Goal: Task Accomplishment & Management: Use online tool/utility

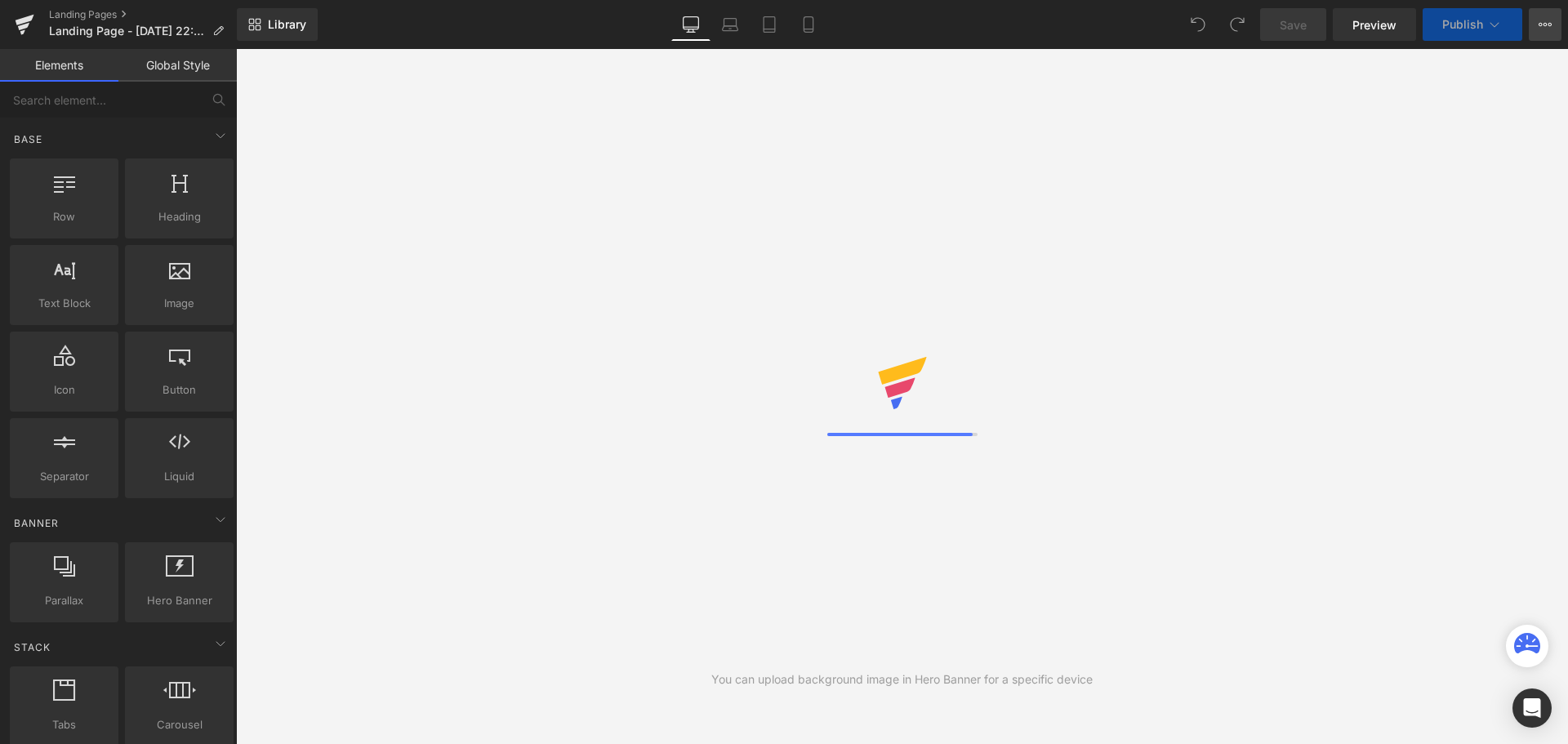
click at [1542, 26] on icon at bounding box center [1544, 24] width 13 height 13
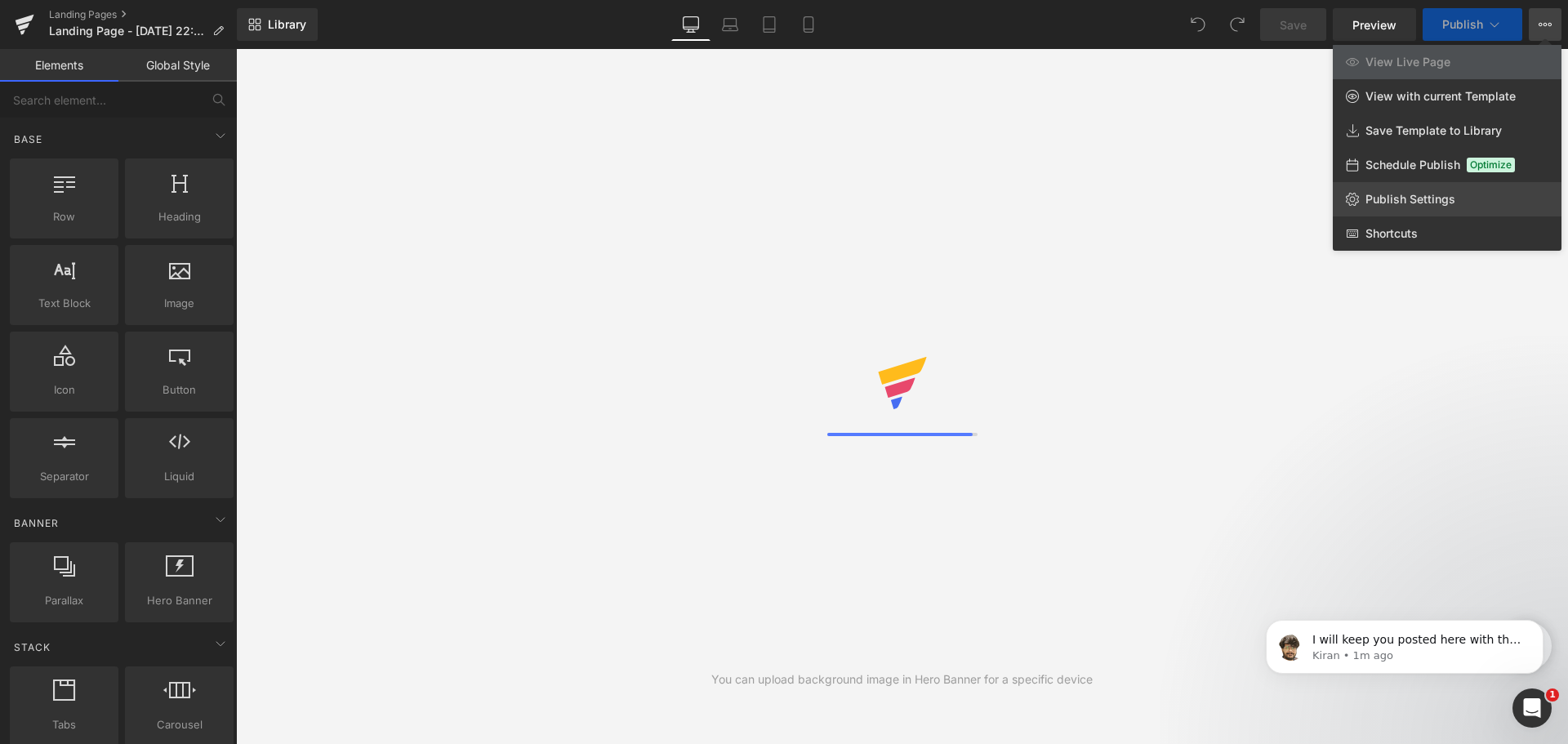
click at [1408, 204] on span "Publish Settings" at bounding box center [1410, 199] width 89 height 15
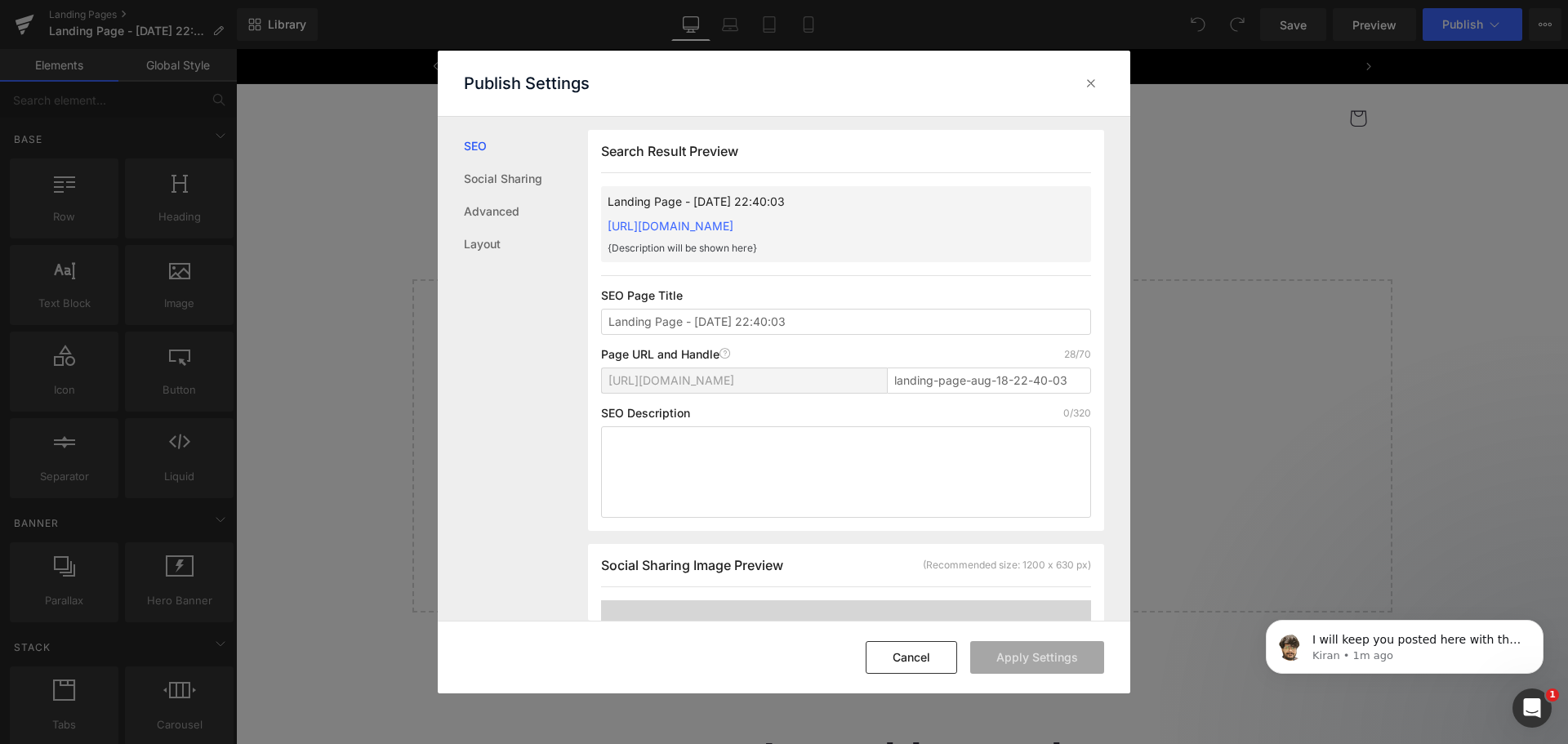
scroll to position [1, 0]
type input "GemPages test"
click at [1014, 655] on button "Apply Settings" at bounding box center [1037, 658] width 134 height 33
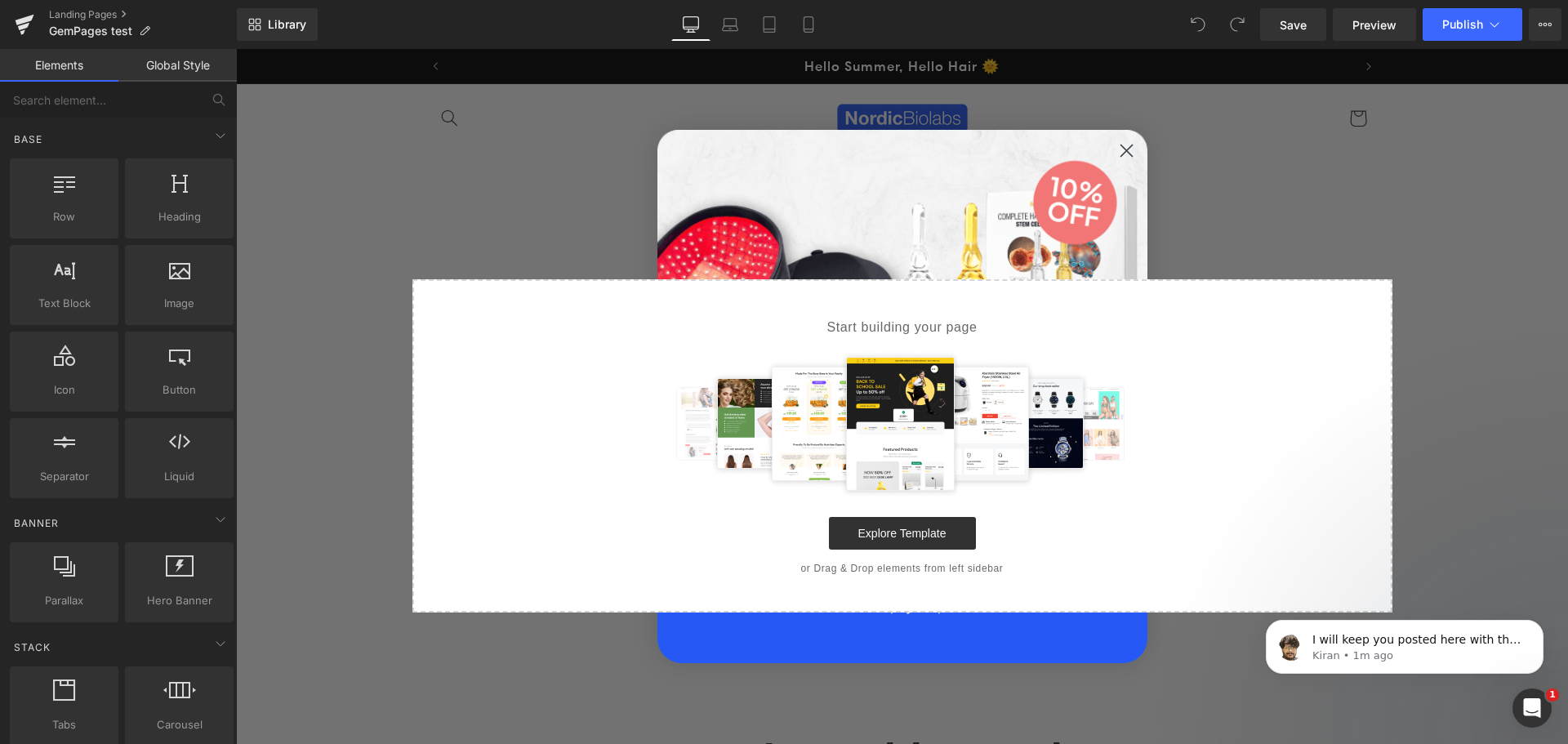
click at [1125, 149] on icon "Close dialog" at bounding box center [1126, 151] width 12 height 12
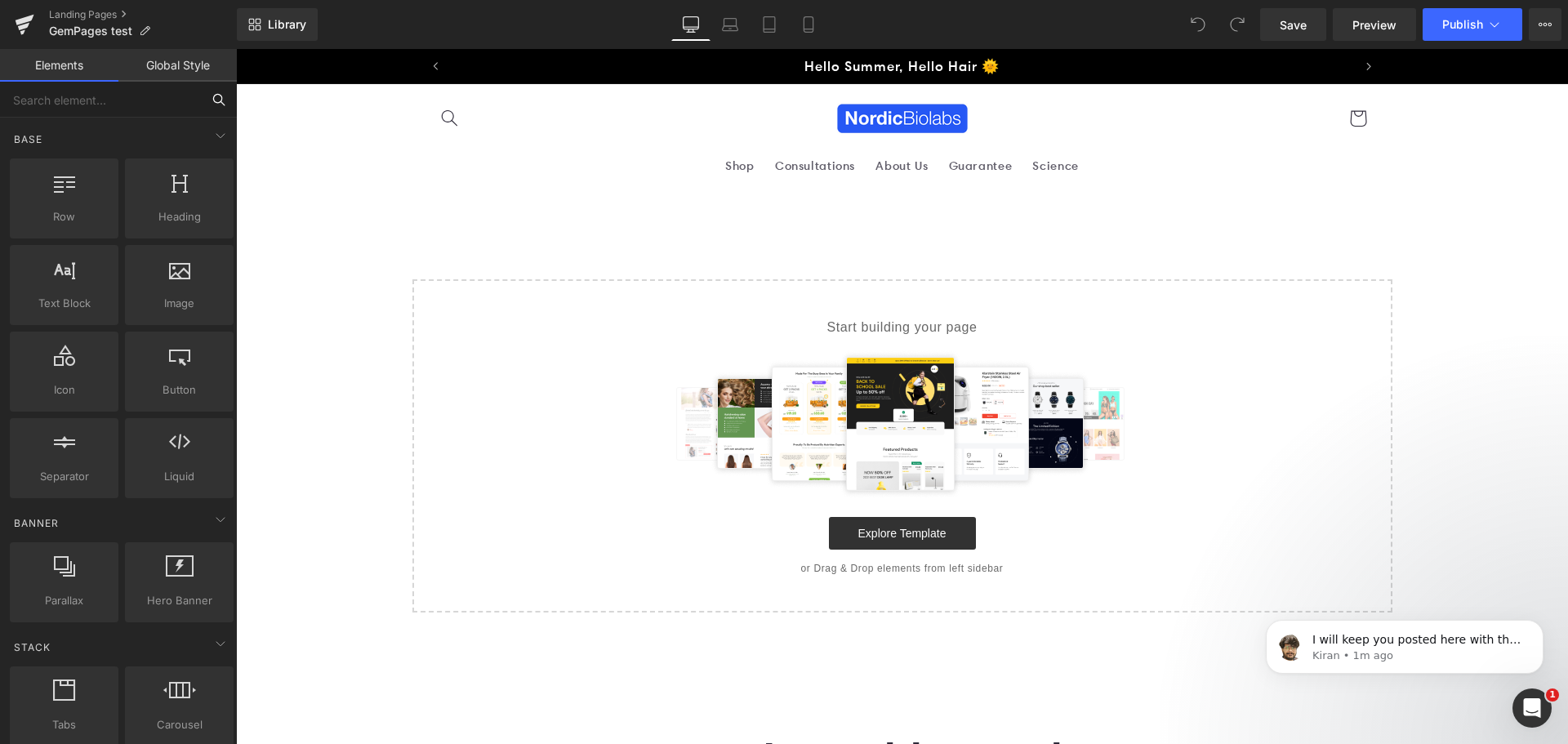
click at [80, 108] on input "text" at bounding box center [100, 99] width 201 height 36
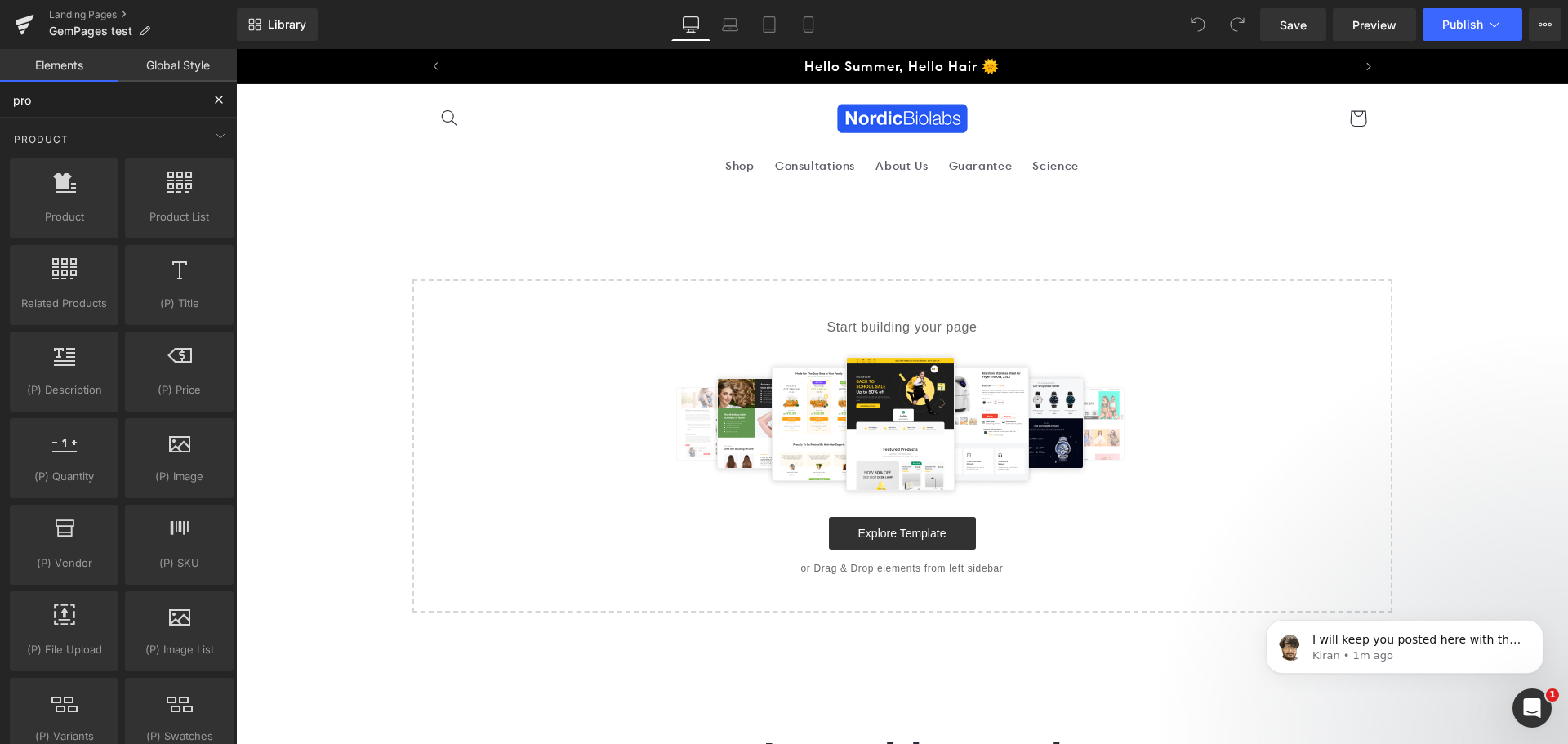
type input "pro"
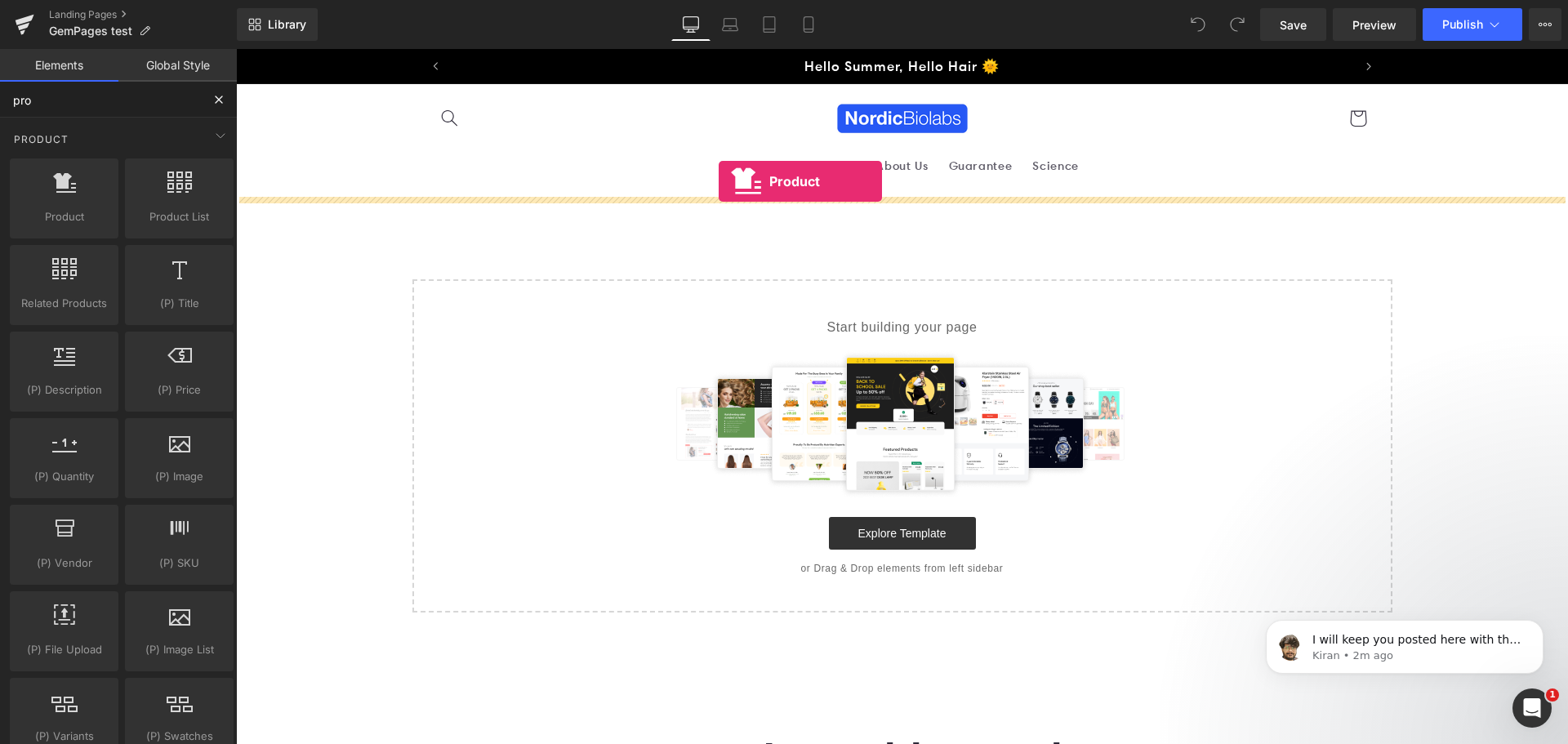
drag, startPoint x: 286, startPoint y: 255, endPoint x: 721, endPoint y: 191, distance: 439.7
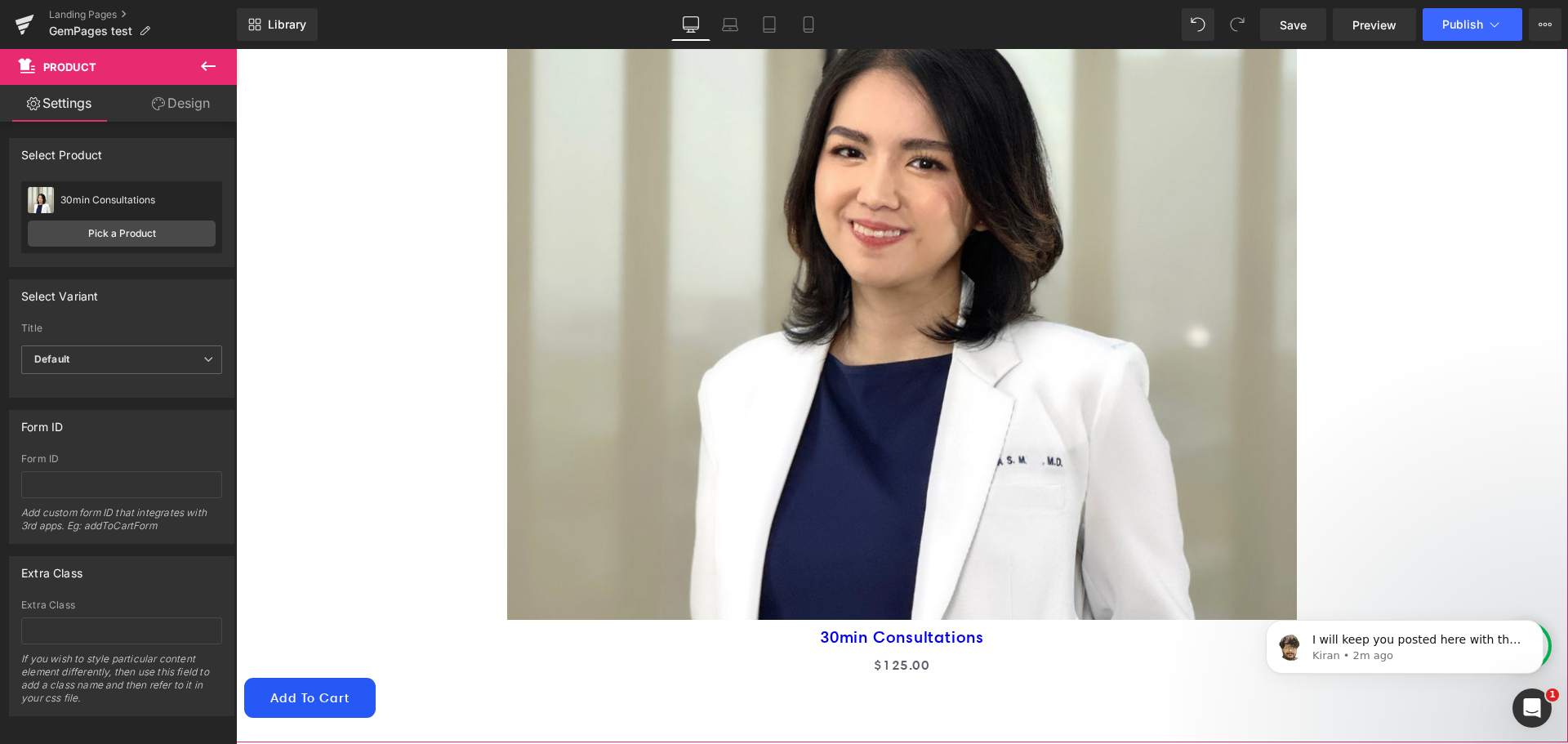
scroll to position [81, 0]
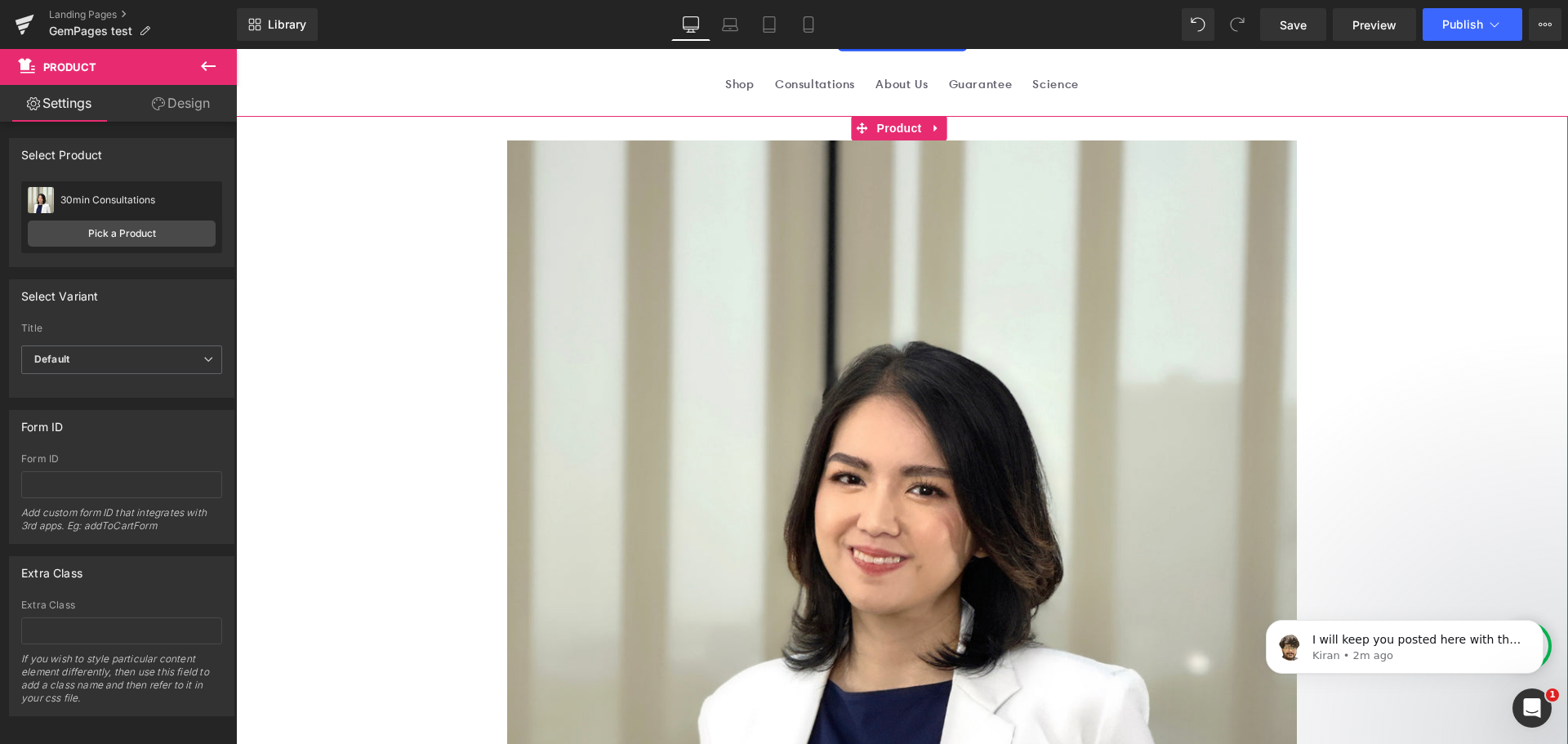
drag, startPoint x: 757, startPoint y: 320, endPoint x: 770, endPoint y: 319, distance: 13.0
click at [757, 320] on img at bounding box center [902, 543] width 789 height 807
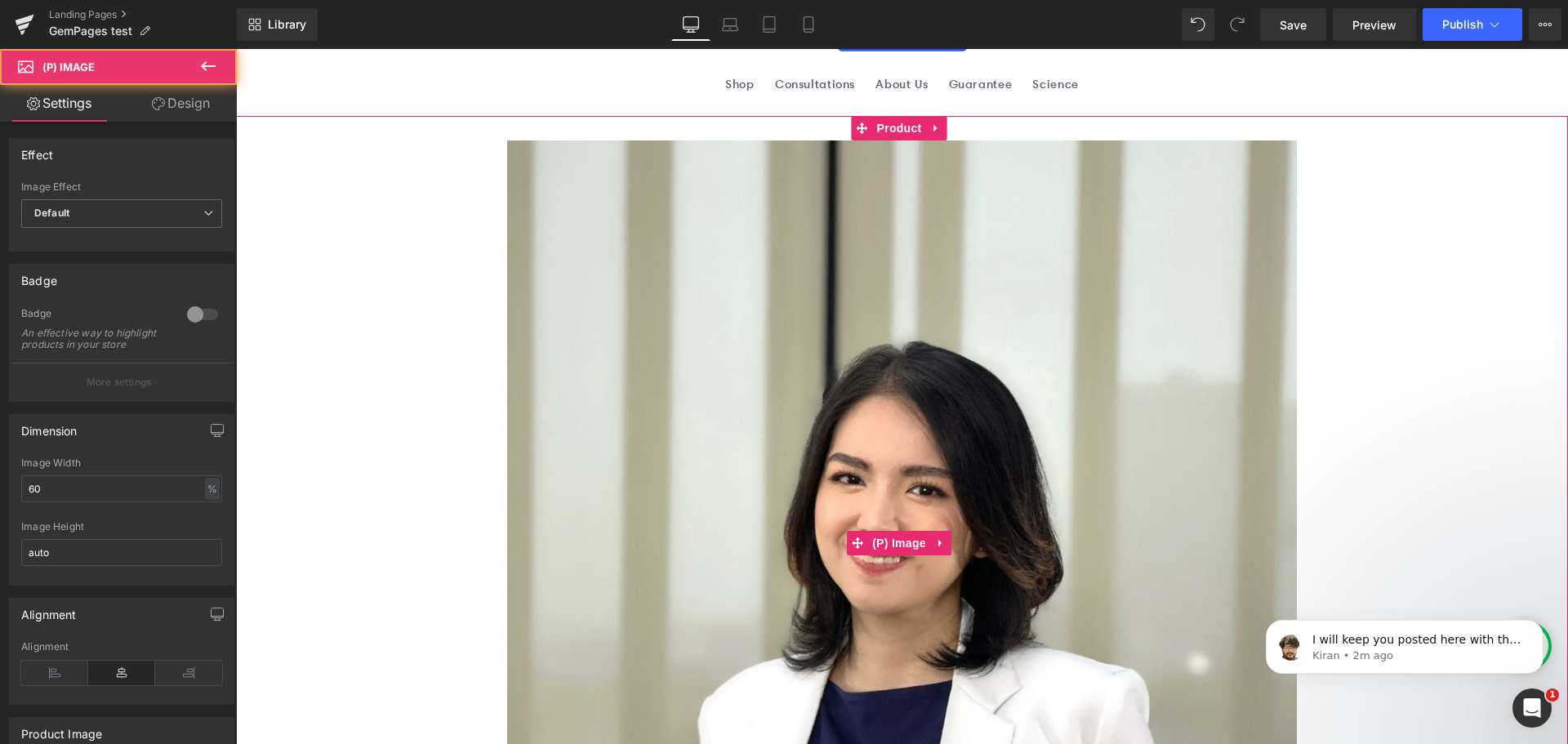
scroll to position [327, 0]
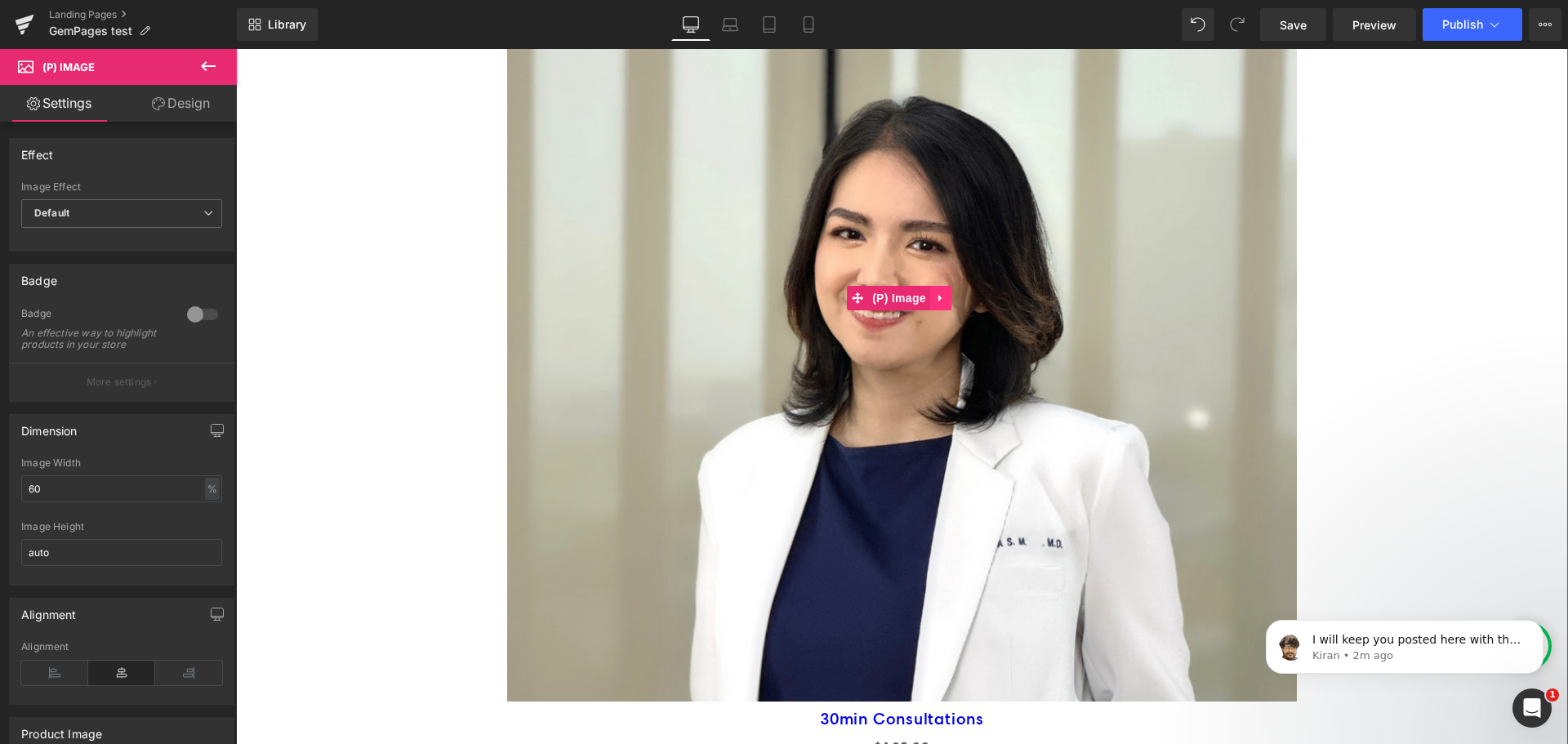
click at [940, 298] on icon at bounding box center [939, 298] width 3 height 7
click at [954, 295] on icon at bounding box center [951, 298] width 12 height 12
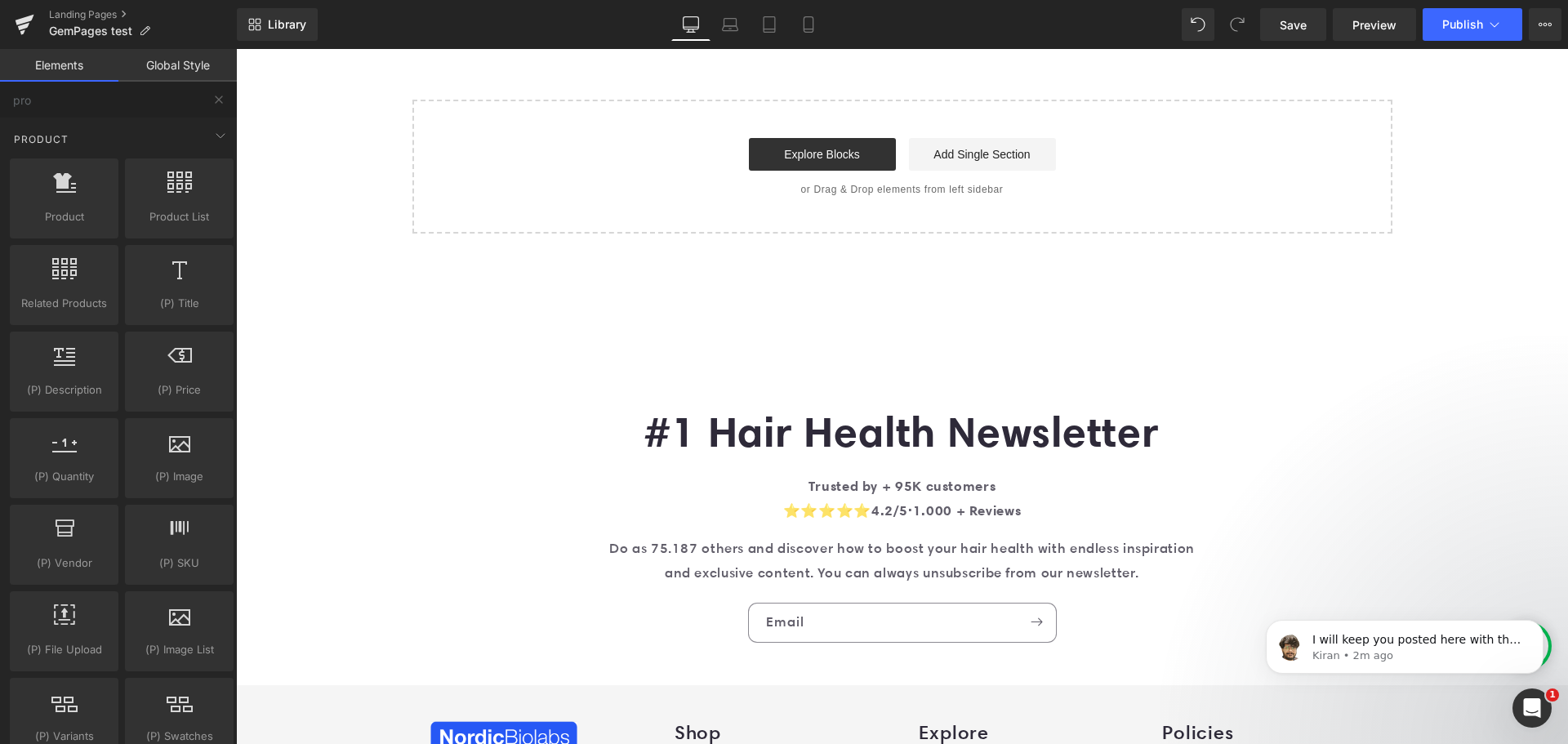
scroll to position [81, 0]
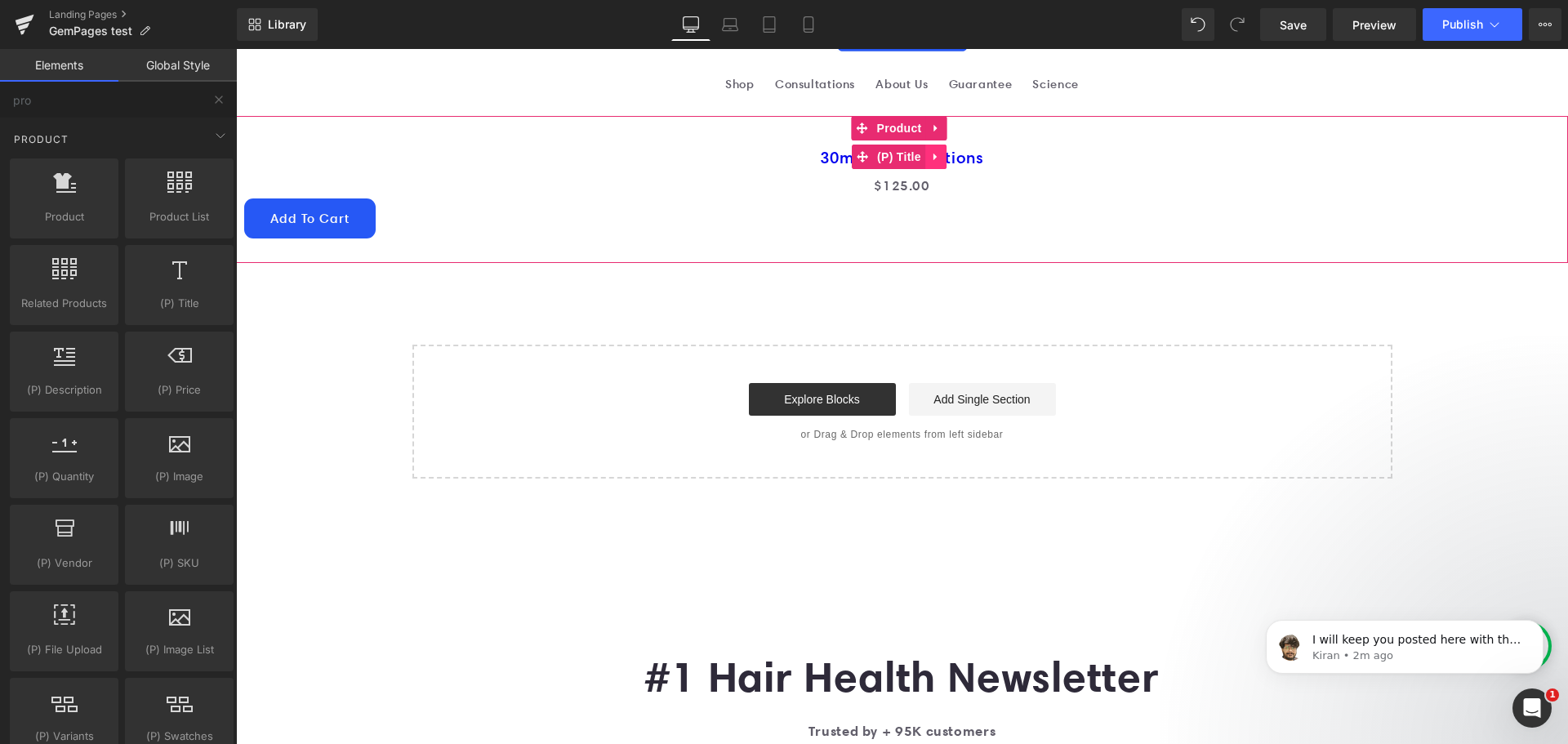
click at [937, 154] on icon at bounding box center [936, 157] width 12 height 12
click at [945, 154] on icon at bounding box center [946, 157] width 12 height 12
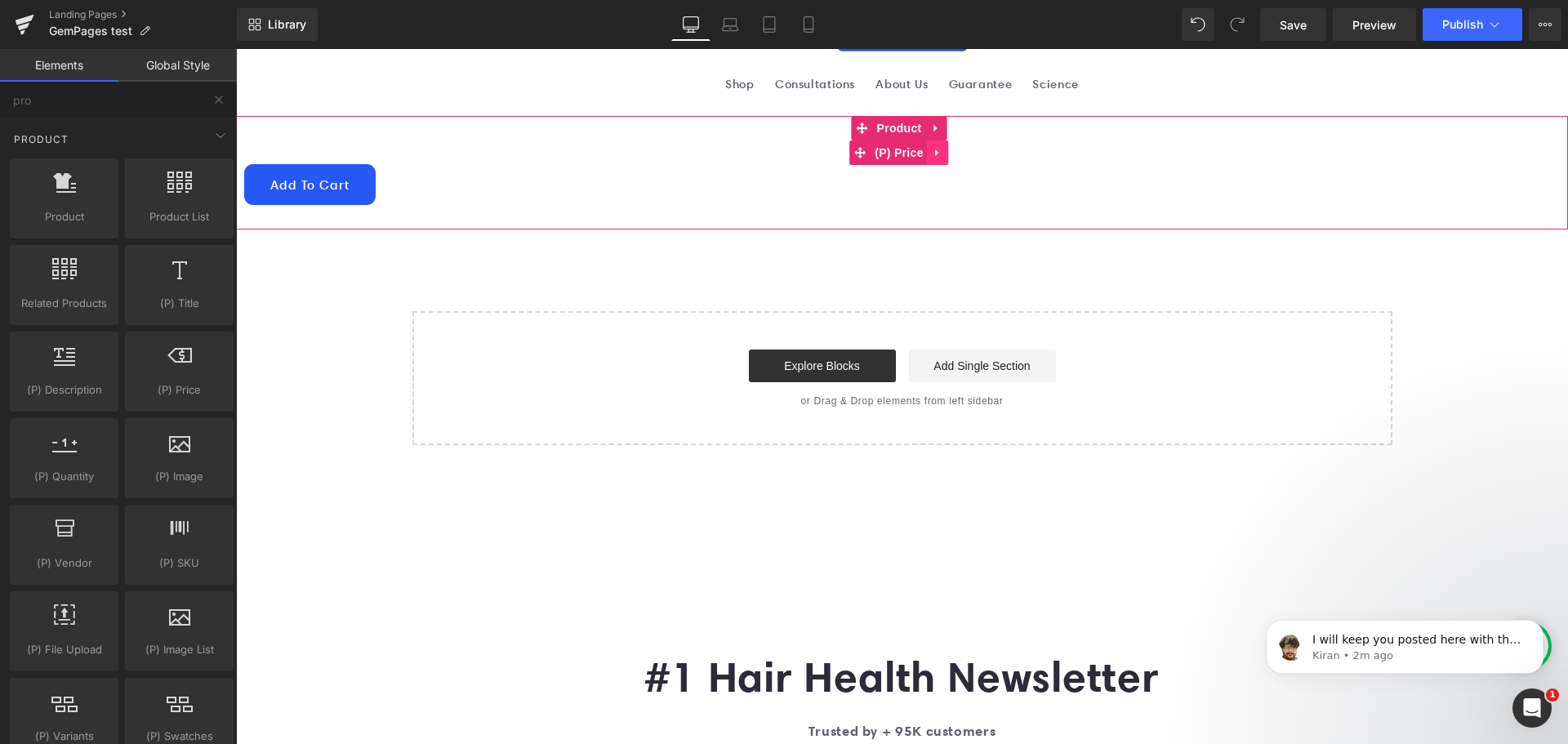
click at [945, 158] on link at bounding box center [937, 152] width 21 height 25
click at [949, 155] on icon at bounding box center [949, 153] width 12 height 12
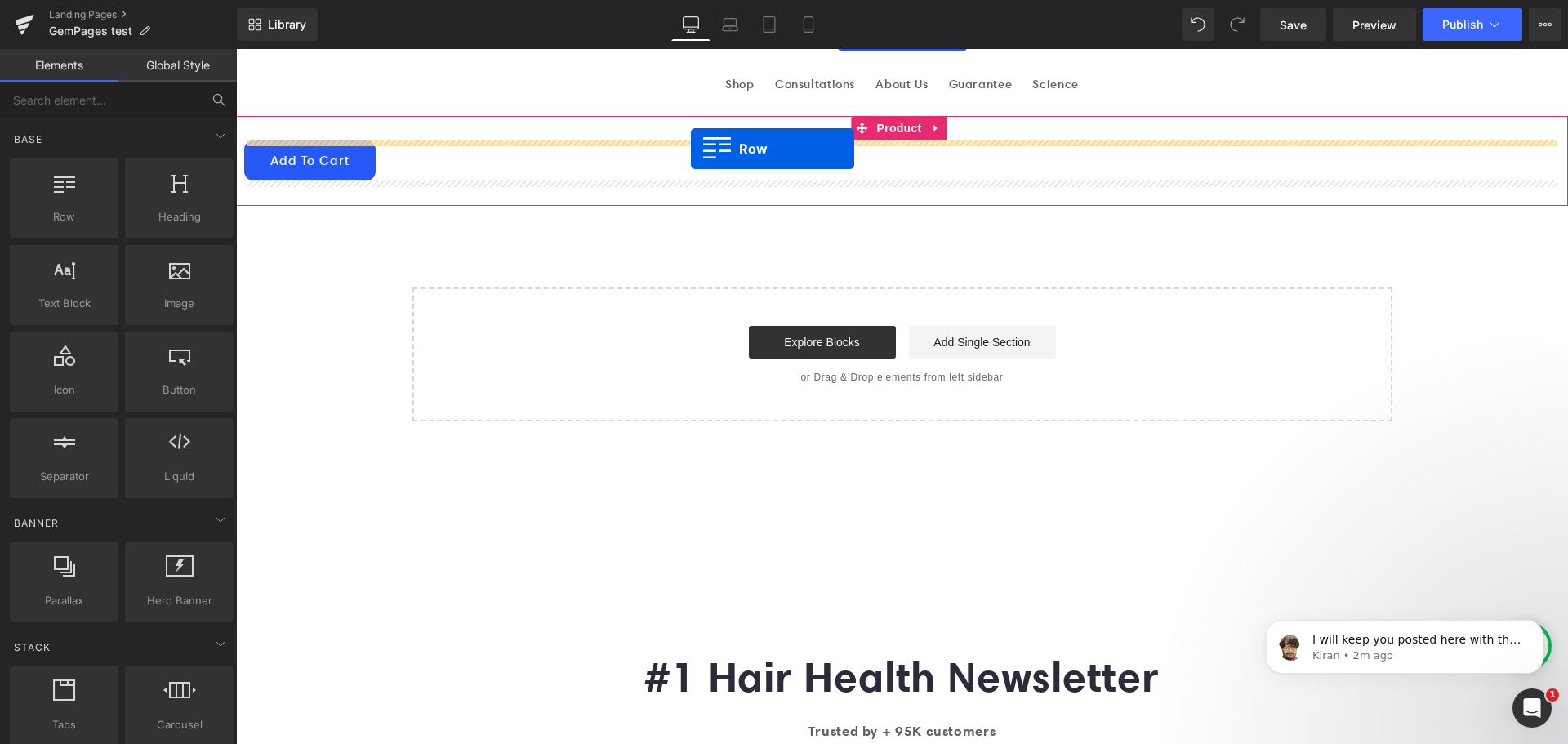
drag, startPoint x: 468, startPoint y: 251, endPoint x: 691, endPoint y: 149, distance: 245.2
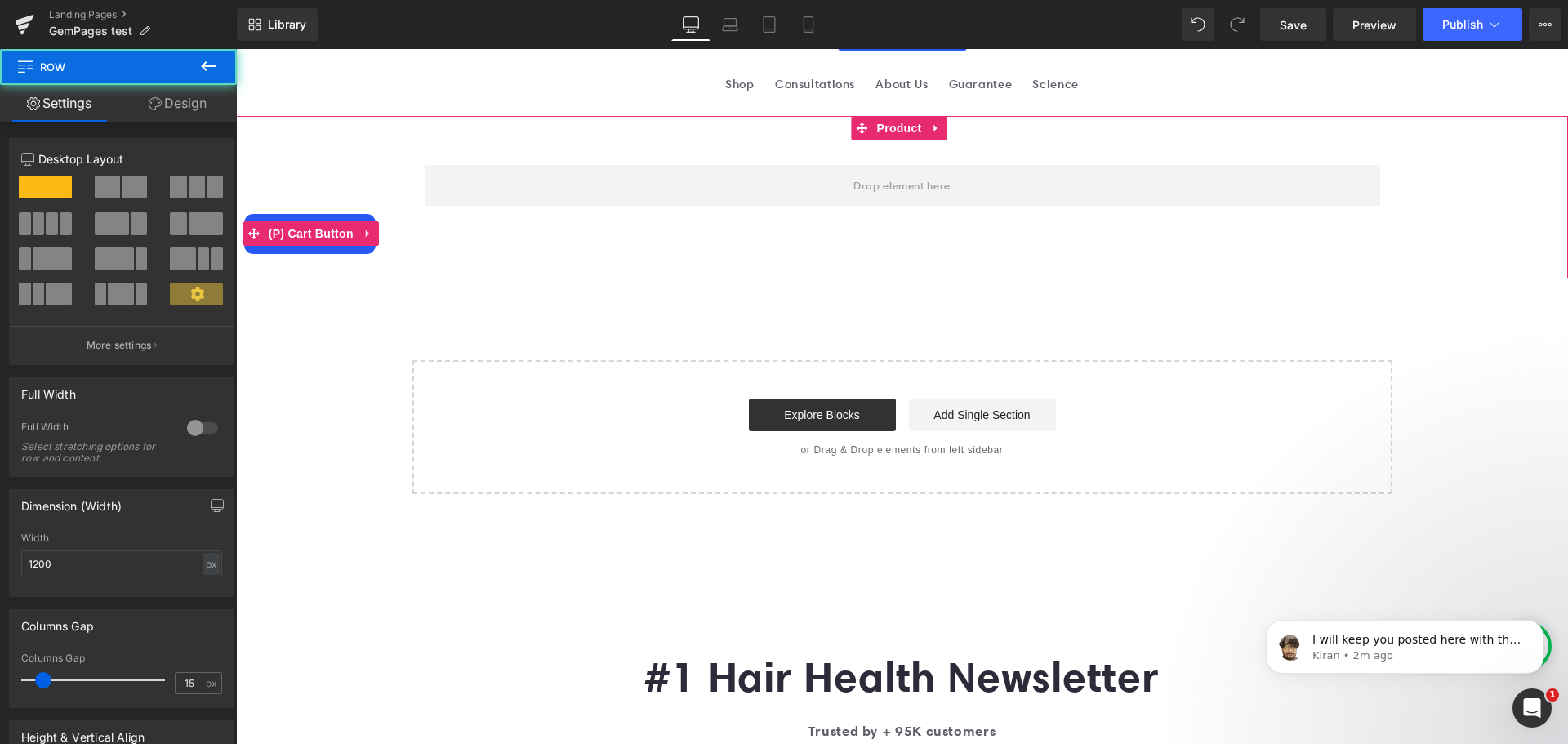
click at [413, 234] on div "Add To Cart" at bounding box center [902, 233] width 1316 height 40
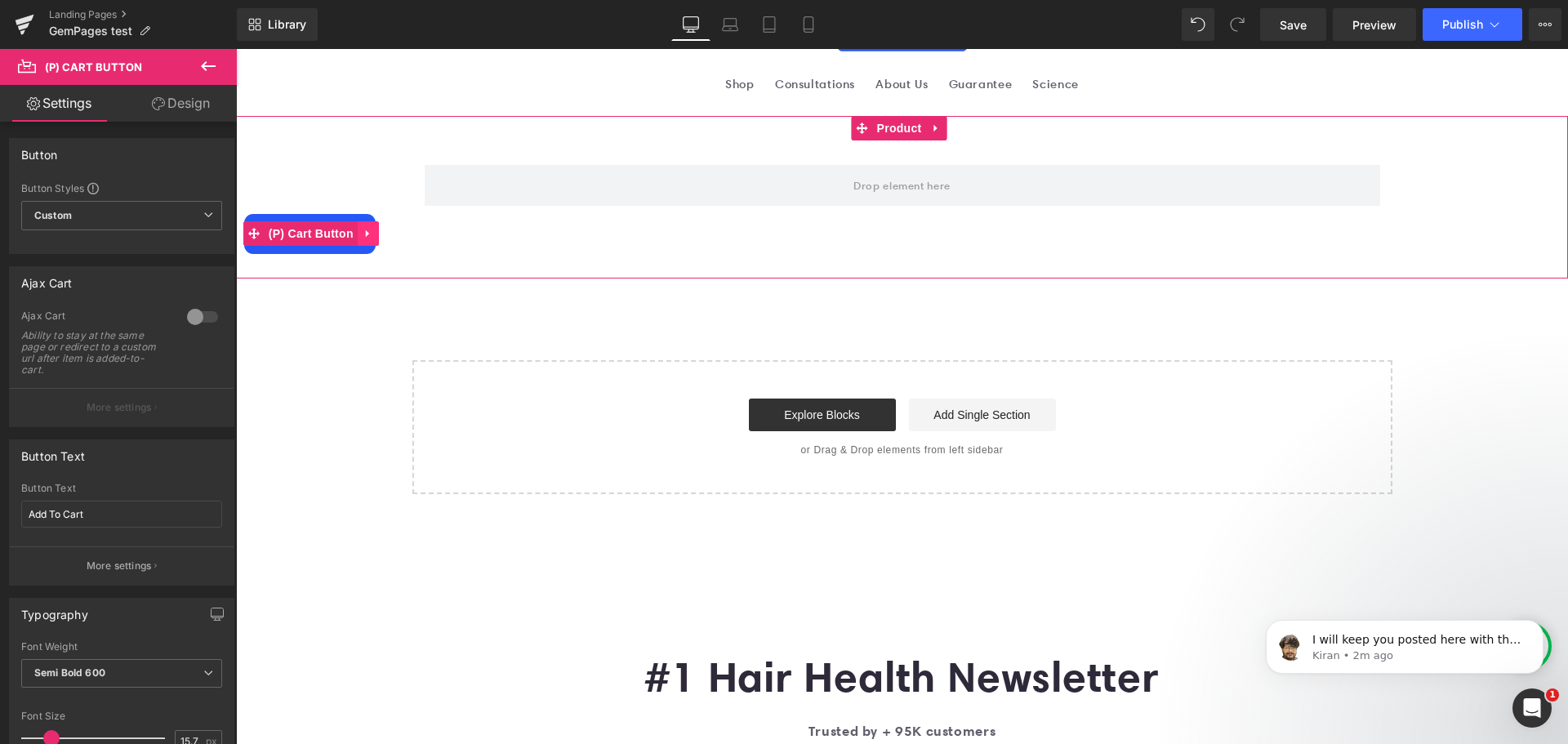
click at [369, 235] on icon at bounding box center [366, 233] width 3 height 7
click at [383, 232] on icon at bounding box center [379, 233] width 12 height 12
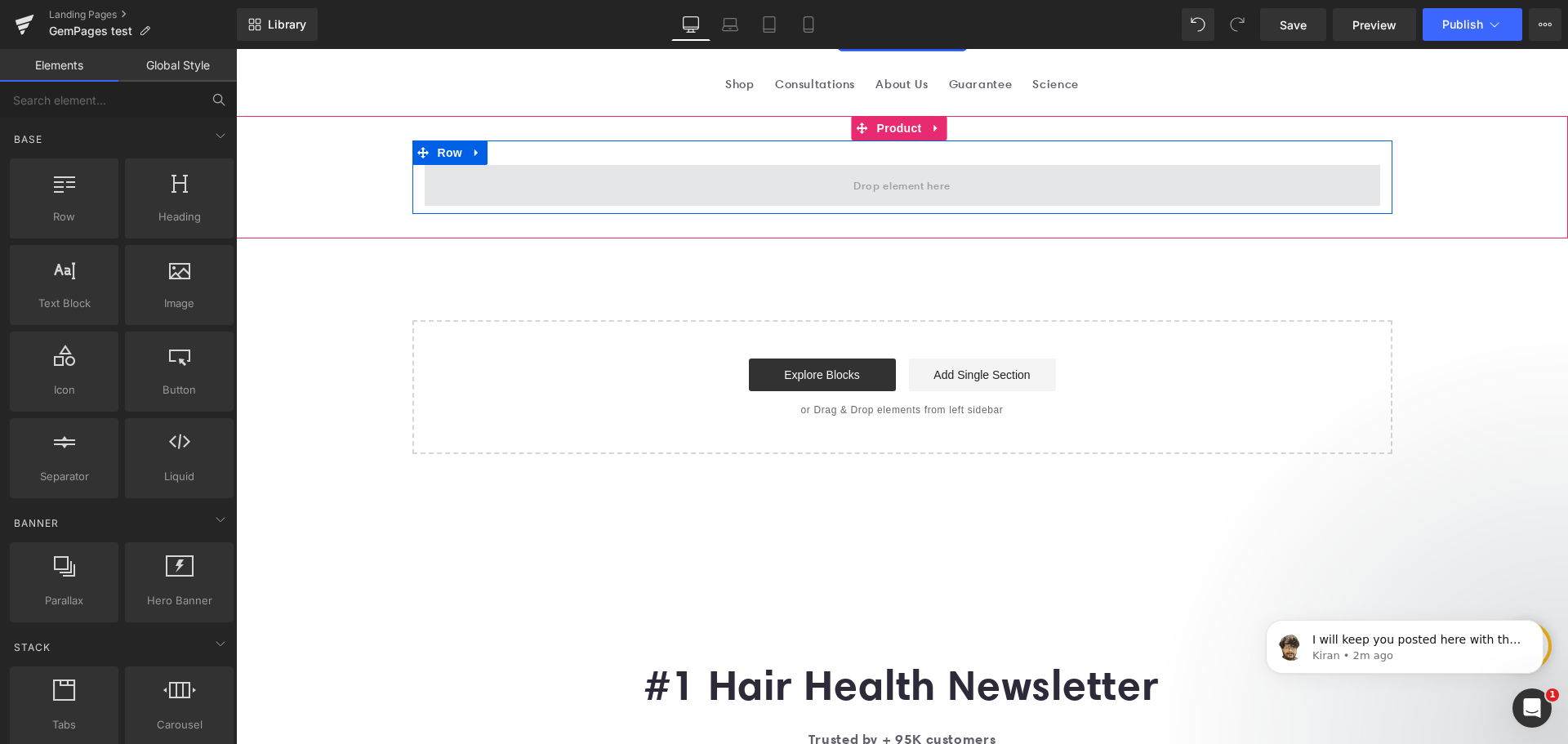
click at [549, 173] on span at bounding box center [903, 185] width 955 height 41
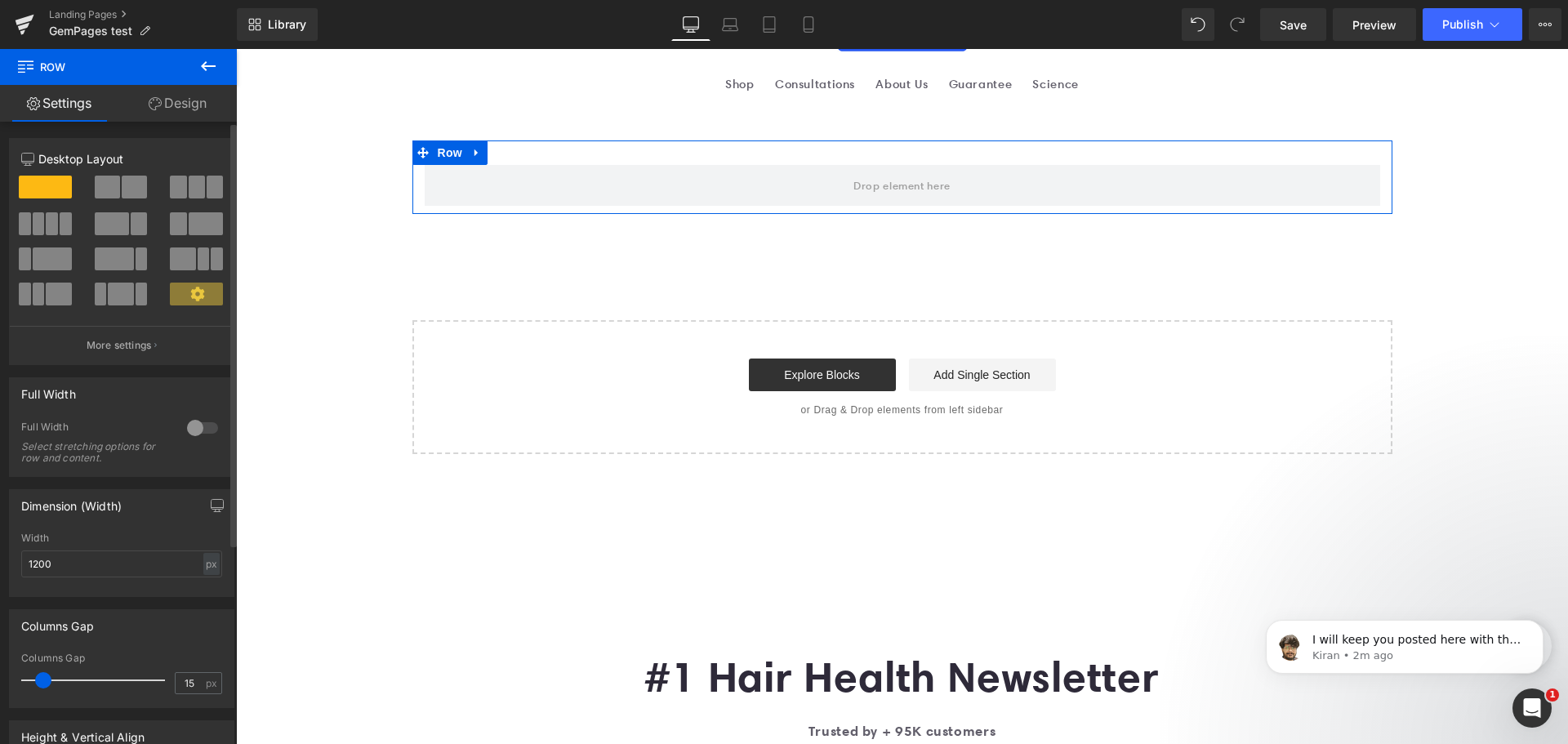
click at [113, 183] on span at bounding box center [106, 187] width 25 height 23
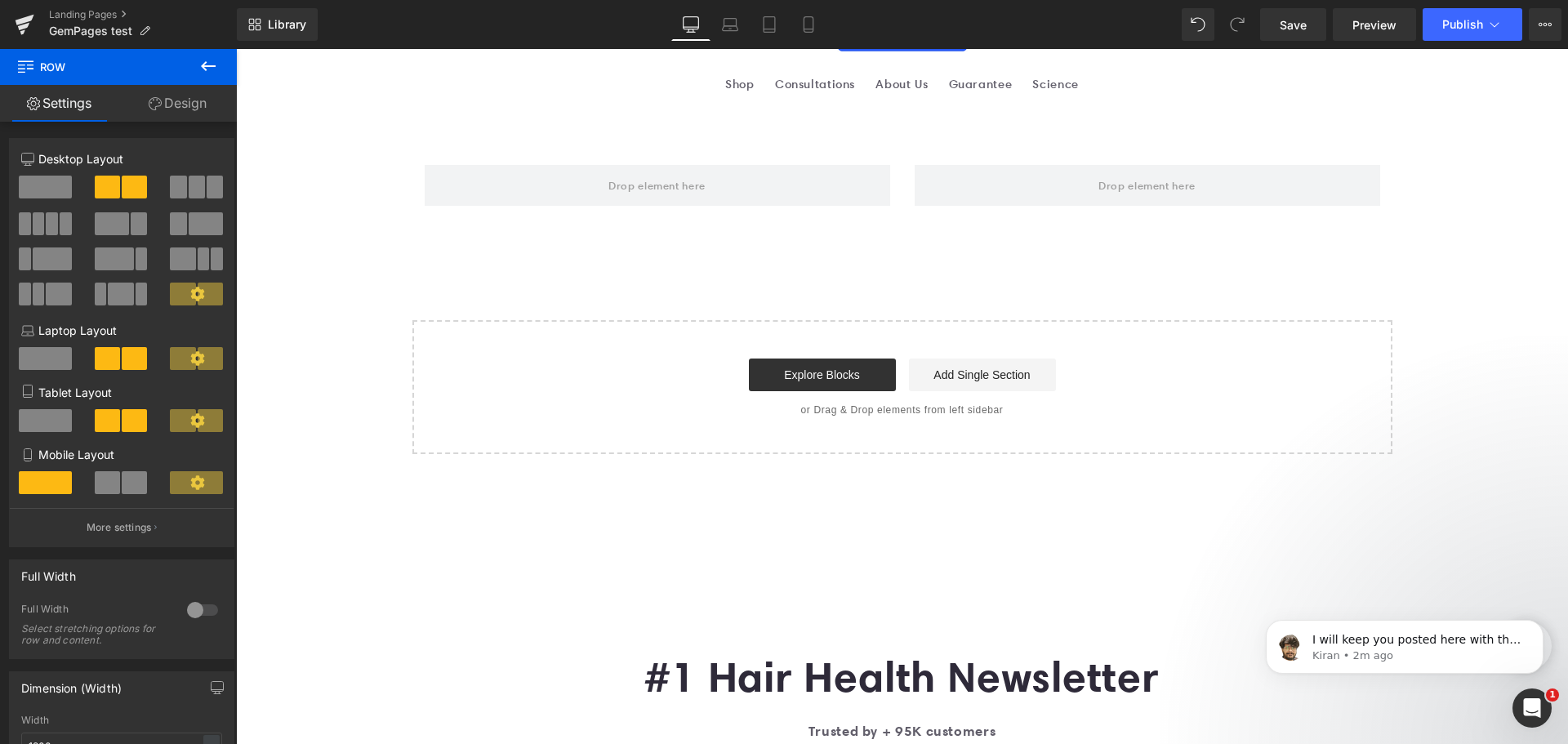
click at [200, 59] on icon at bounding box center [209, 67] width 20 height 20
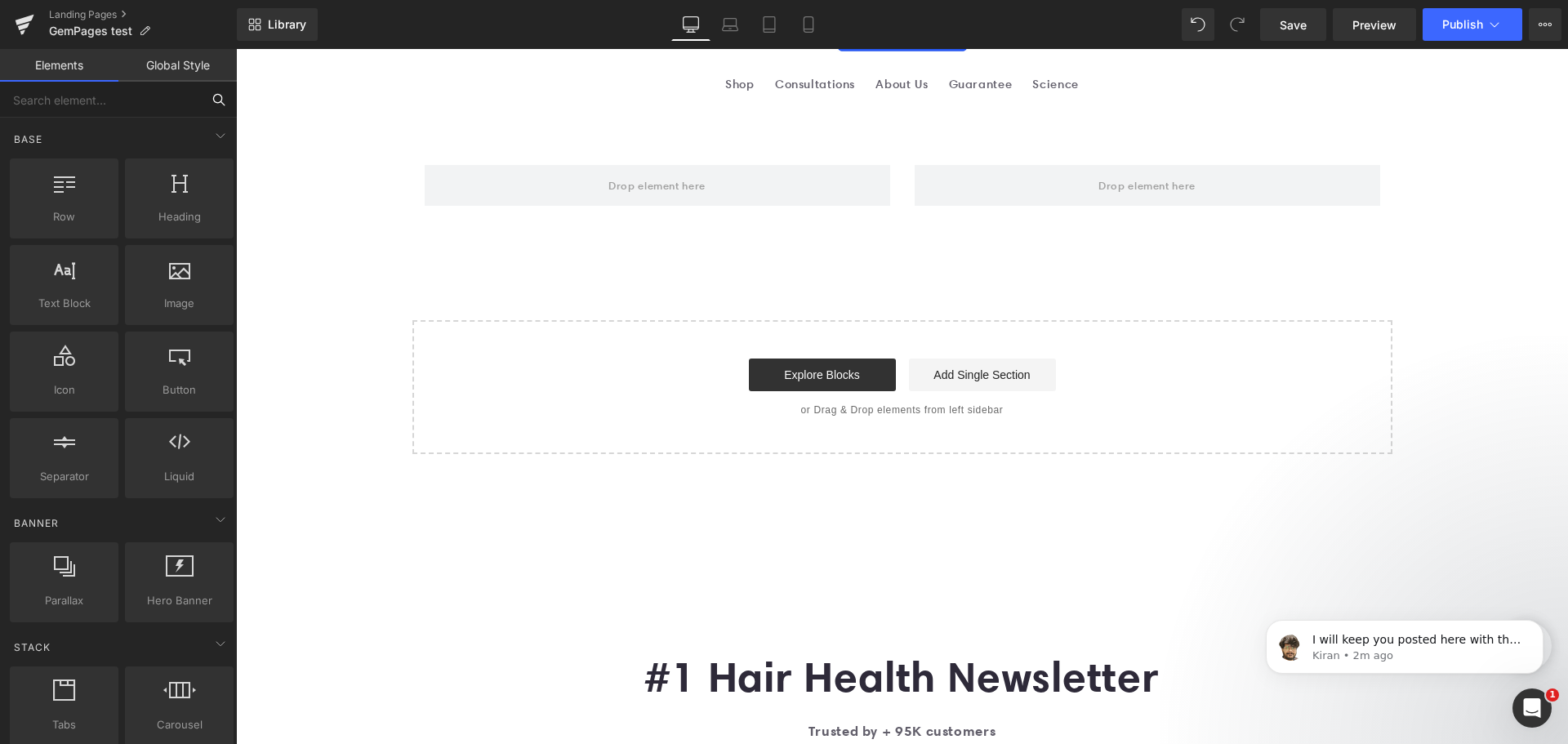
click at [127, 94] on input "text" at bounding box center [100, 99] width 201 height 36
type input "pro"
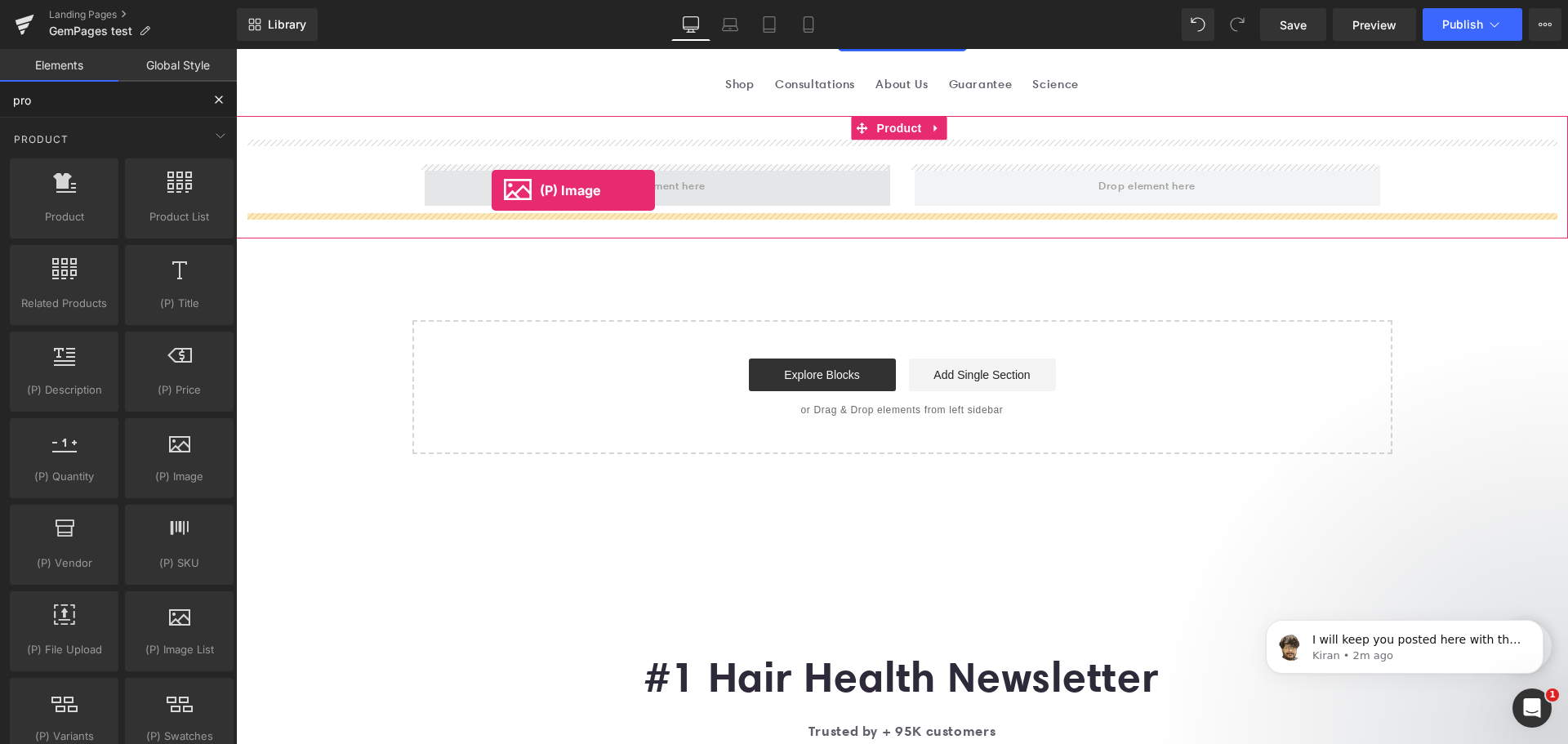
drag, startPoint x: 462, startPoint y: 483, endPoint x: 492, endPoint y: 191, distance: 293.5
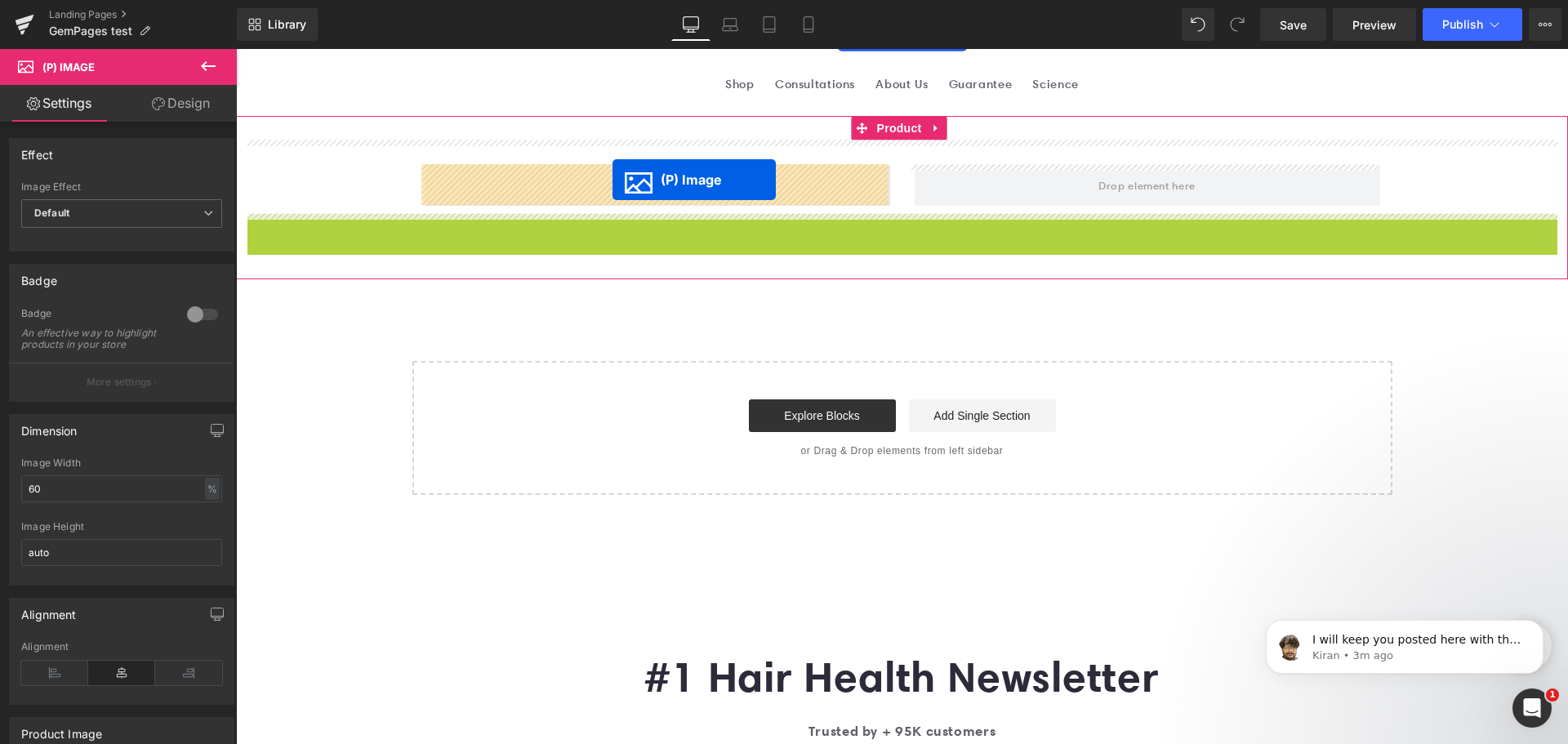
drag, startPoint x: 856, startPoint y: 613, endPoint x: 613, endPoint y: 180, distance: 496.5
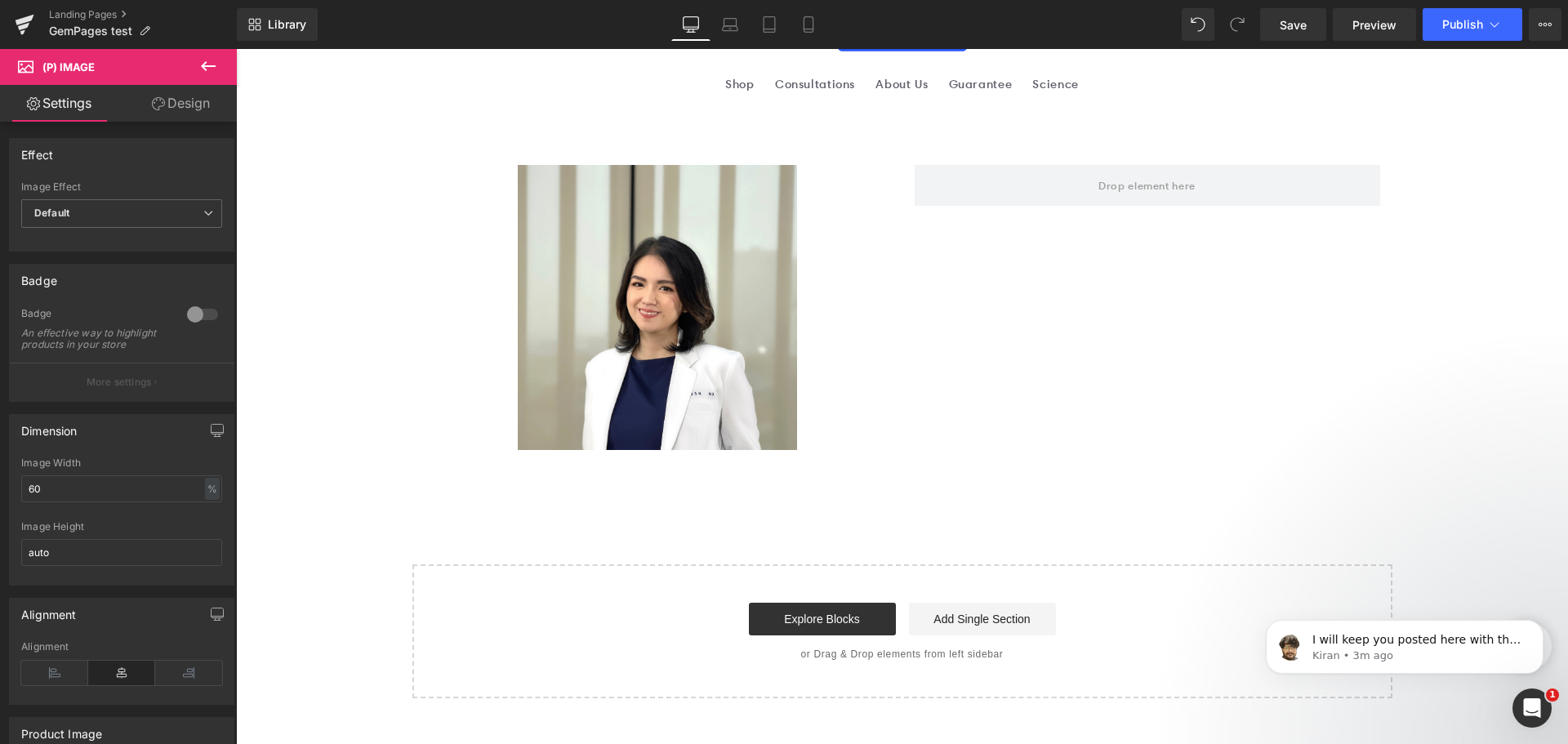
click at [191, 67] on button at bounding box center [209, 67] width 58 height 36
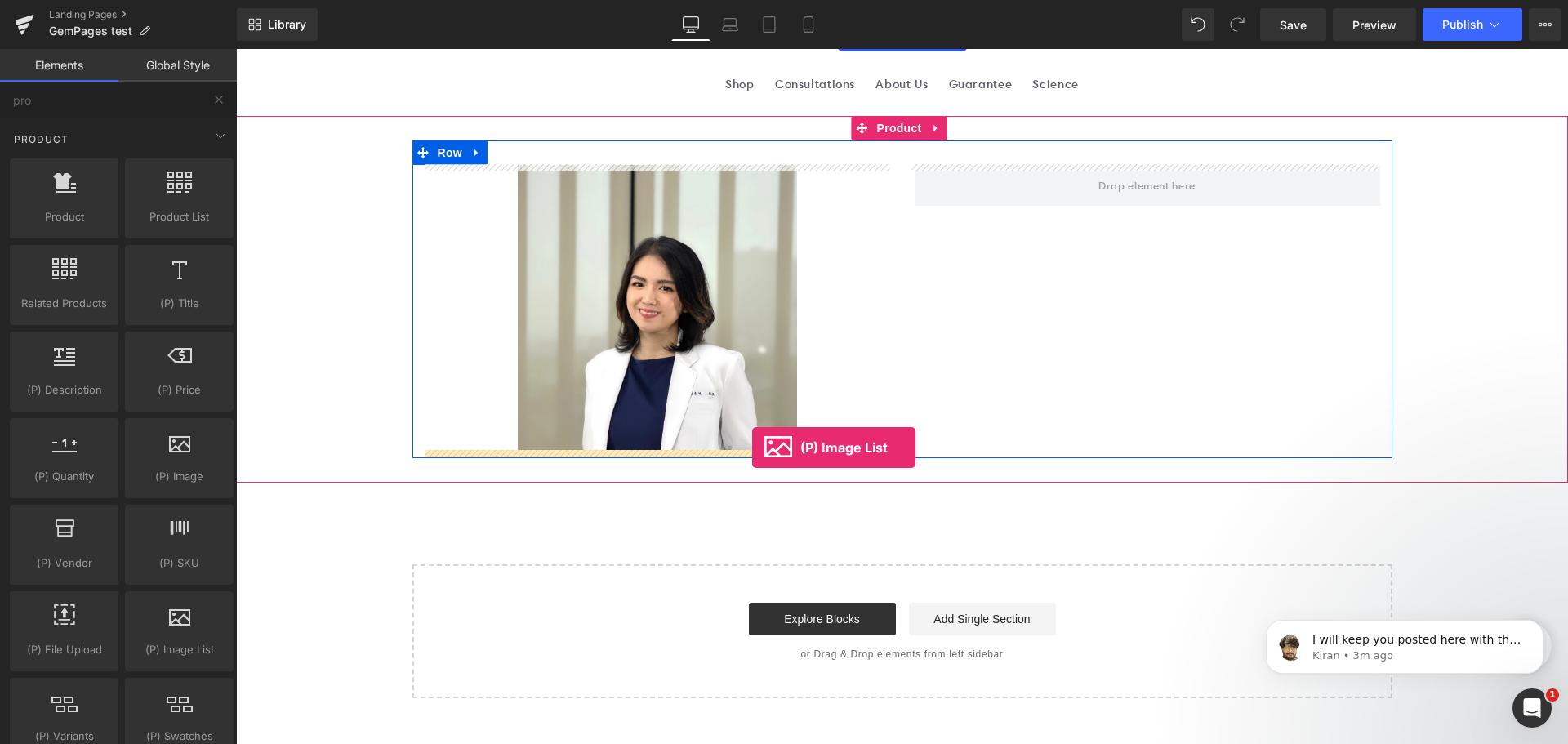
drag, startPoint x: 419, startPoint y: 683, endPoint x: 752, endPoint y: 448, distance: 407.6
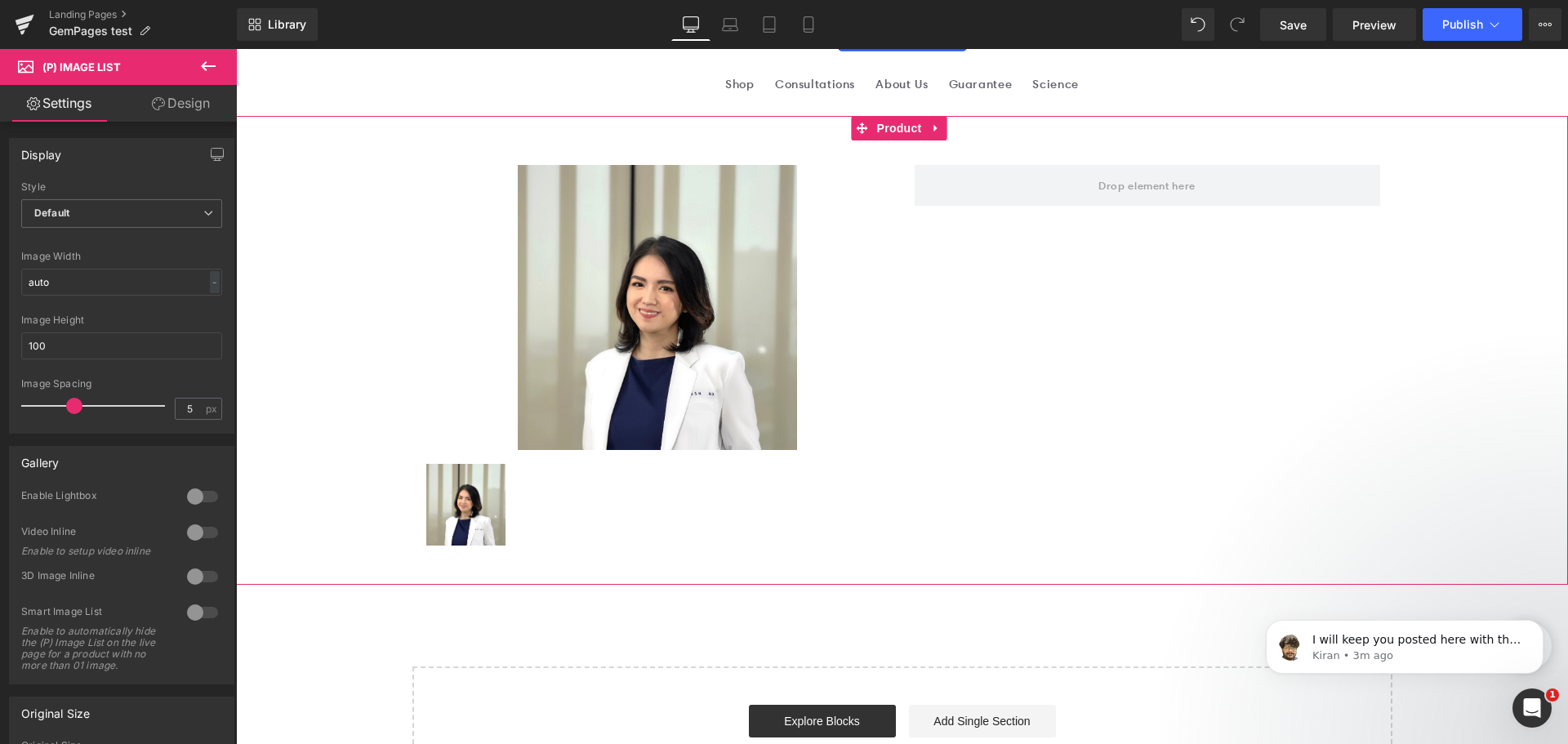
click at [363, 340] on div "Sale Off (P) Image (P) Image List Row" at bounding box center [902, 350] width 1316 height 420
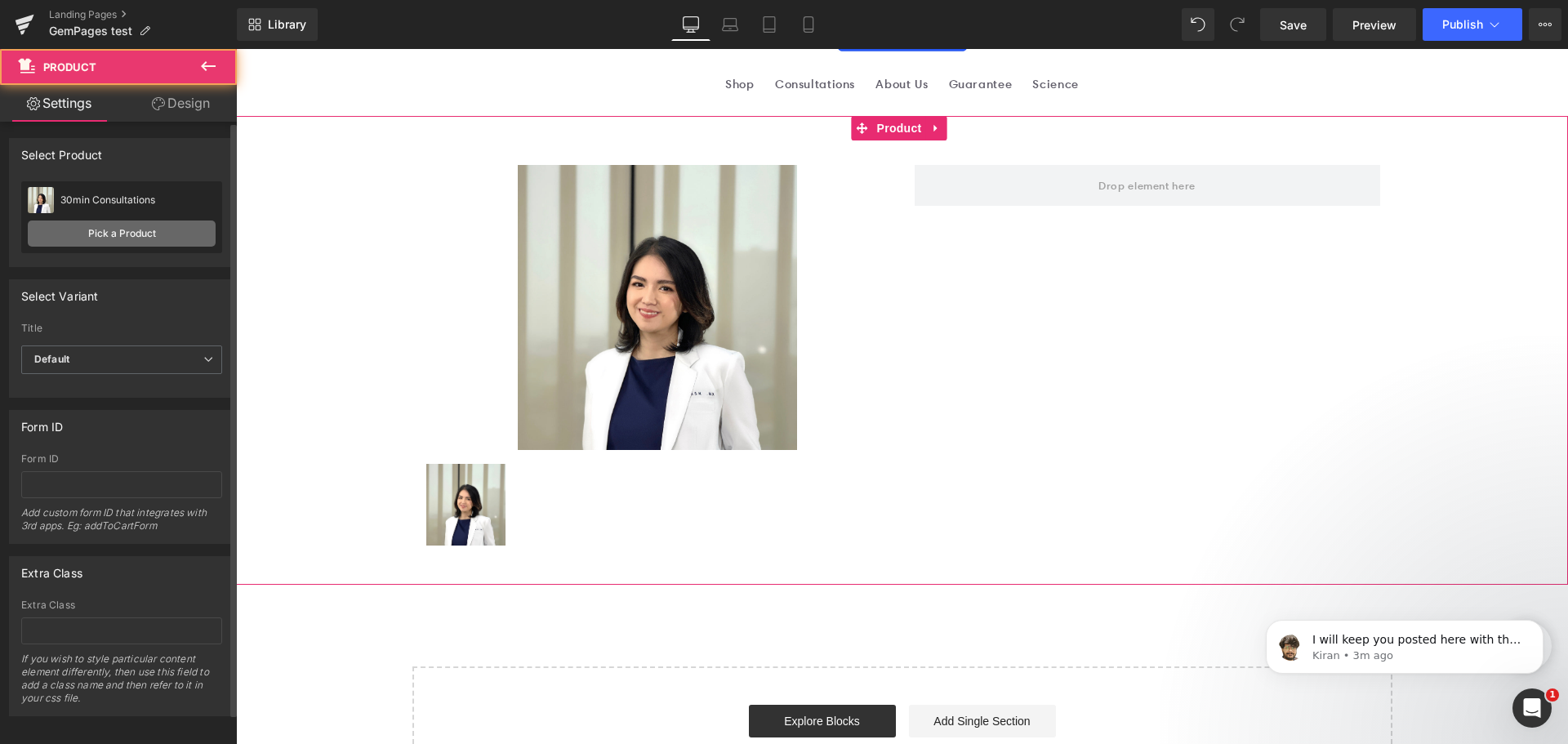
click at [149, 234] on link "Pick a Product" at bounding box center [121, 233] width 188 height 26
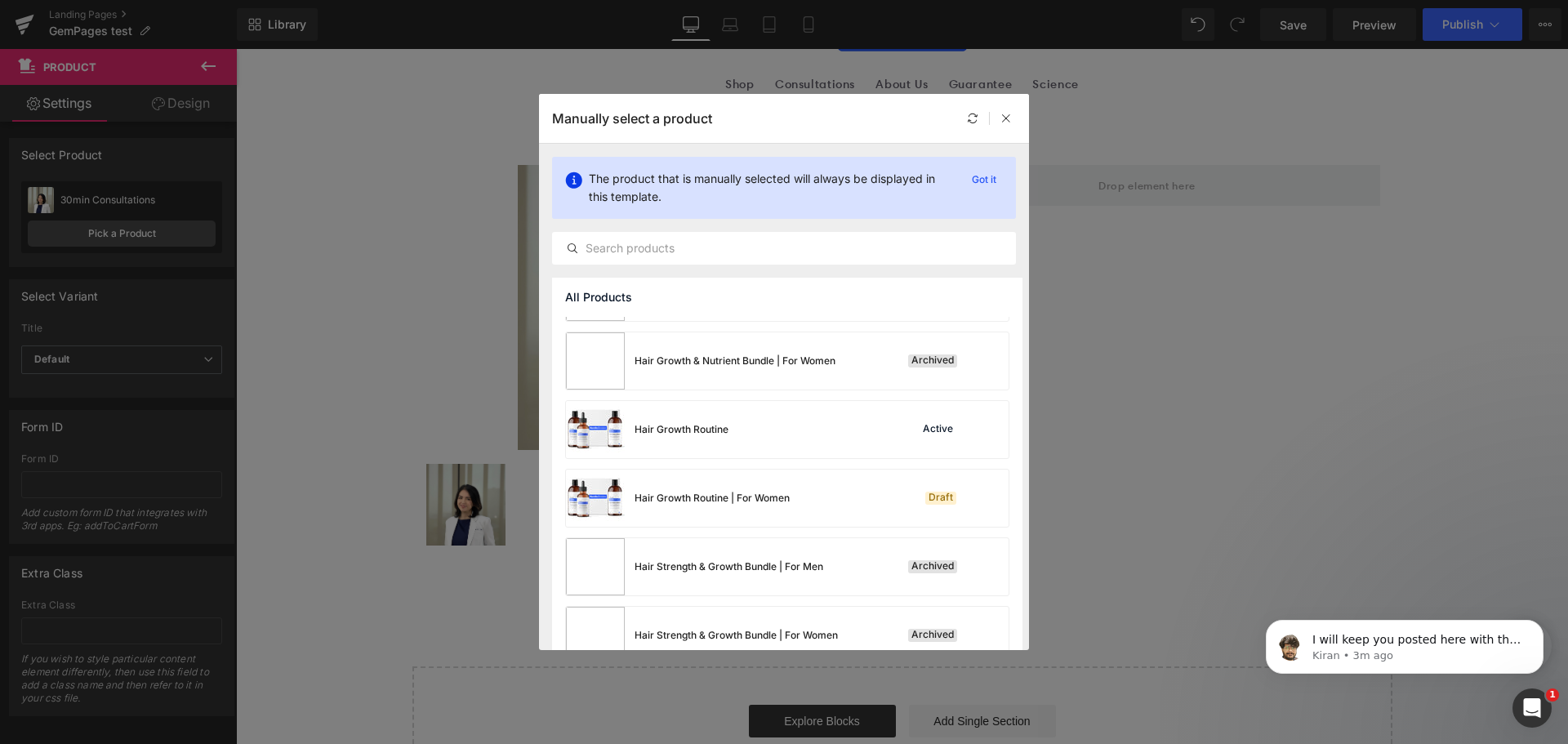
scroll to position [1603, 0]
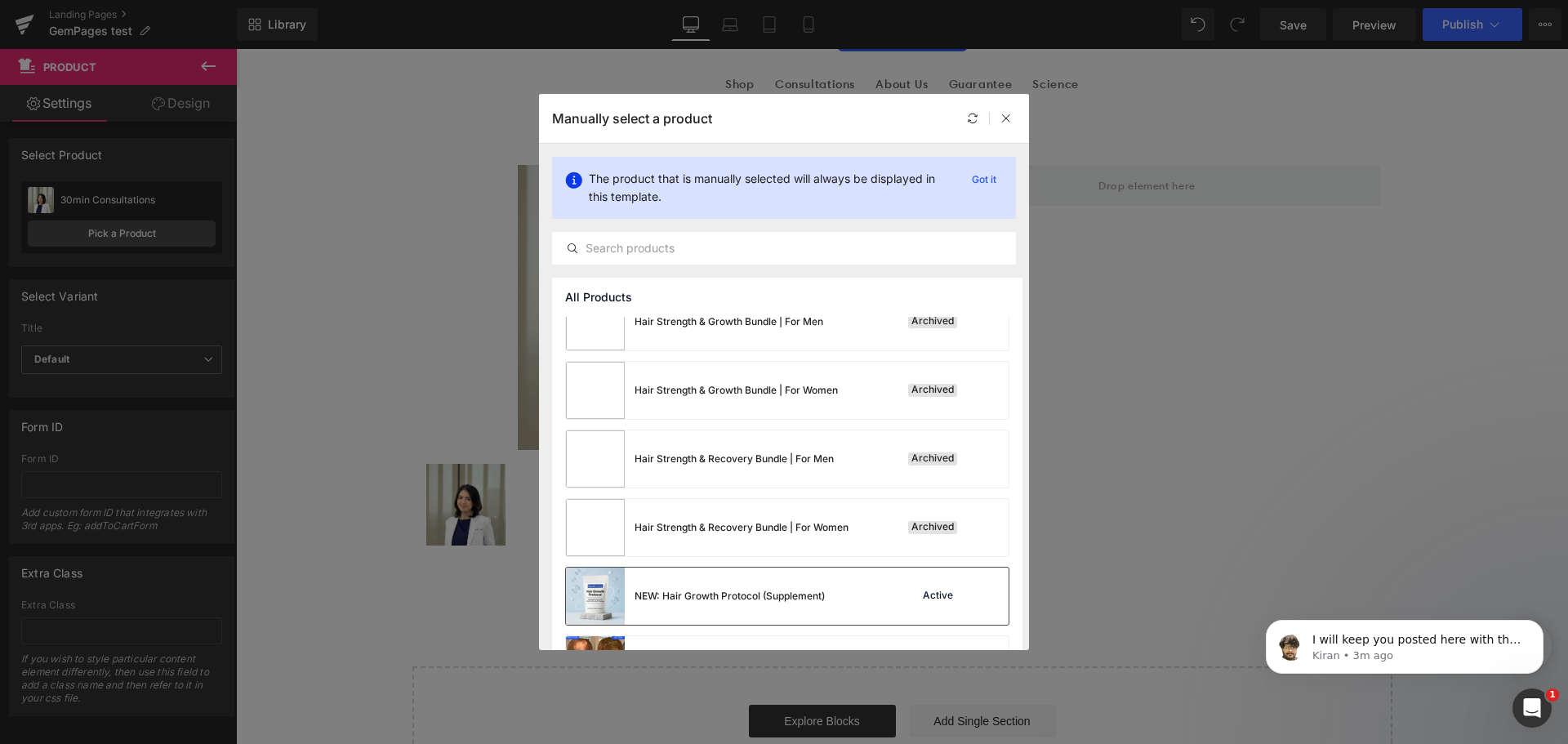
click at [755, 597] on div "NEW: Hair Growth Protocol (Supplement)" at bounding box center [730, 596] width 191 height 15
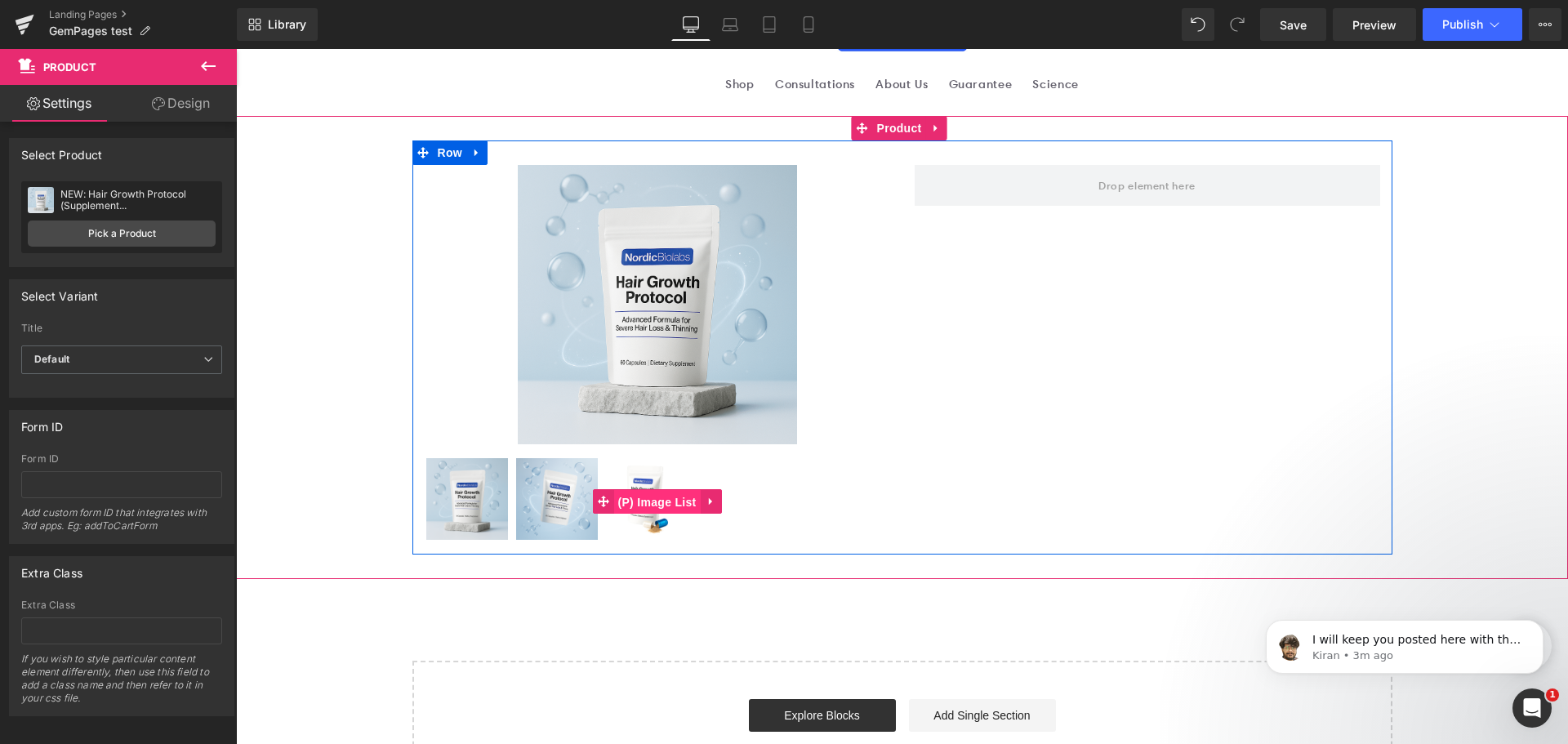
click at [690, 496] on span "(P) Image List" at bounding box center [656, 502] width 86 height 25
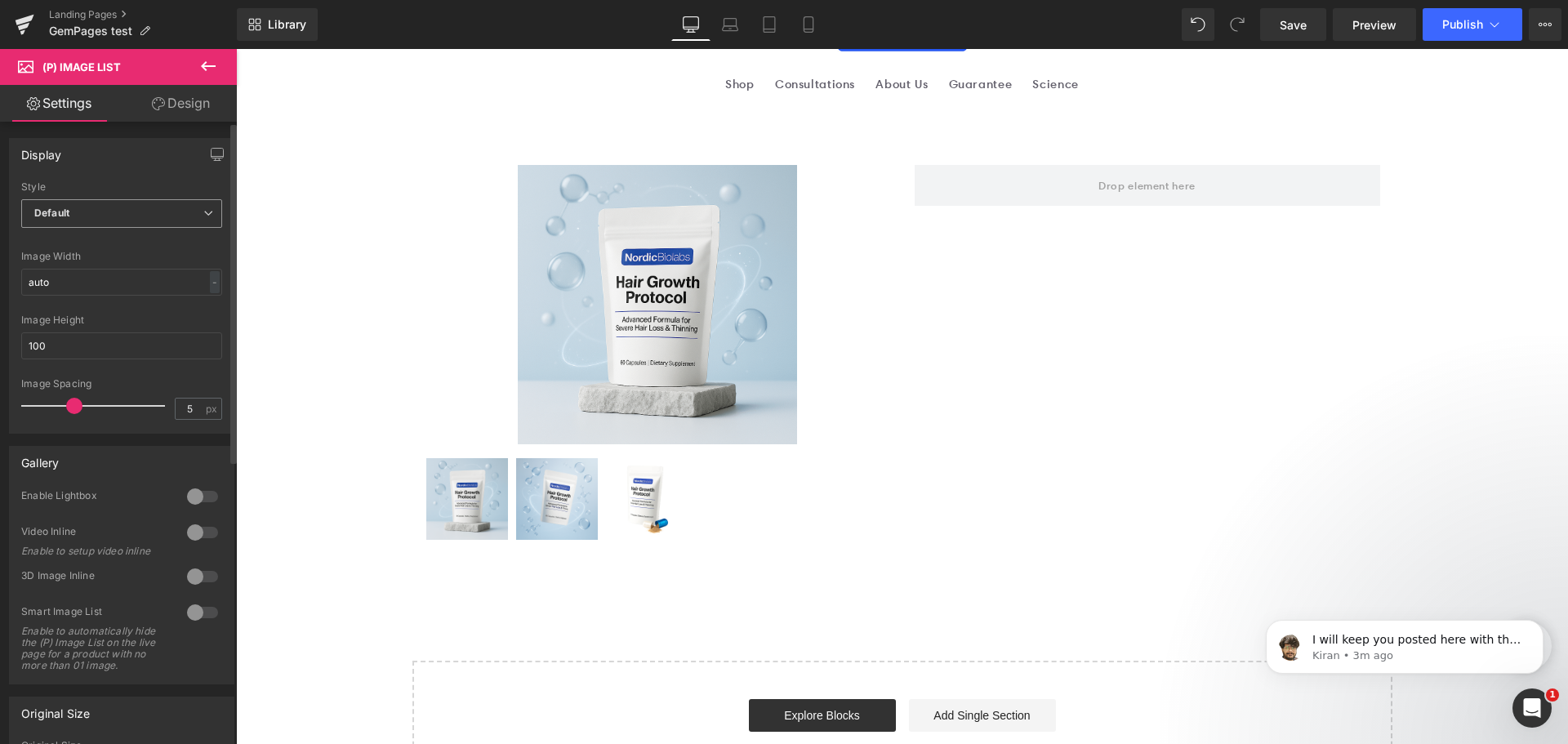
click at [112, 216] on span "Default" at bounding box center [121, 214] width 201 height 29
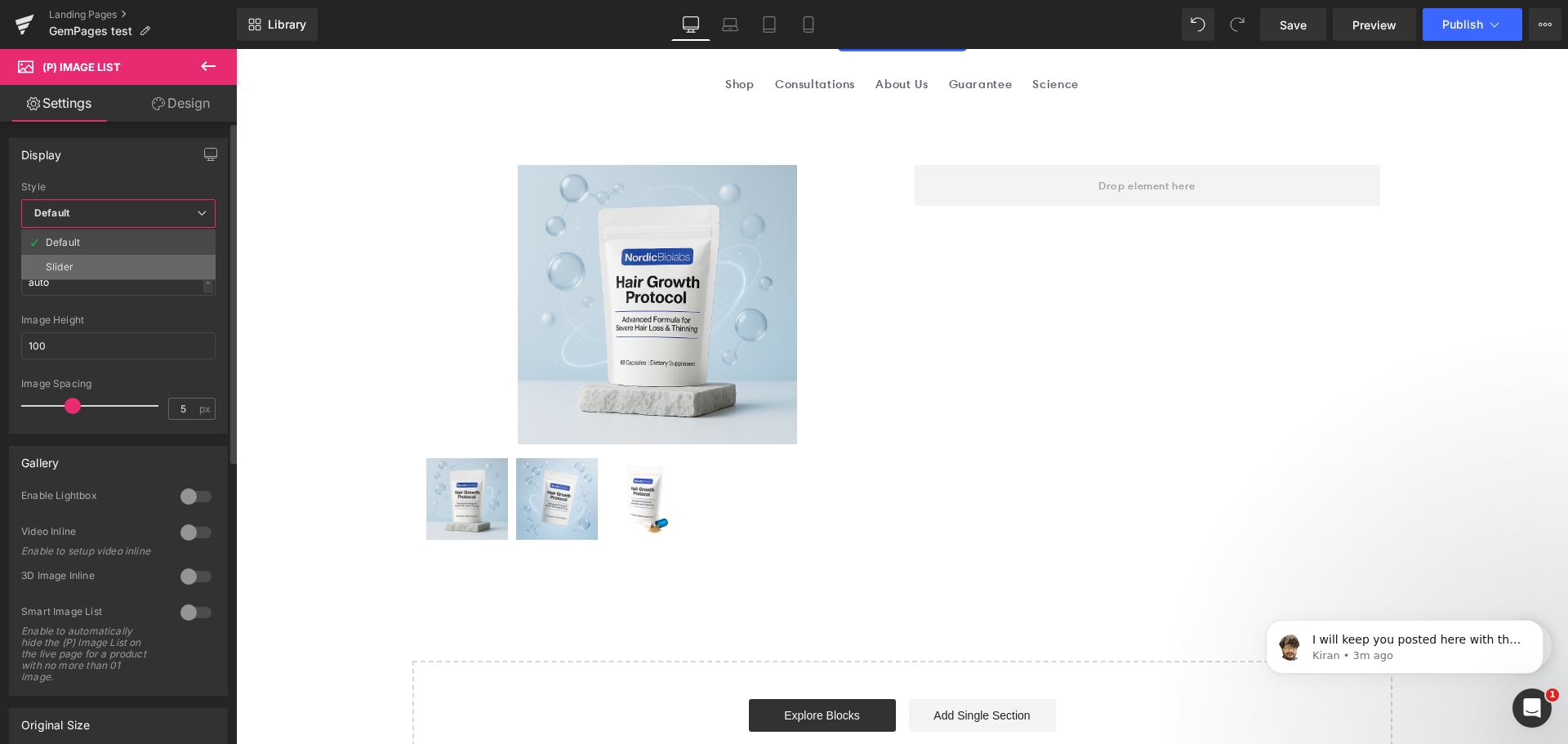
click at [69, 258] on li "Slider" at bounding box center [118, 267] width 195 height 25
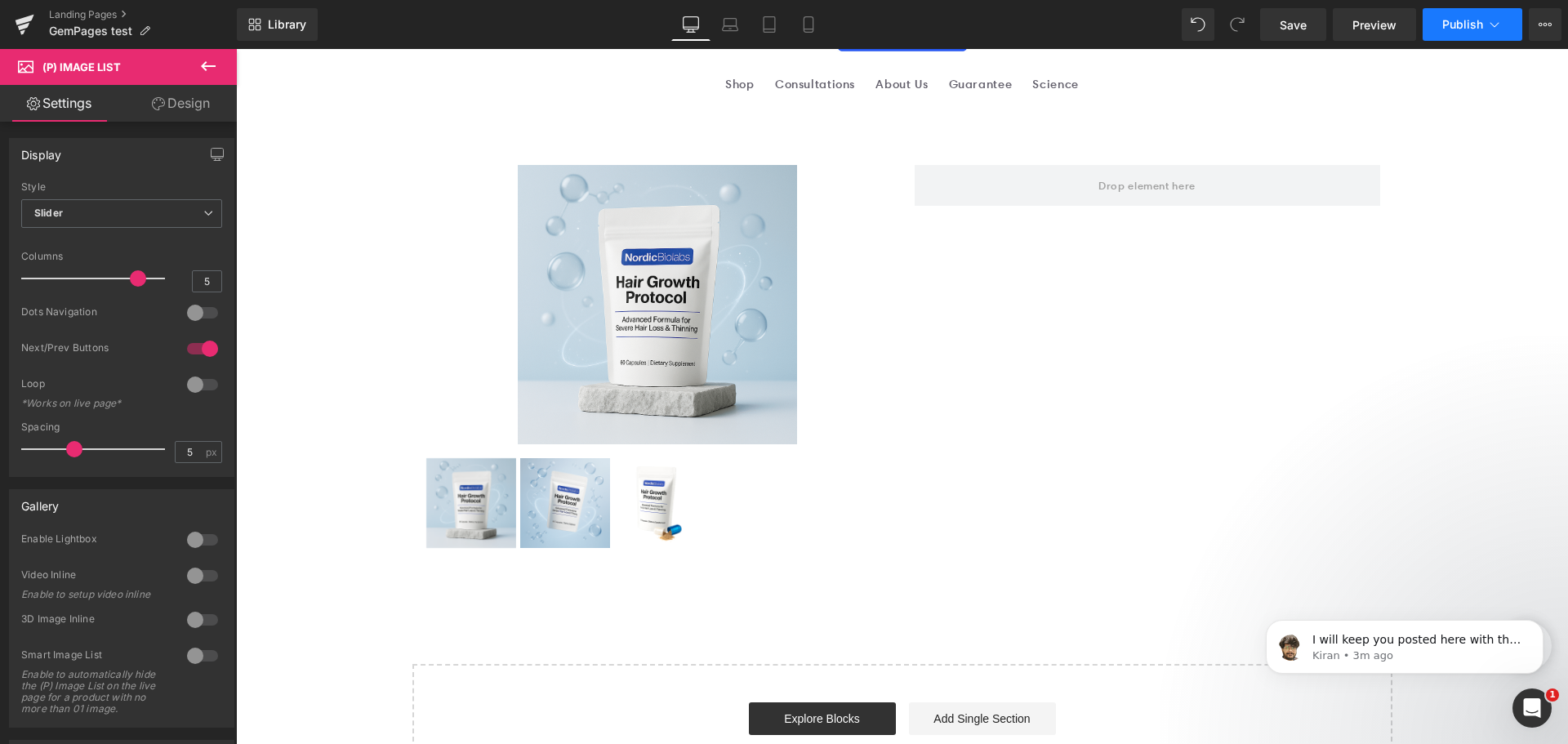
click at [1465, 28] on span "Publish" at bounding box center [1462, 24] width 41 height 13
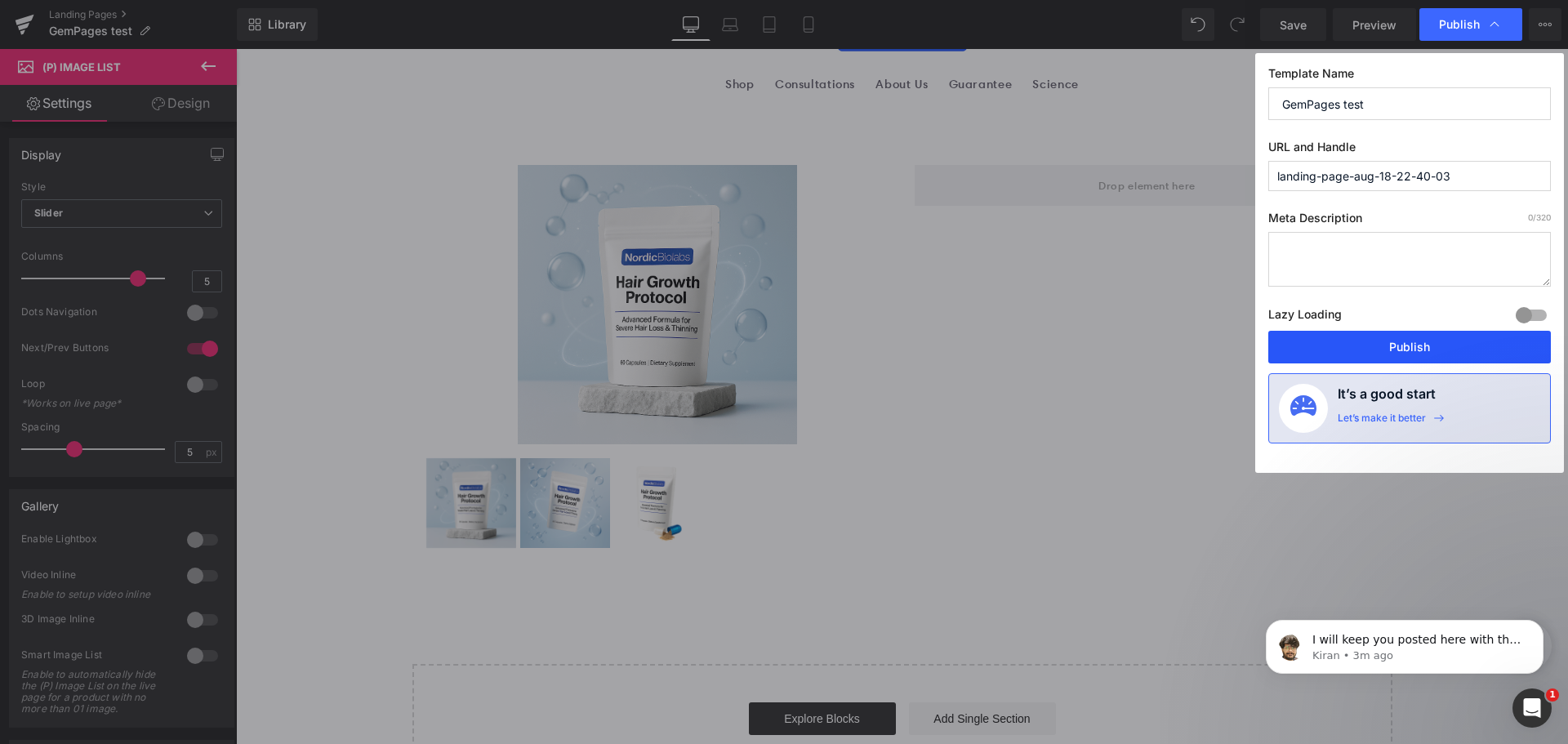
drag, startPoint x: 1451, startPoint y: 347, endPoint x: 1214, endPoint y: 295, distance: 242.6
click at [1451, 347] on button "Publish" at bounding box center [1409, 347] width 283 height 33
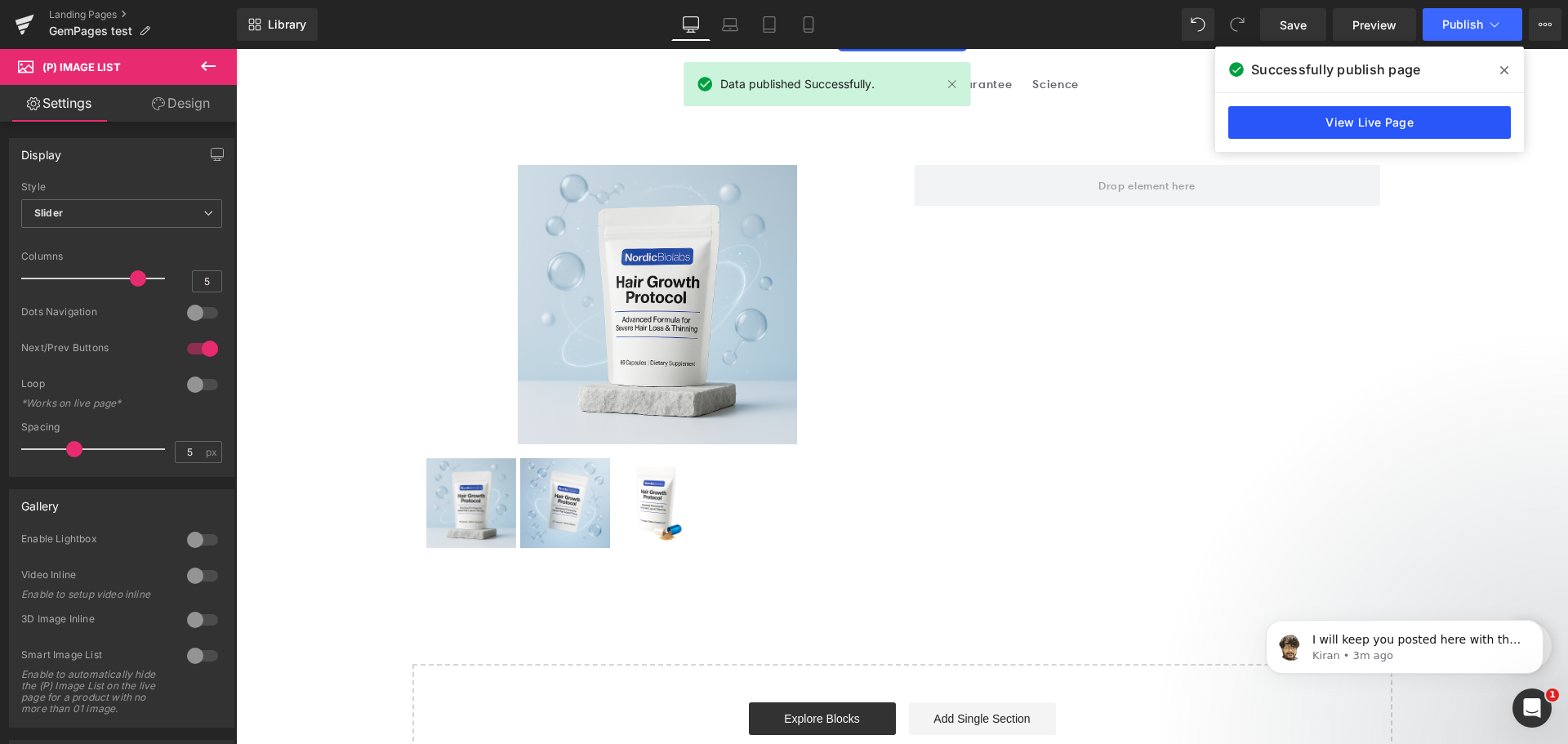
click at [1288, 123] on link "View Live Page" at bounding box center [1369, 122] width 283 height 33
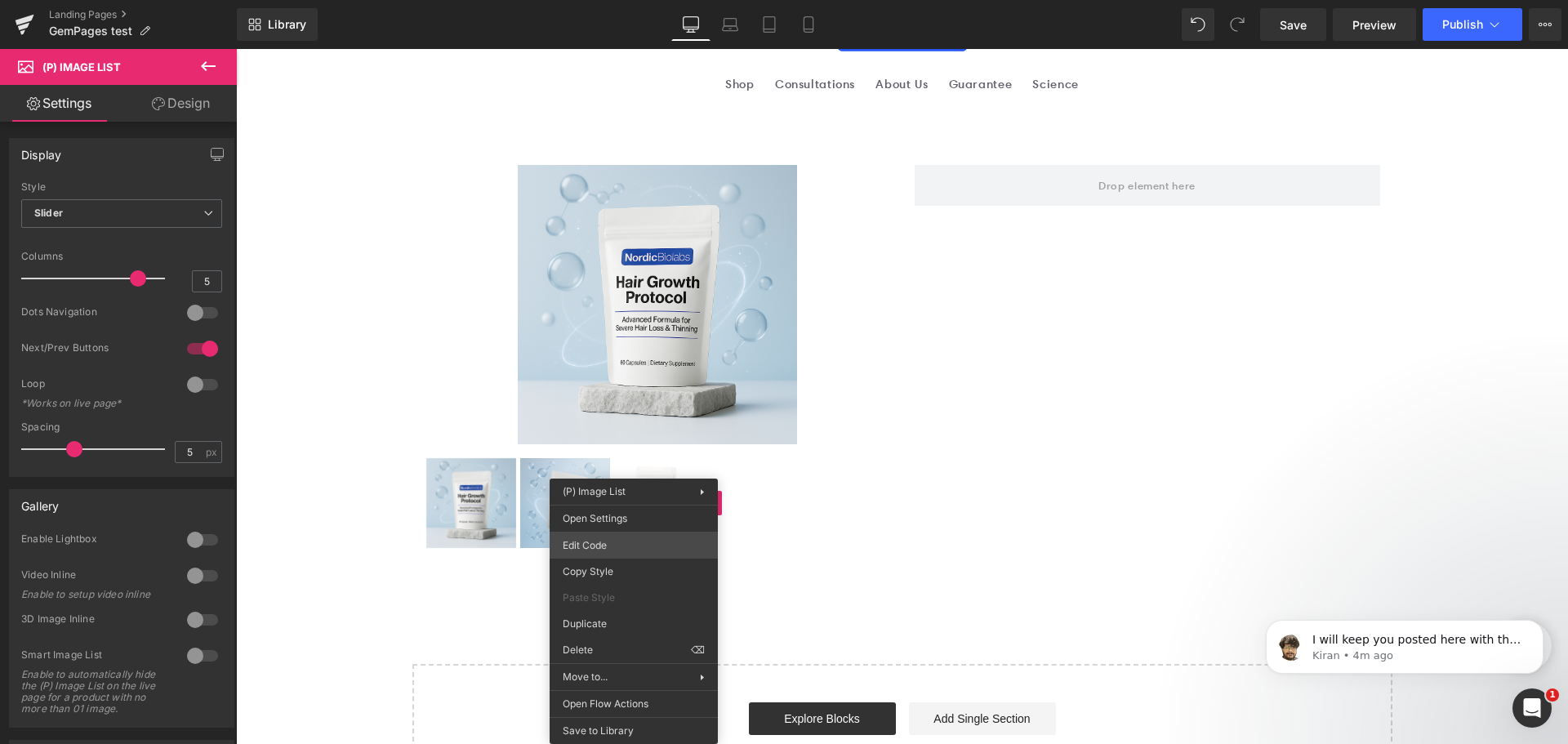
click at [605, 0] on div "(P) Image List You are previewing how the will restyle your page. You can not e…" at bounding box center [784, 0] width 1568 height 0
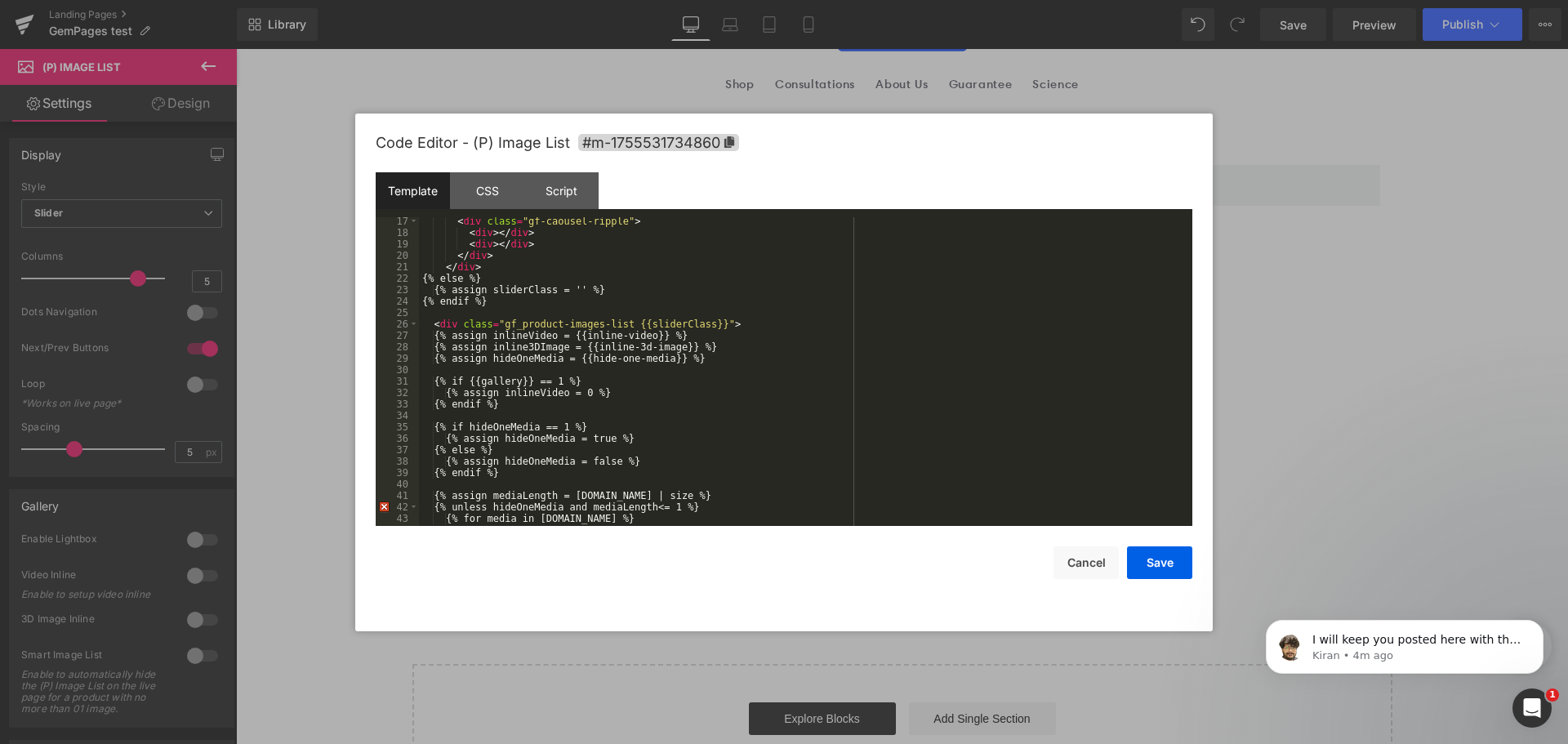
scroll to position [343, 0]
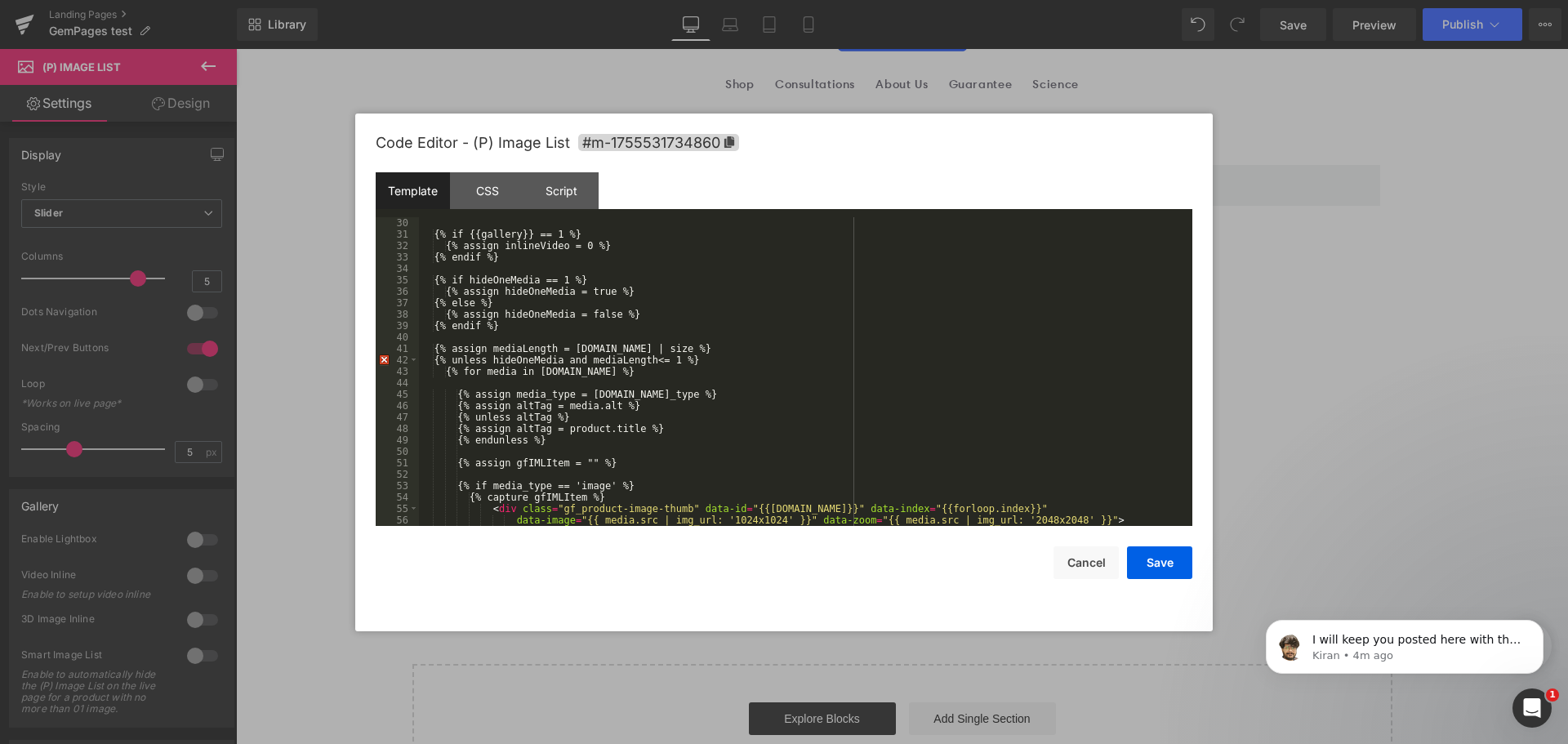
click at [1387, 371] on div at bounding box center [784, 372] width 1568 height 744
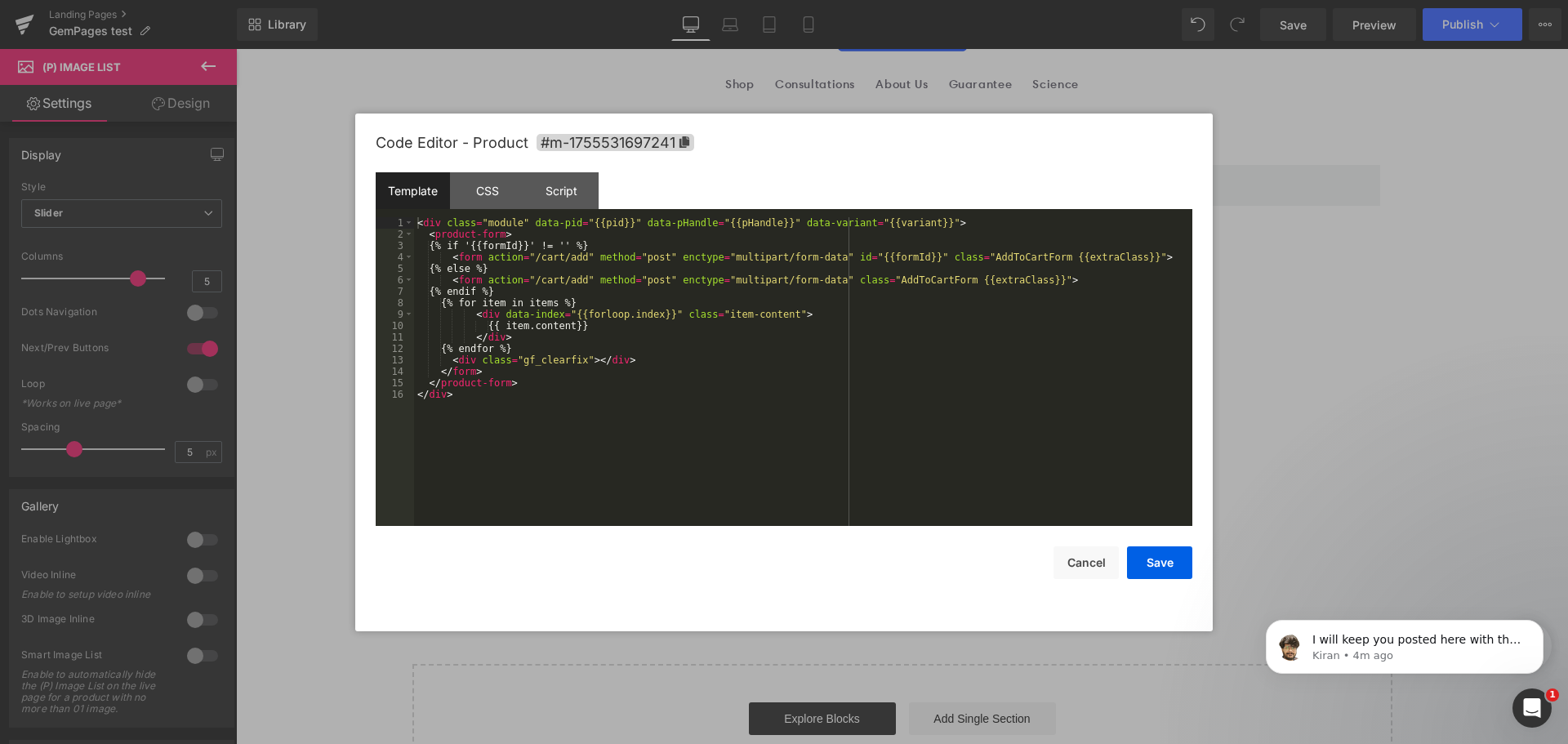
click at [302, 401] on body "(P) Image List You are previewing how the will restyle your page. You can not e…" at bounding box center [784, 372] width 1568 height 744
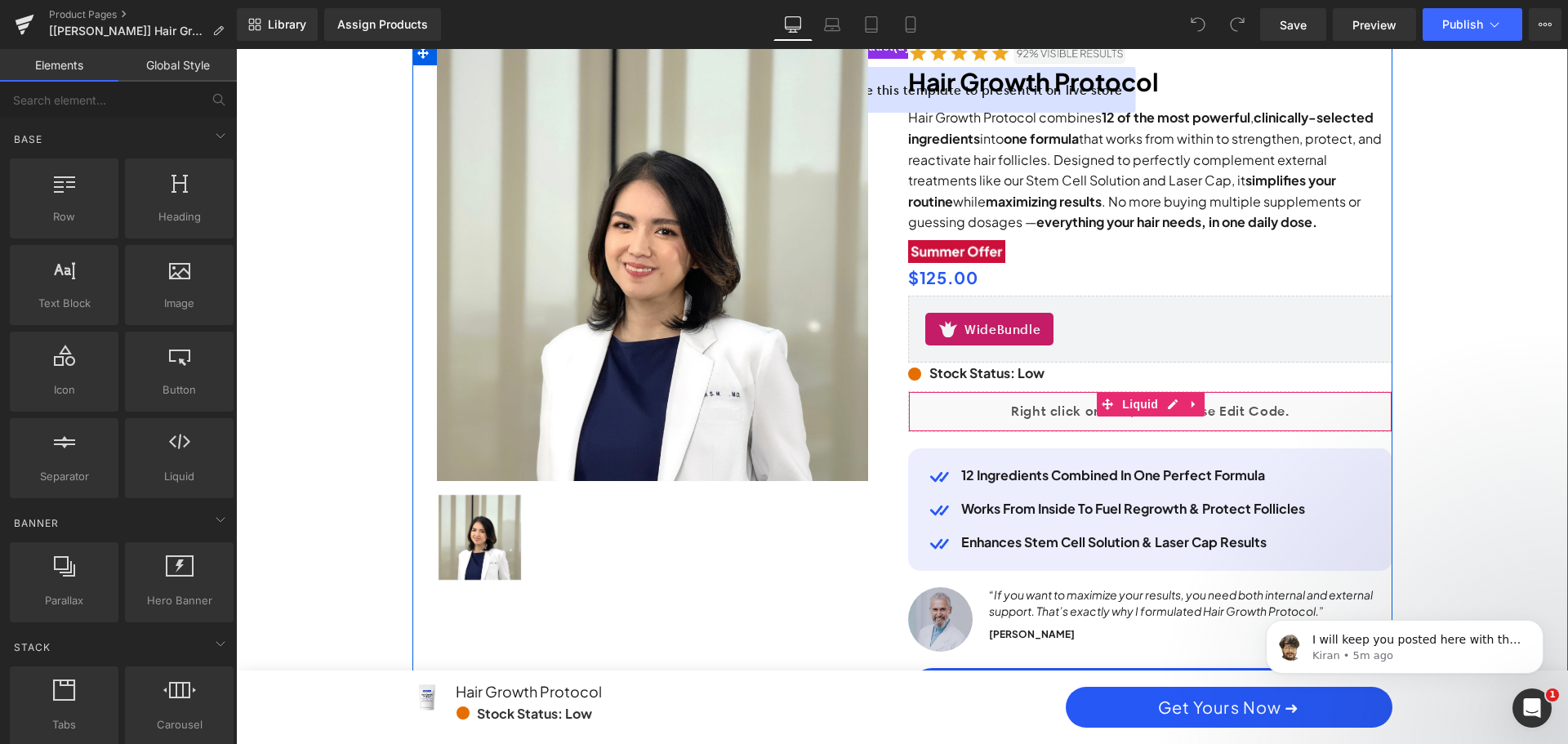
scroll to position [163, 0]
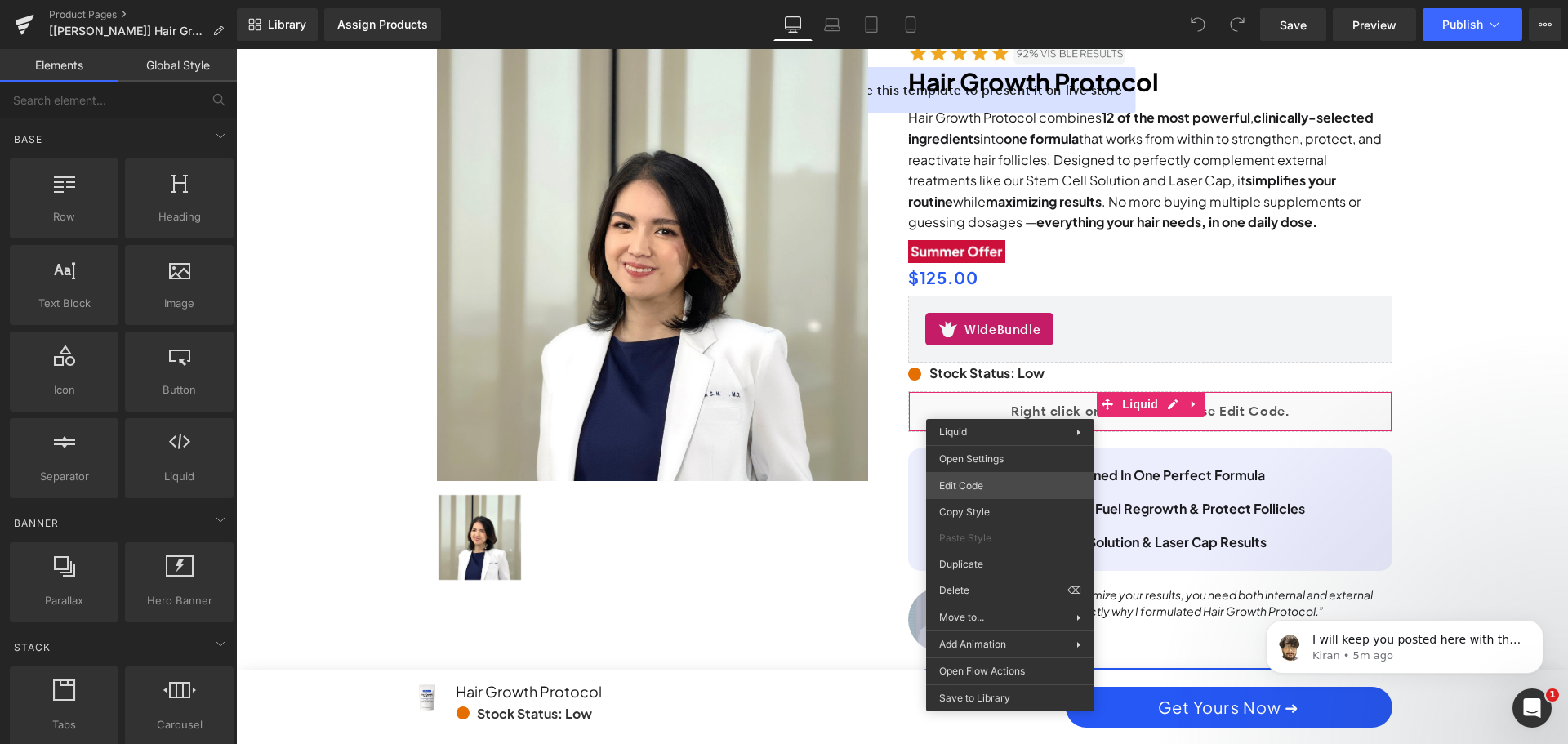
click at [985, 0] on div "You are previewing how the will restyle your page. You can not edit Elements in…" at bounding box center [784, 0] width 1568 height 0
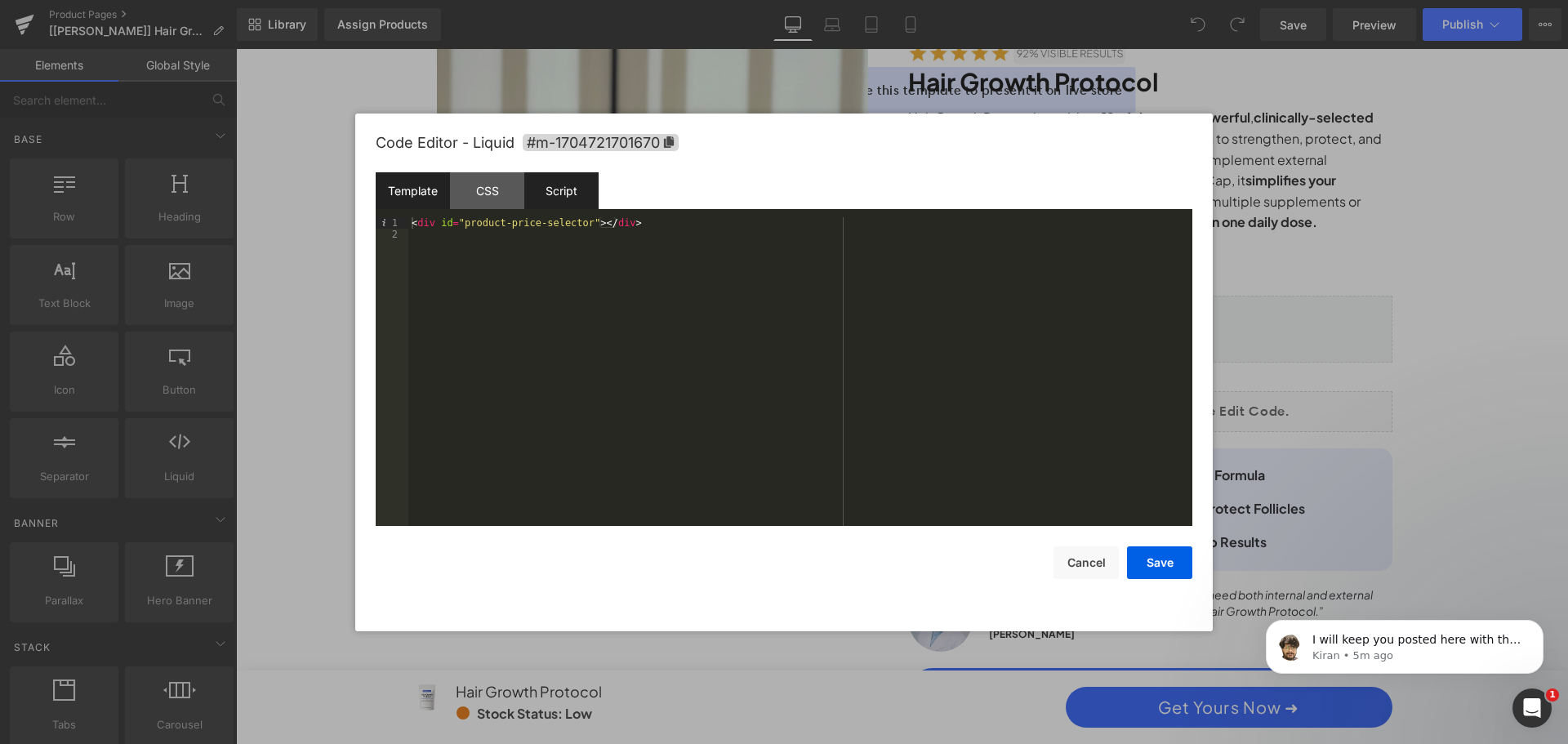
click at [564, 204] on div "Script" at bounding box center [561, 191] width 74 height 37
click at [1067, 565] on button "Cancel" at bounding box center [1086, 562] width 66 height 33
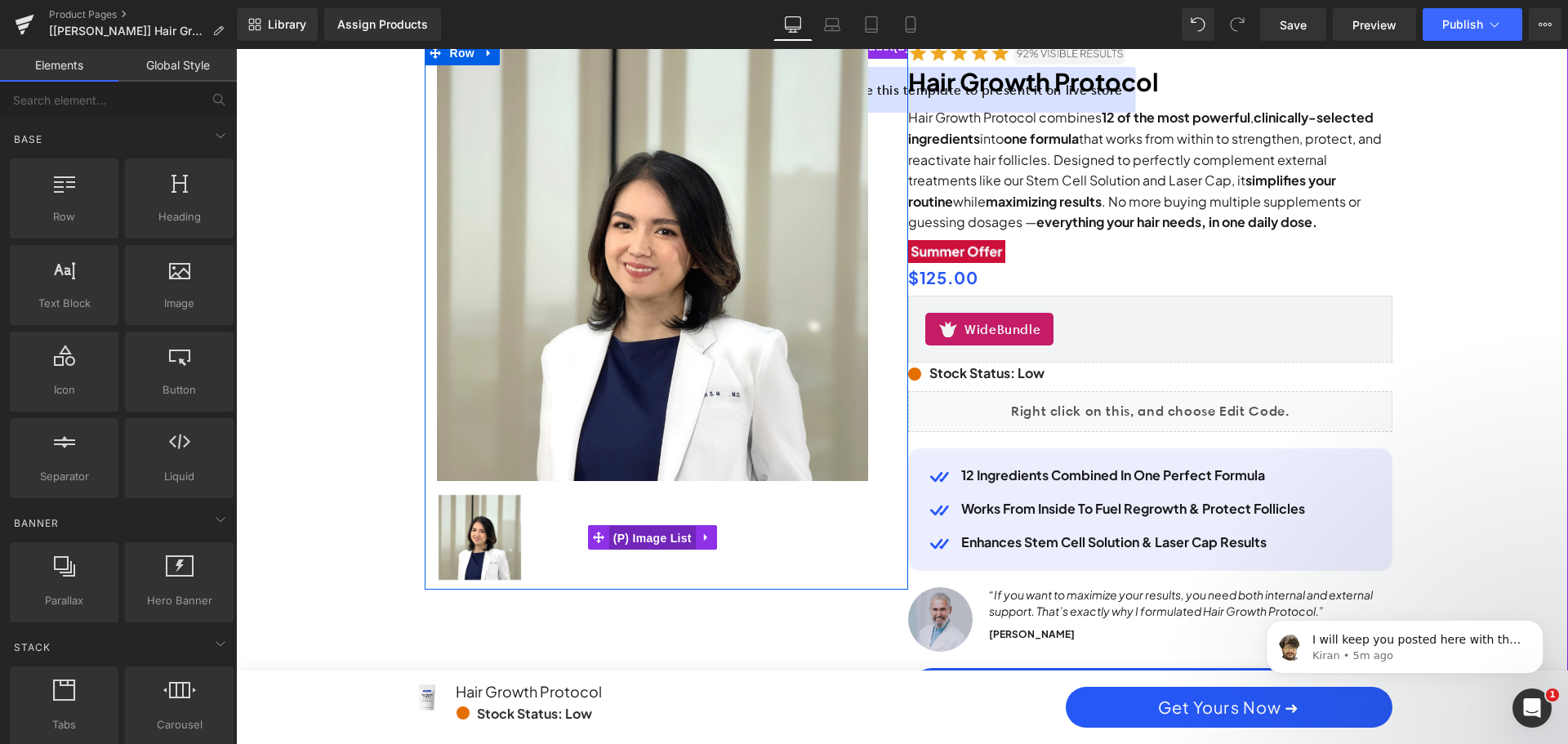
click at [664, 535] on span "(P) Image List" at bounding box center [652, 538] width 86 height 25
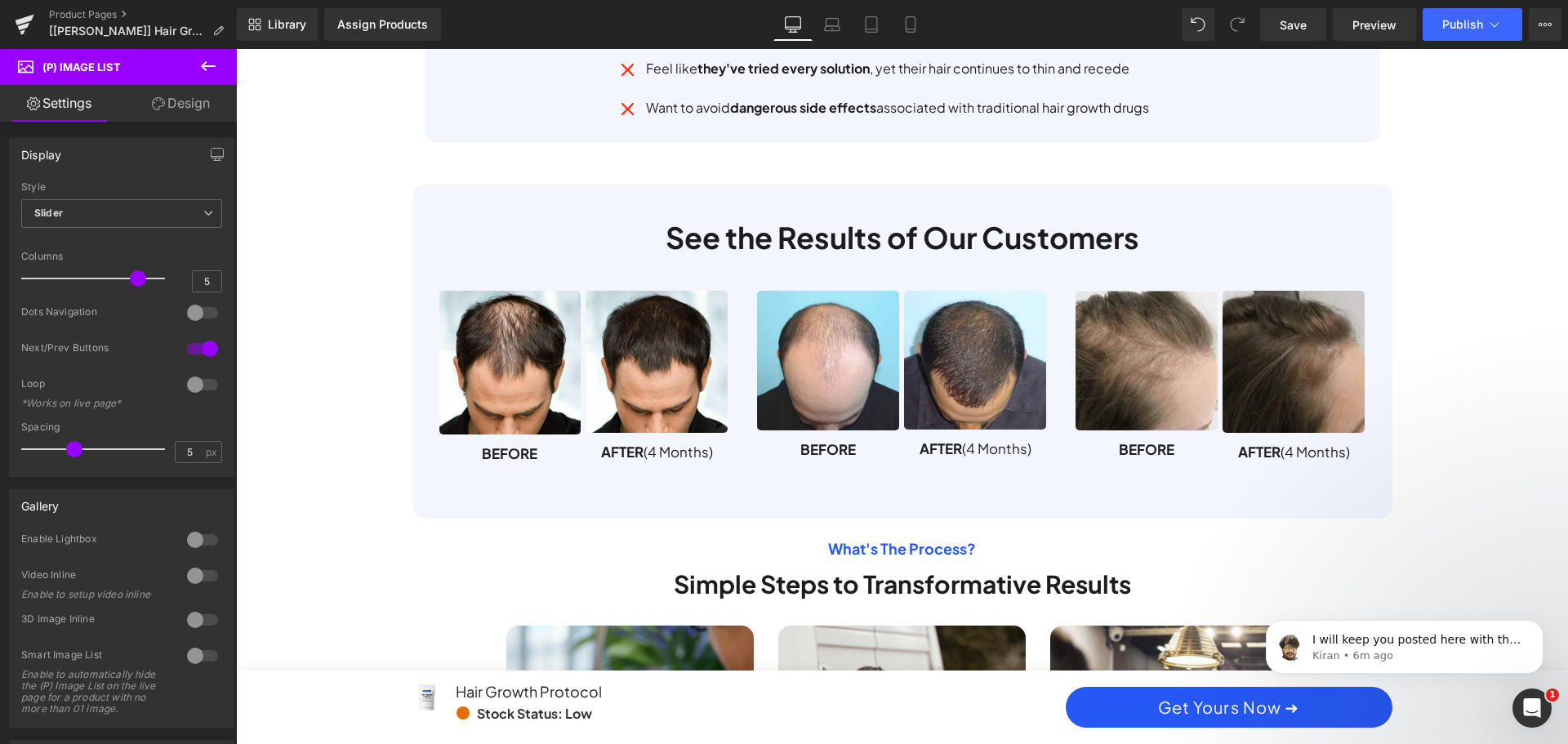
scroll to position [6618, 0]
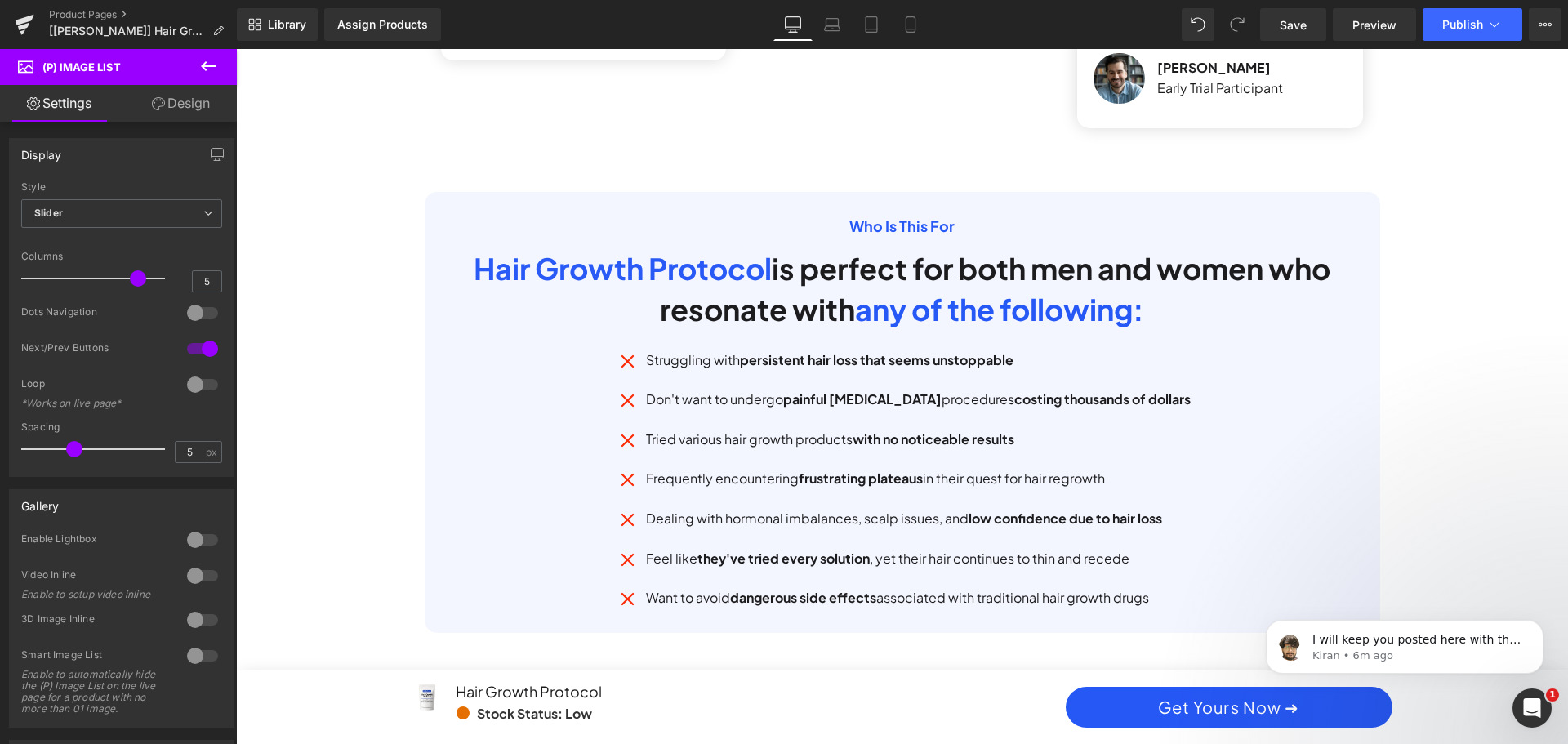
click at [1515, 347] on div "Assign a product and use this template to present it on live store Sale Off" at bounding box center [902, 741] width 1332 height 14321
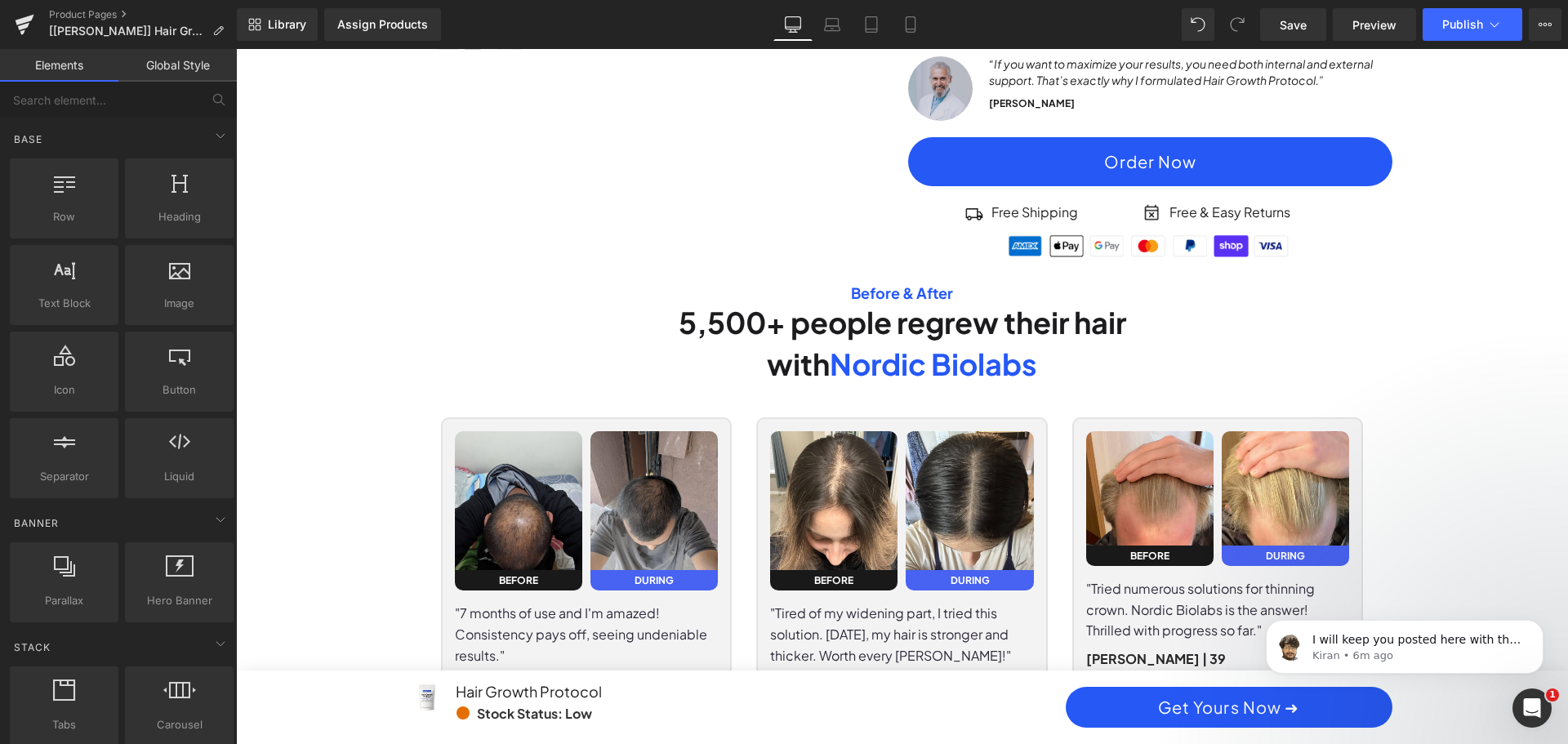
scroll to position [0, 0]
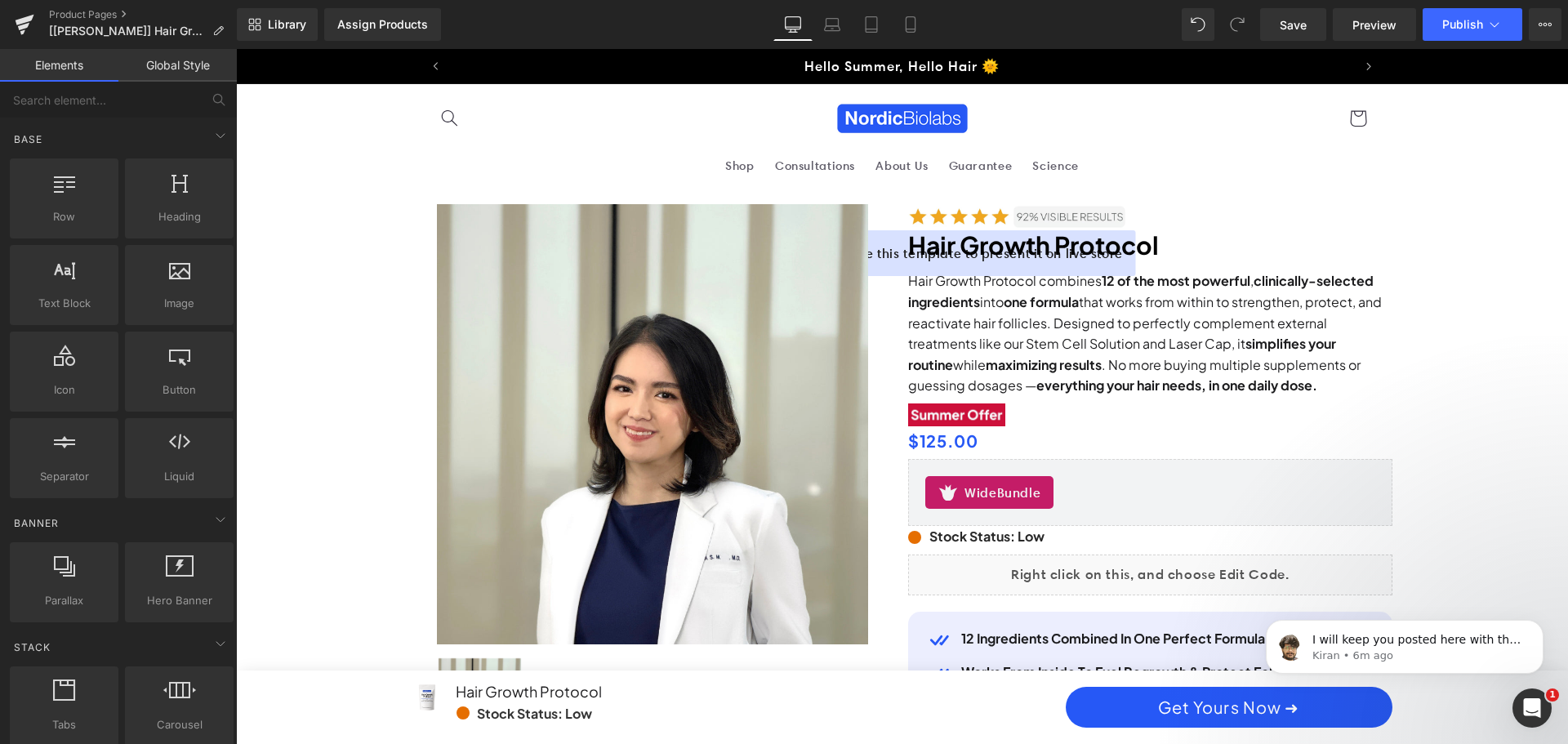
click at [236, 49] on div at bounding box center [236, 49] width 0 height 0
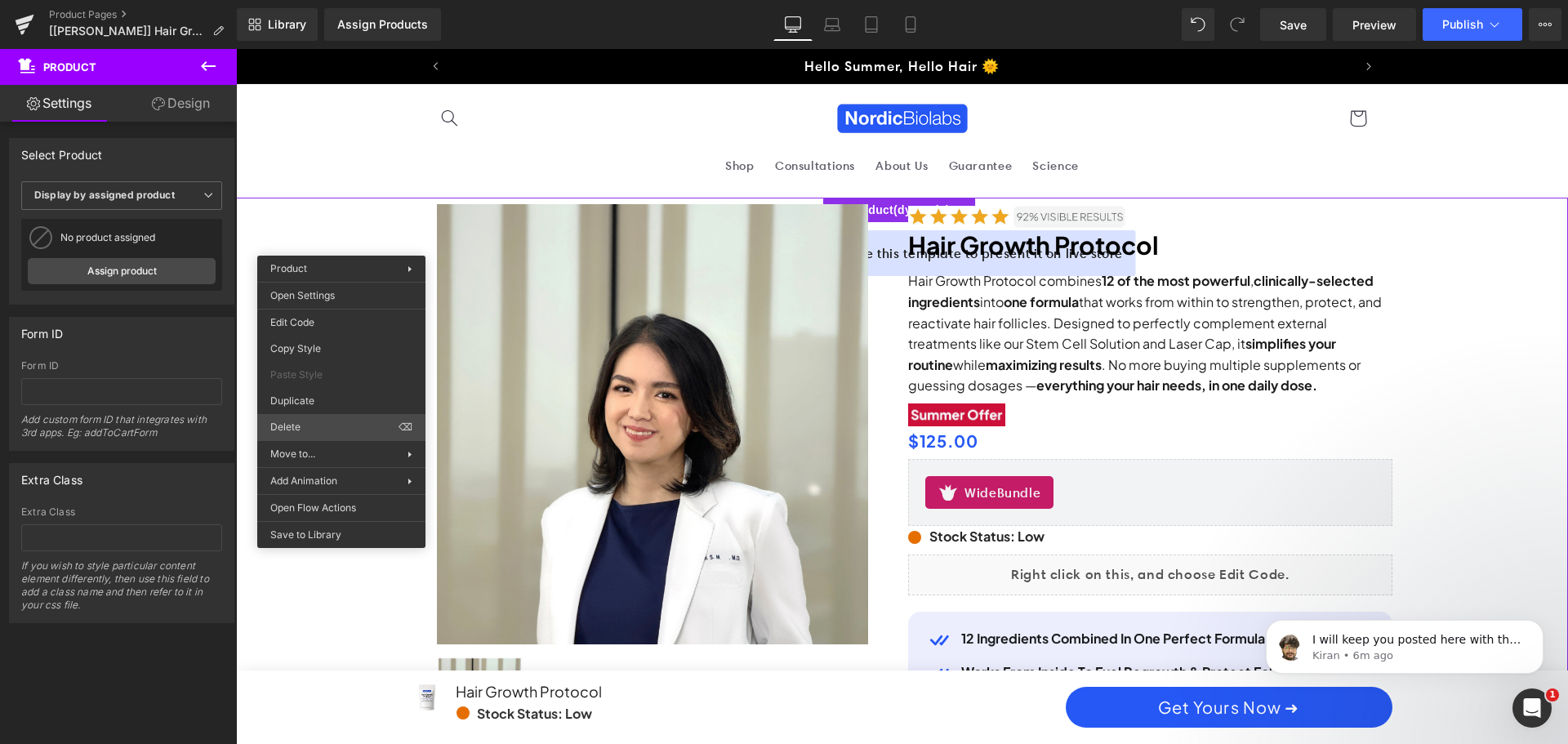
drag, startPoint x: 526, startPoint y: 476, endPoint x: 296, endPoint y: 426, distance: 235.4
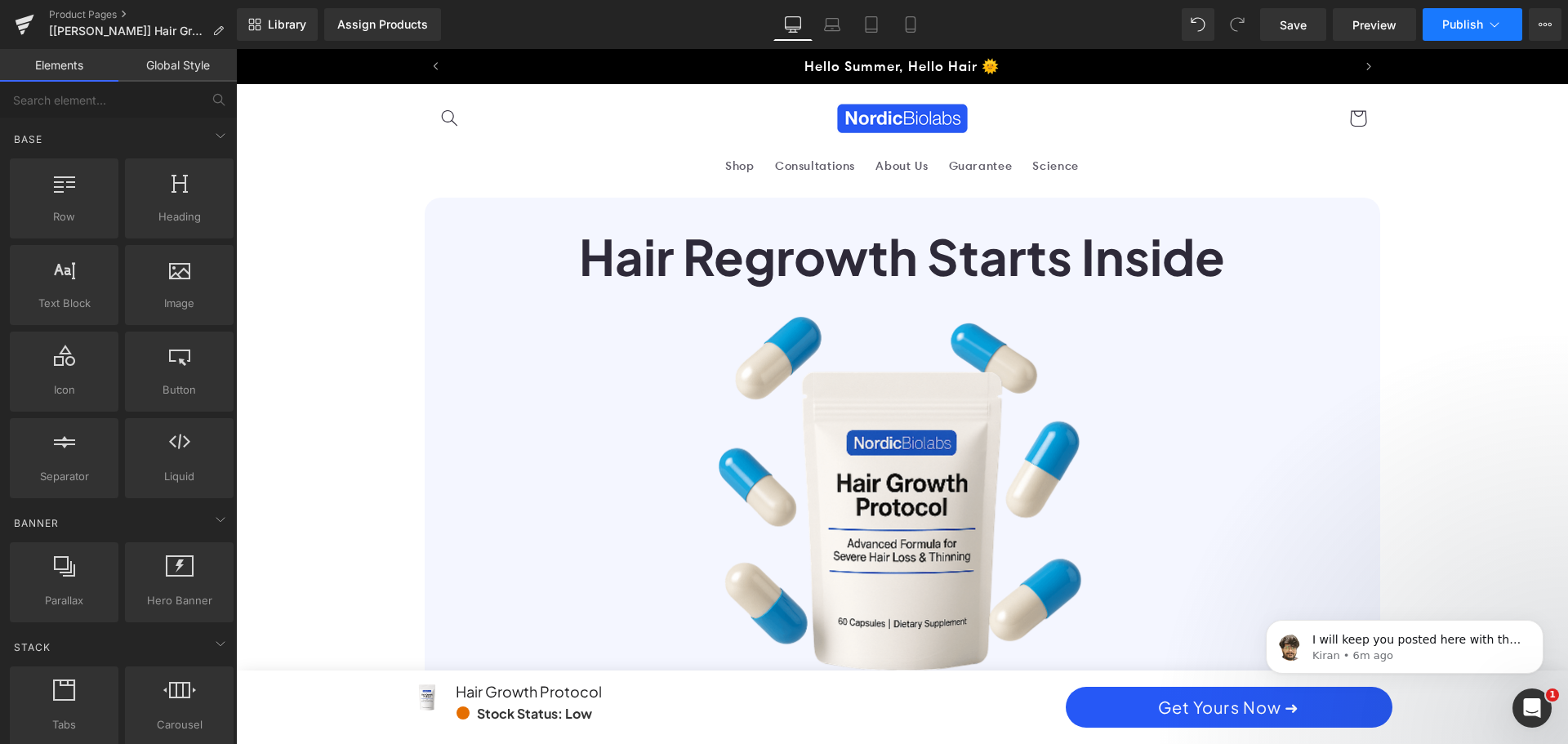
click at [1463, 32] on button "Publish" at bounding box center [1473, 24] width 99 height 33
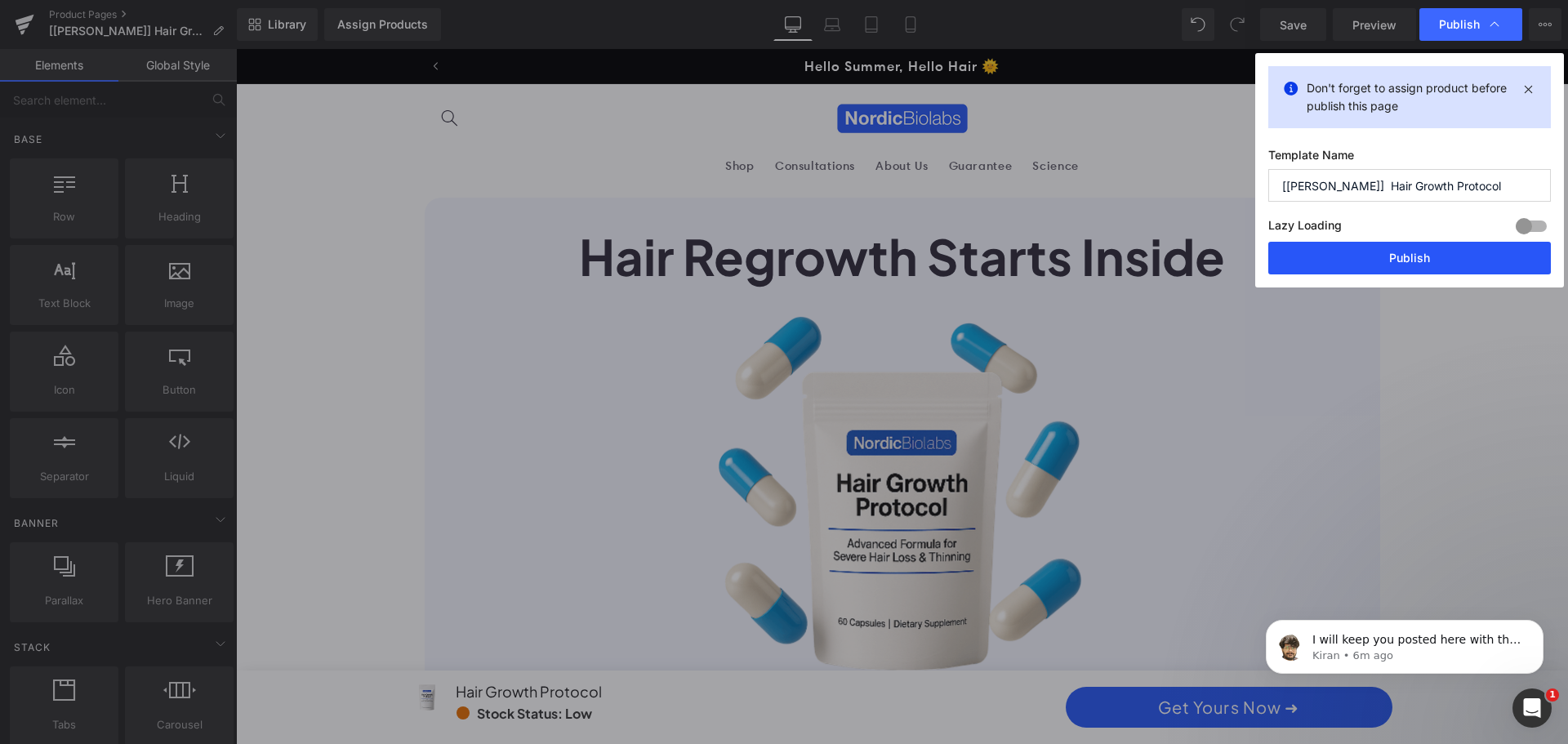
click at [1367, 259] on button "Publish" at bounding box center [1409, 257] width 283 height 33
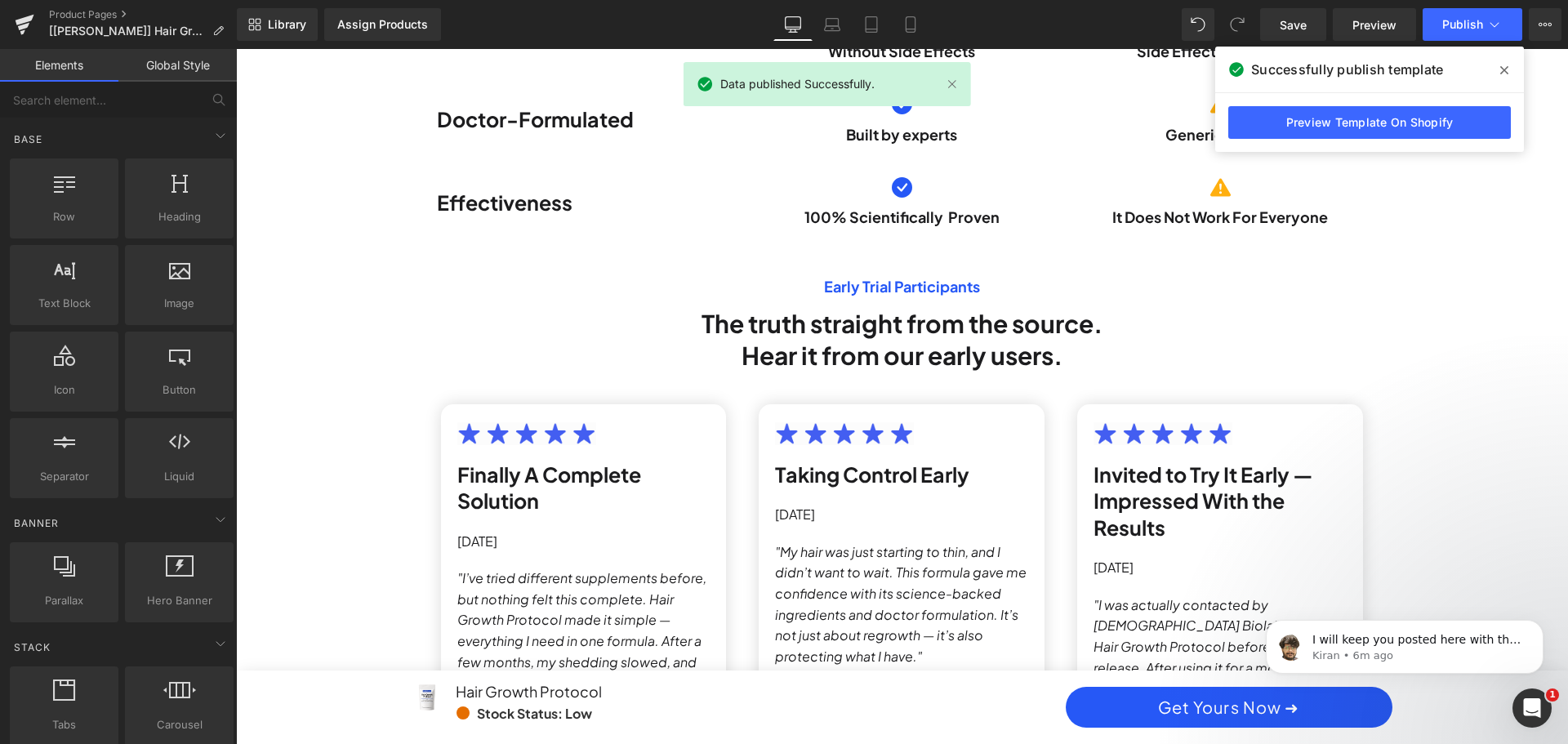
scroll to position [3676, 0]
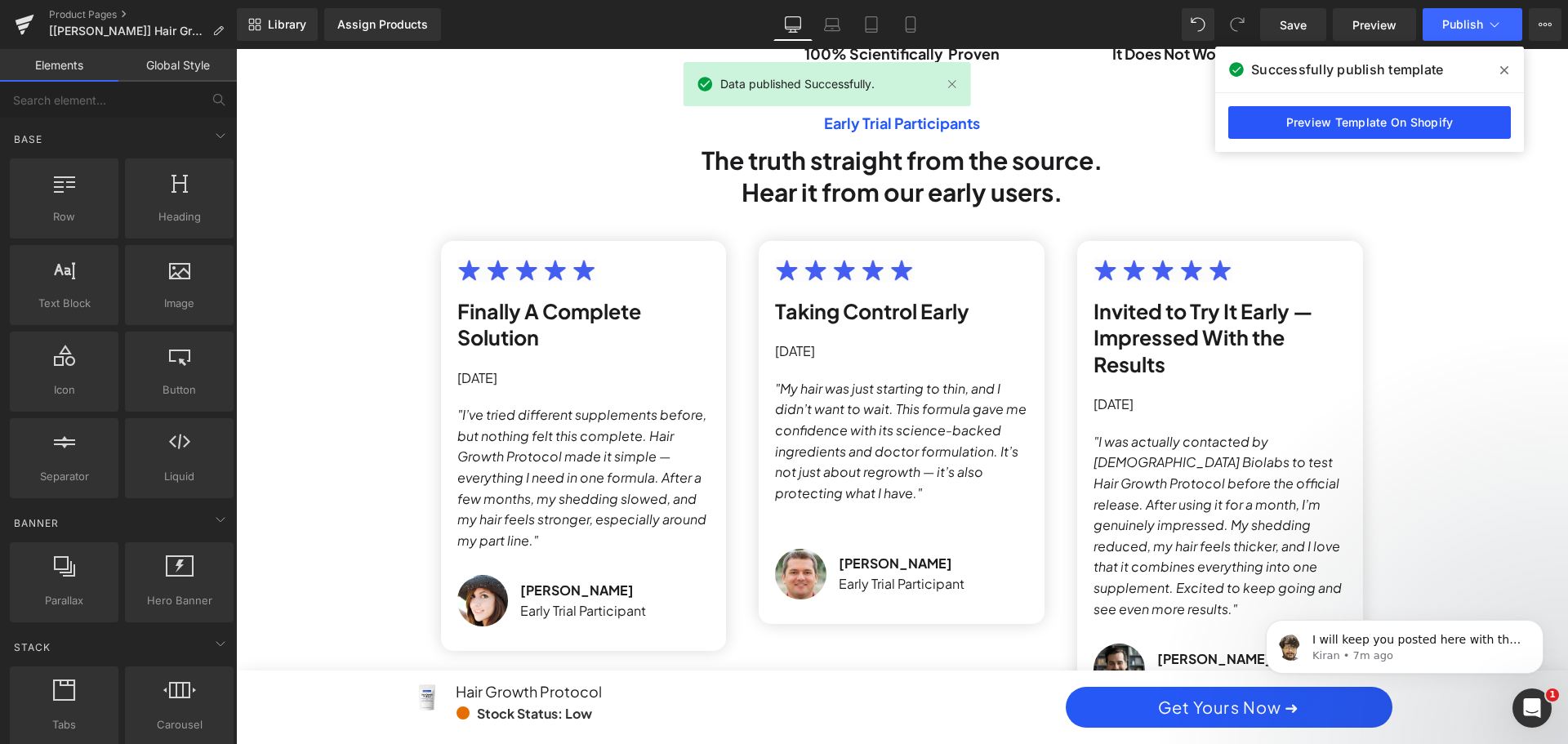
click at [1289, 127] on link "Preview Template On Shopify" at bounding box center [1369, 122] width 283 height 33
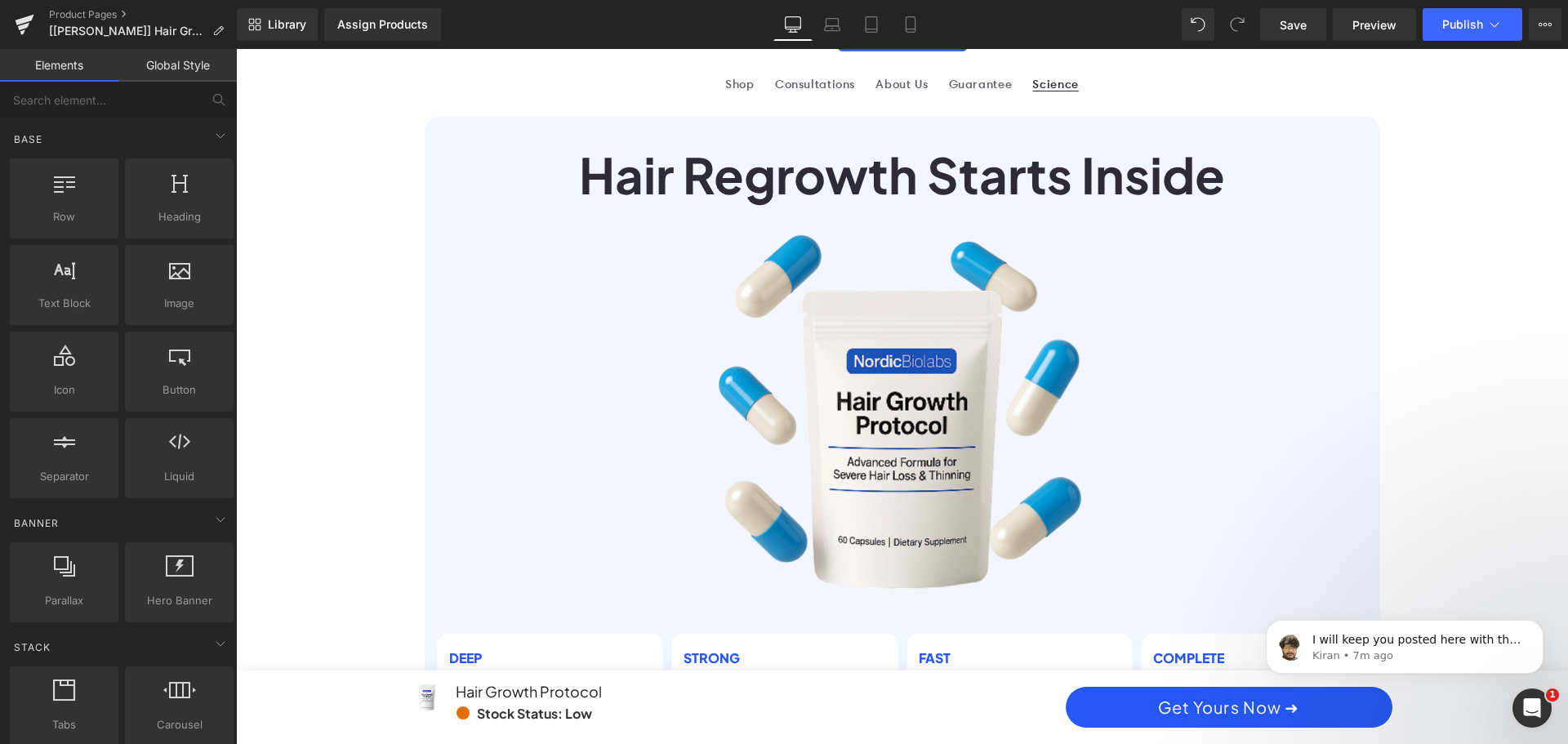
scroll to position [0, 0]
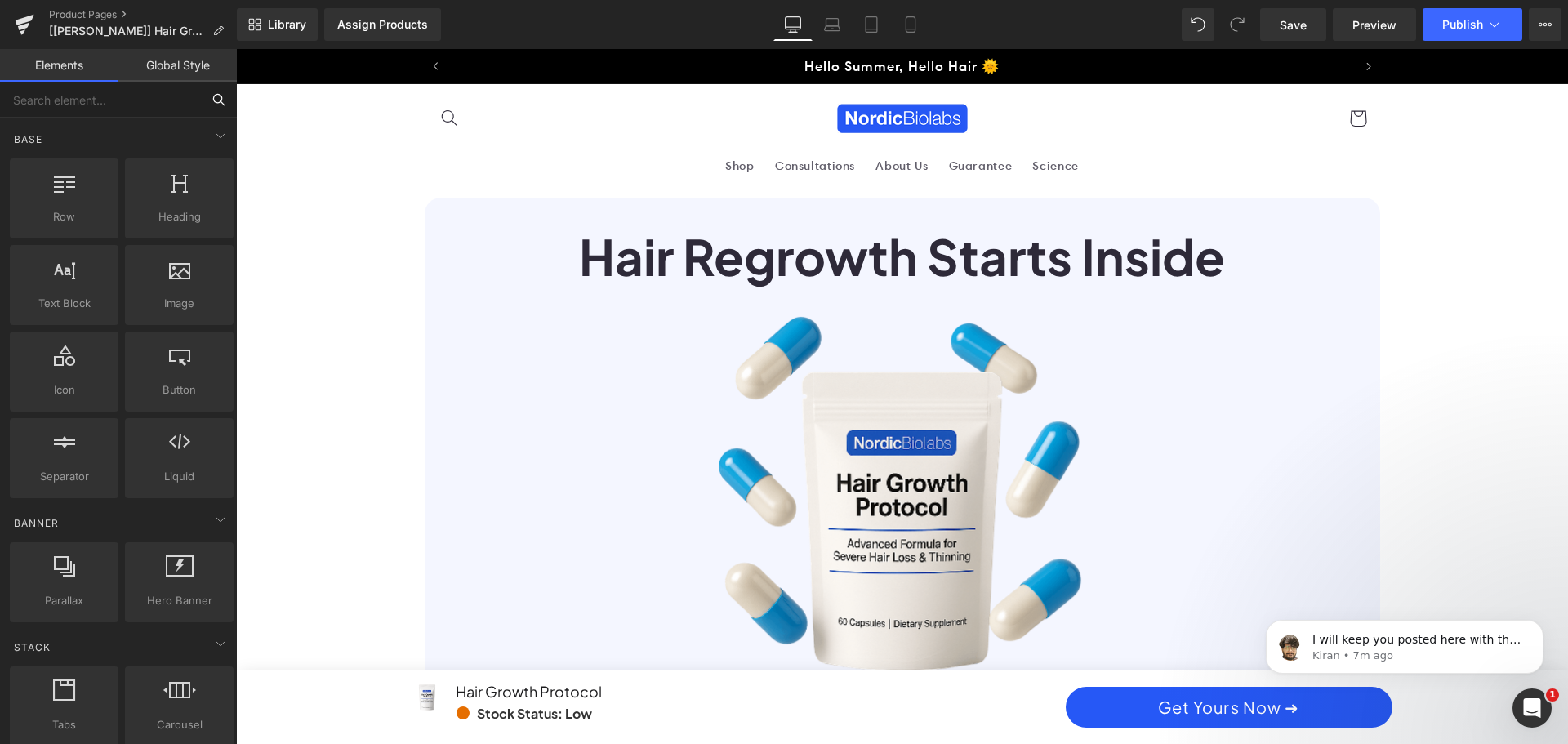
click at [114, 91] on input "text" at bounding box center [100, 99] width 201 height 36
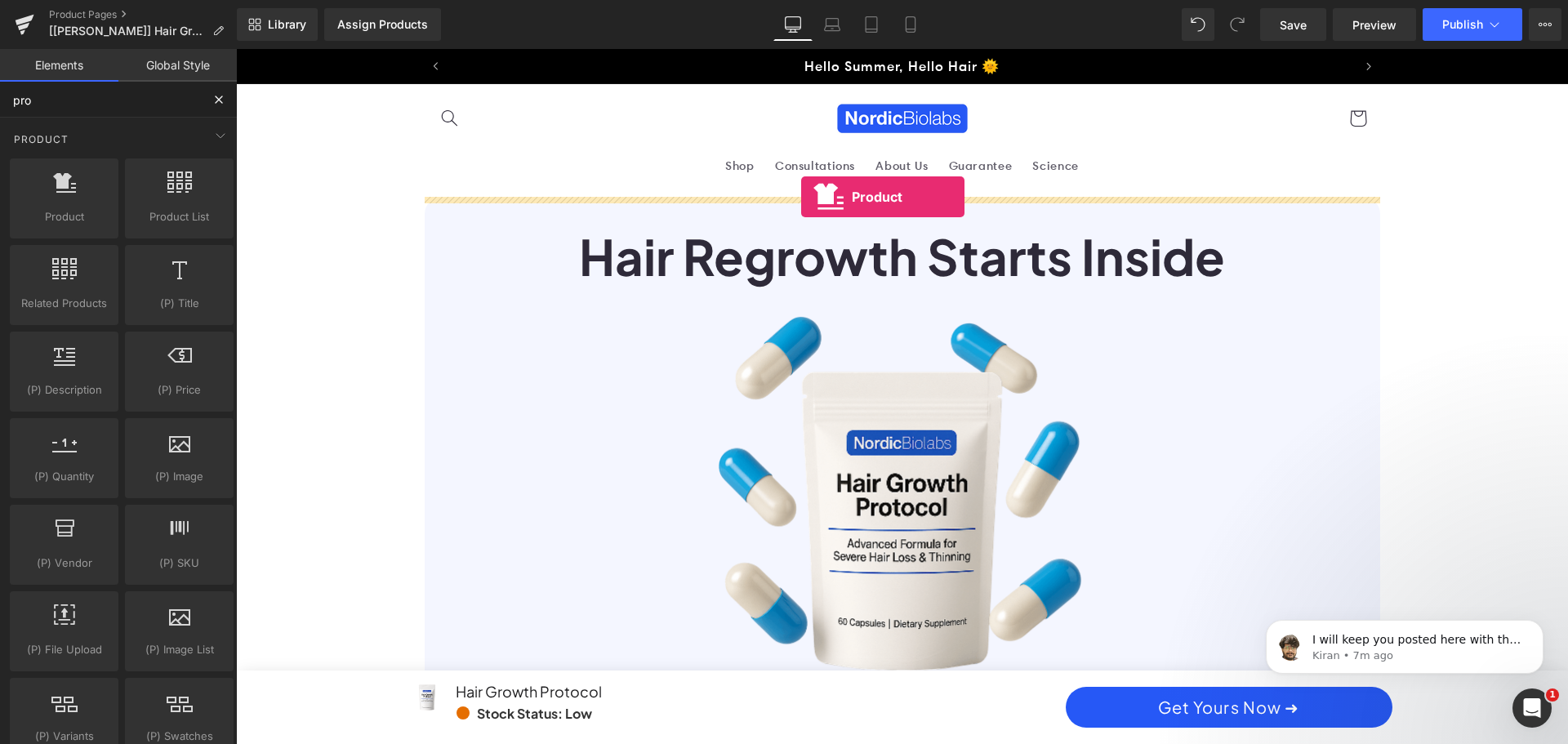
drag, startPoint x: 292, startPoint y: 236, endPoint x: 801, endPoint y: 197, distance: 510.5
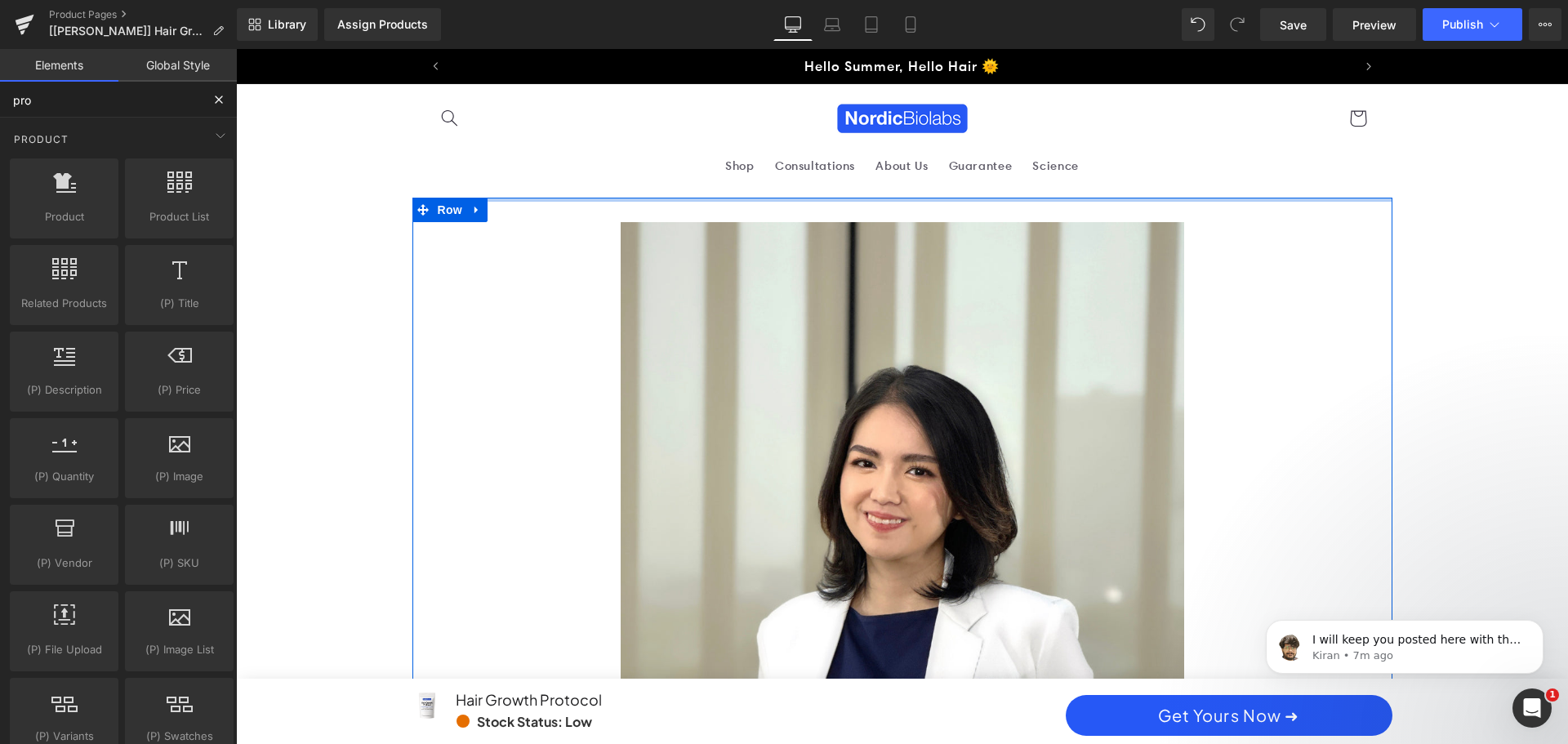
type input "pro"
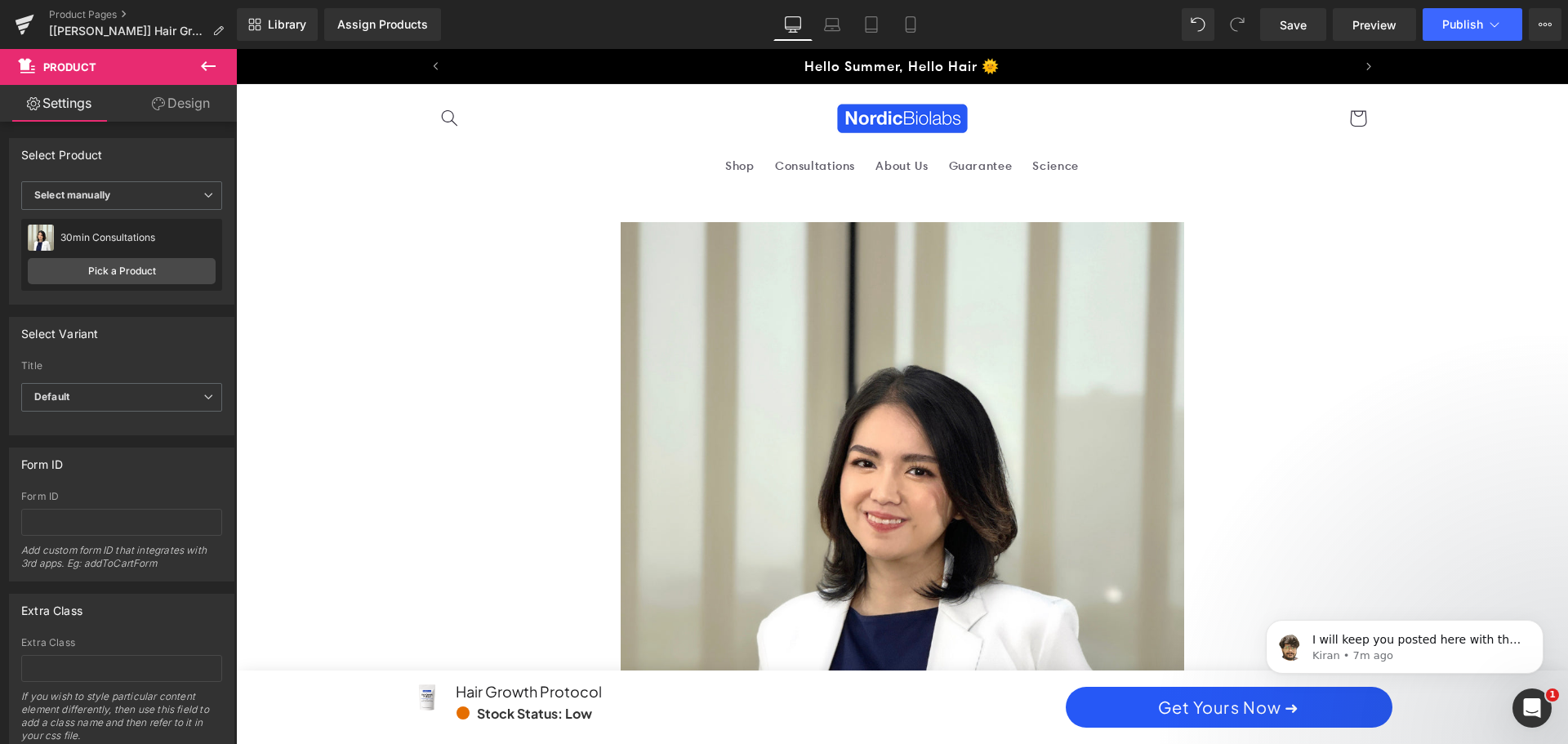
drag, startPoint x: 195, startPoint y: 65, endPoint x: 188, endPoint y: 73, distance: 10.6
click at [196, 65] on button at bounding box center [209, 67] width 58 height 36
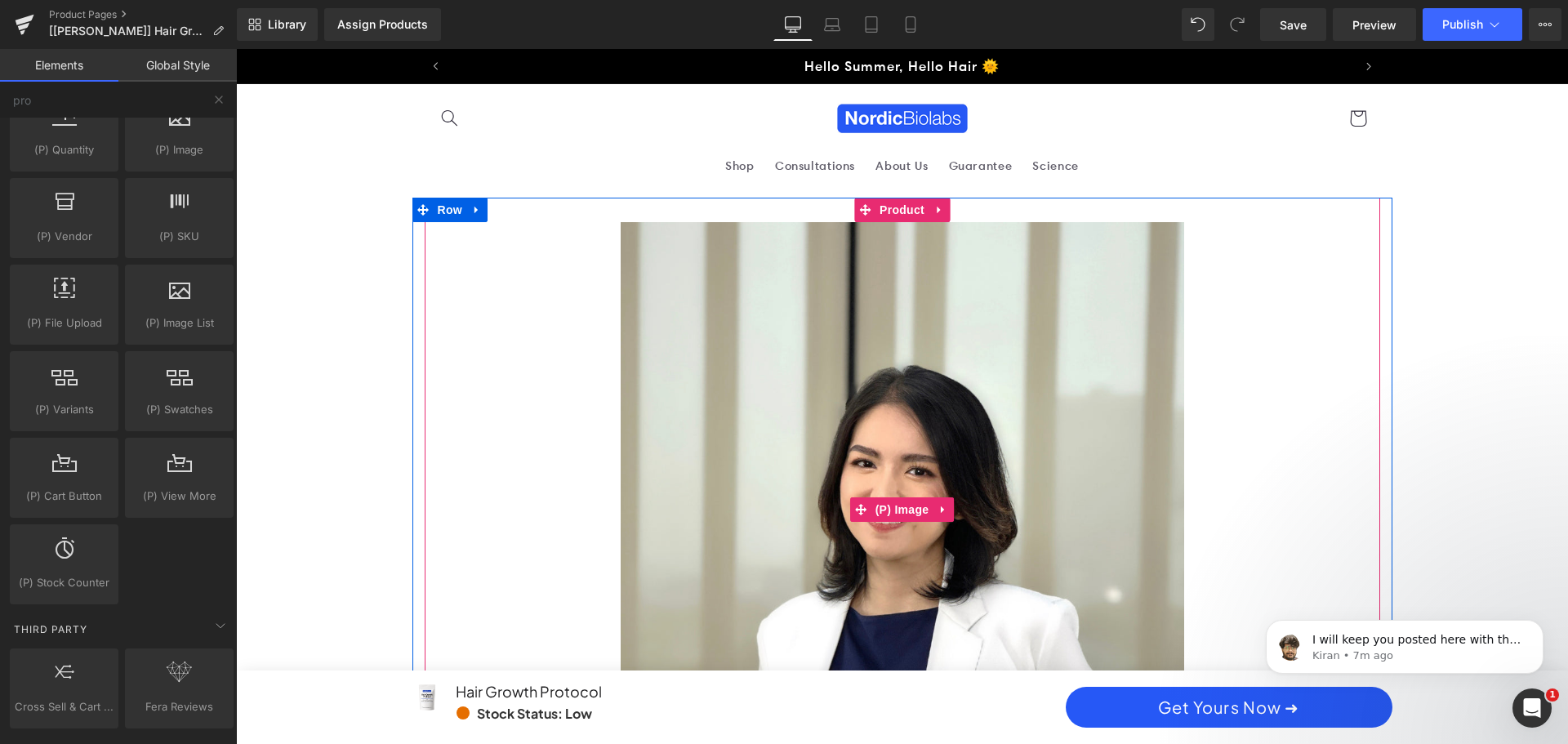
scroll to position [245, 0]
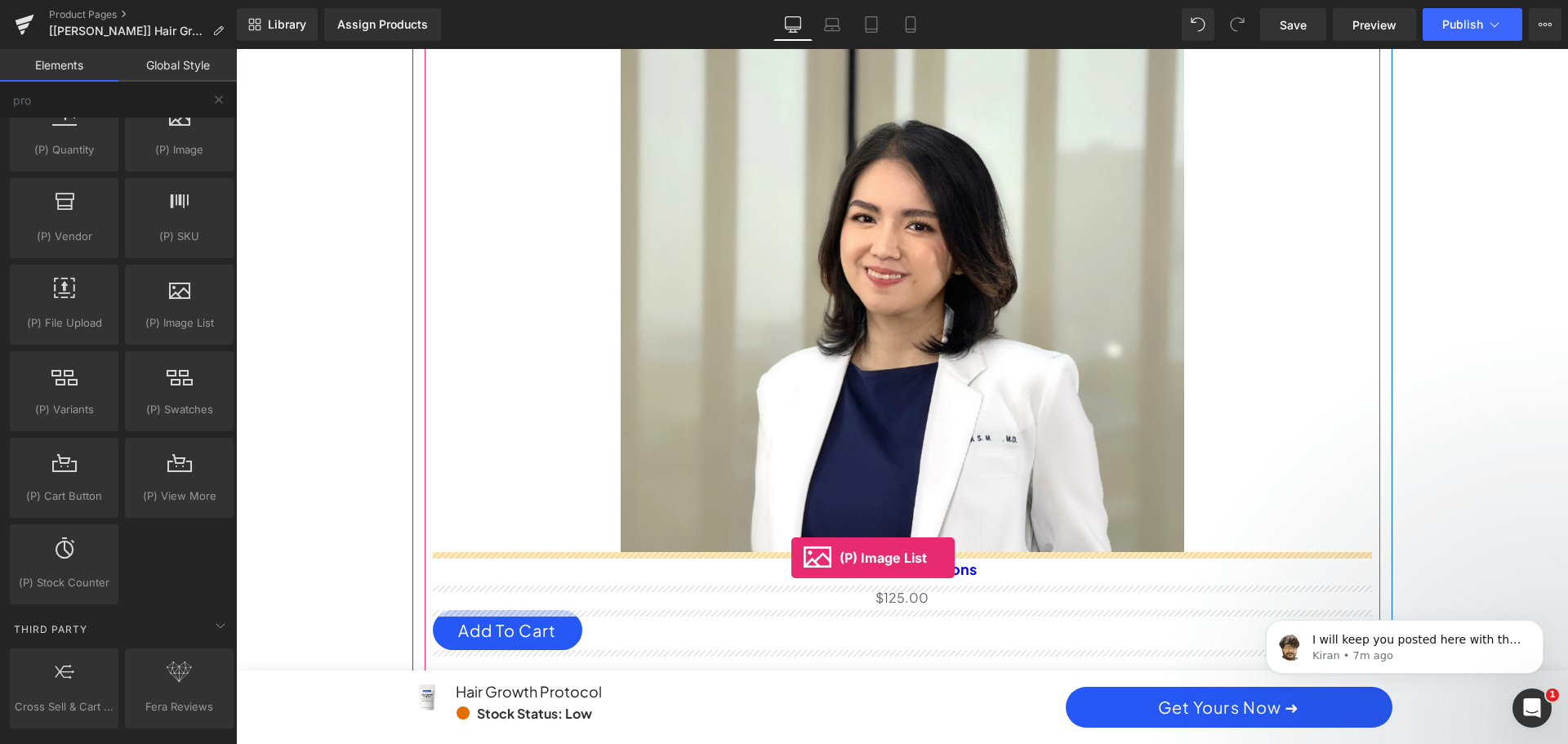
drag, startPoint x: 398, startPoint y: 342, endPoint x: 791, endPoint y: 558, distance: 448.4
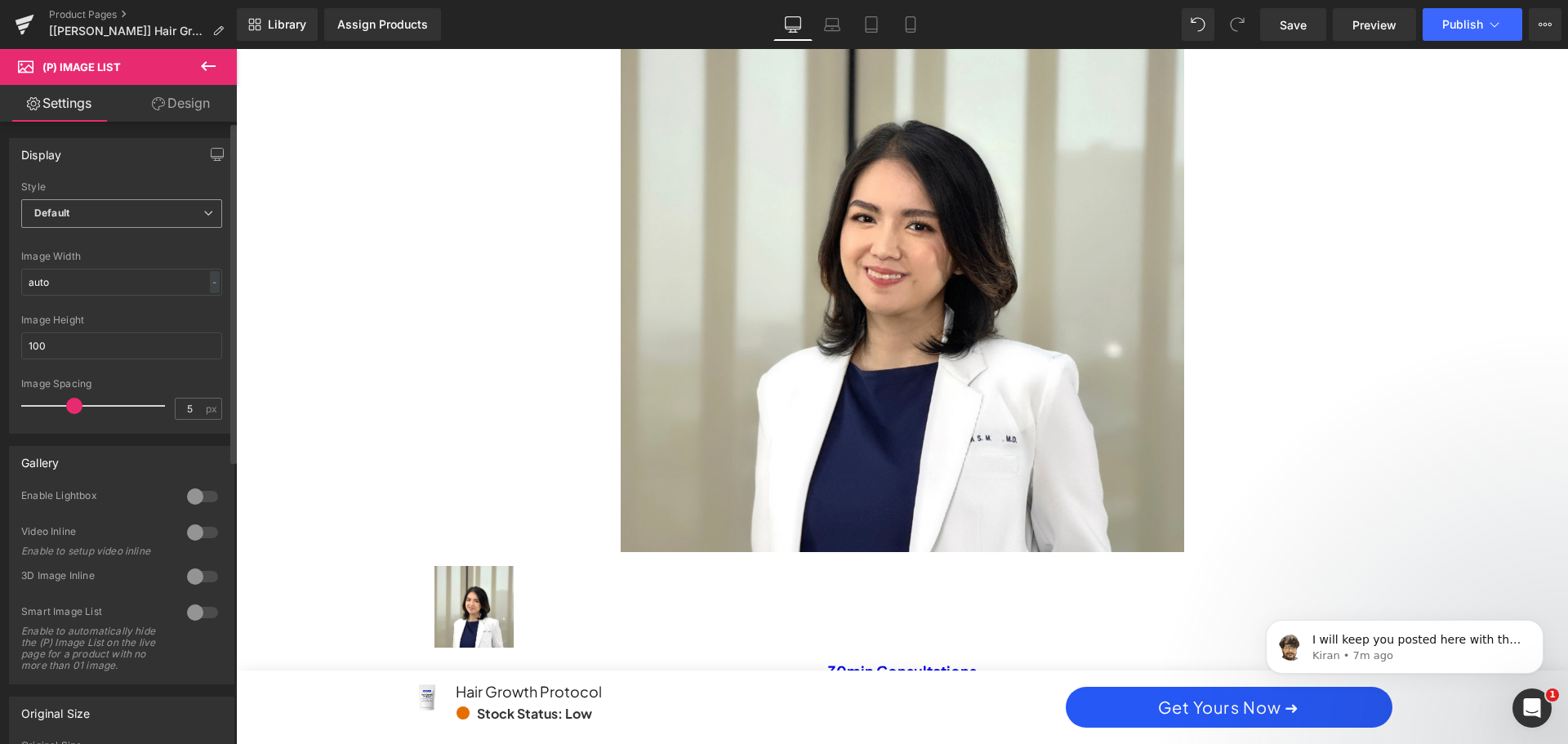
click at [131, 224] on span "Default" at bounding box center [121, 214] width 201 height 29
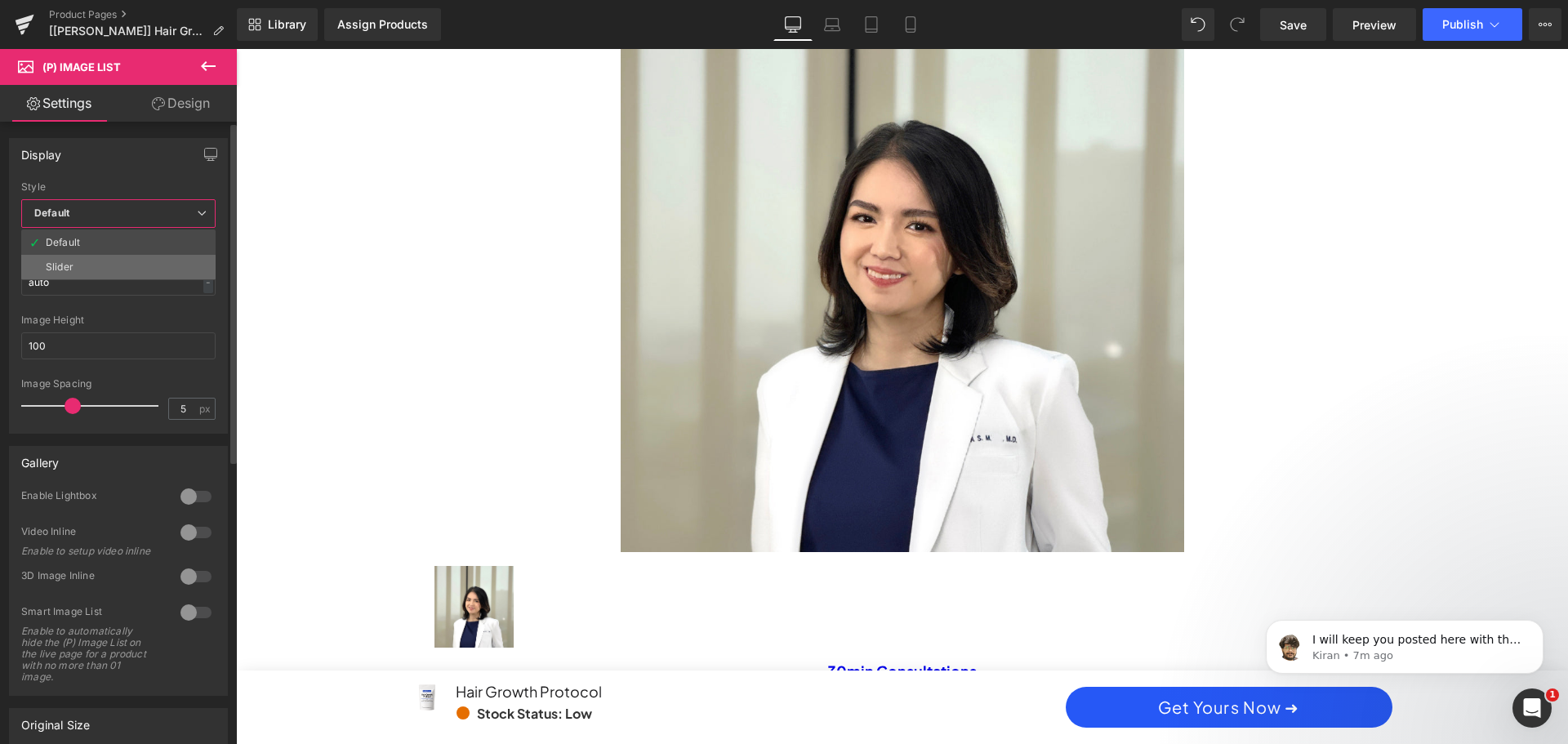
click at [123, 260] on li "Slider" at bounding box center [118, 267] width 195 height 25
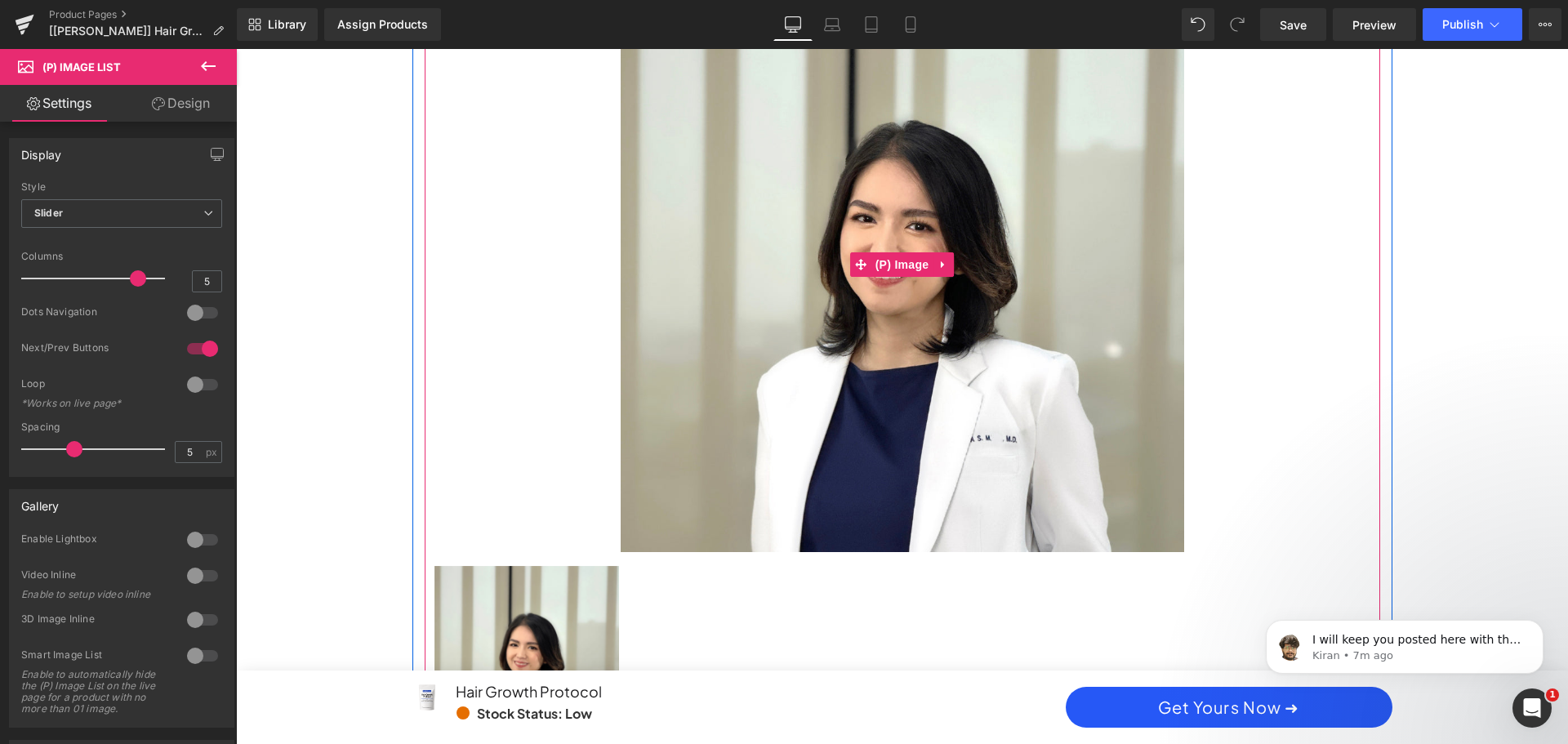
click at [545, 295] on div "Sale Off" at bounding box center [903, 264] width 939 height 575
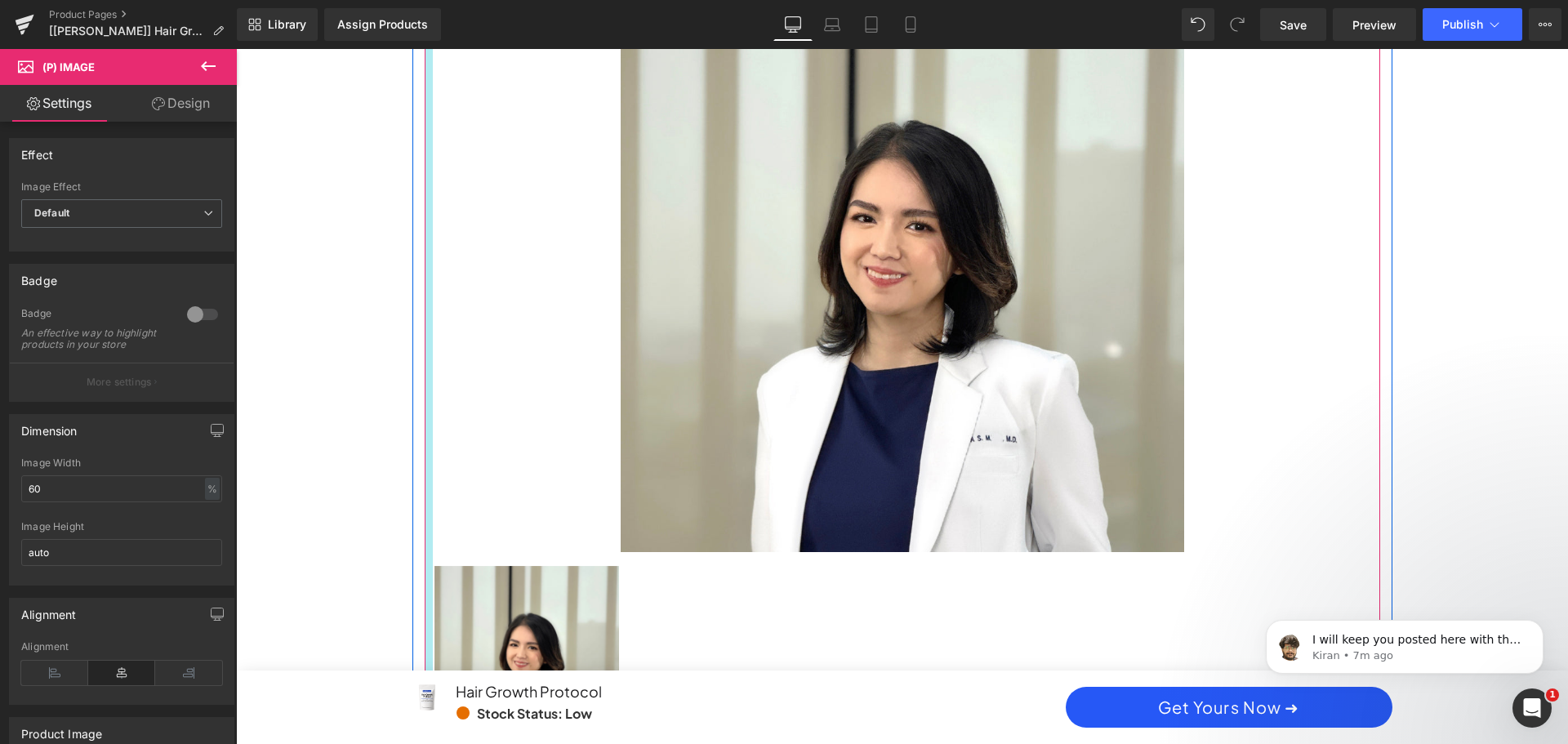
click at [425, 537] on div at bounding box center [429, 415] width 8 height 927
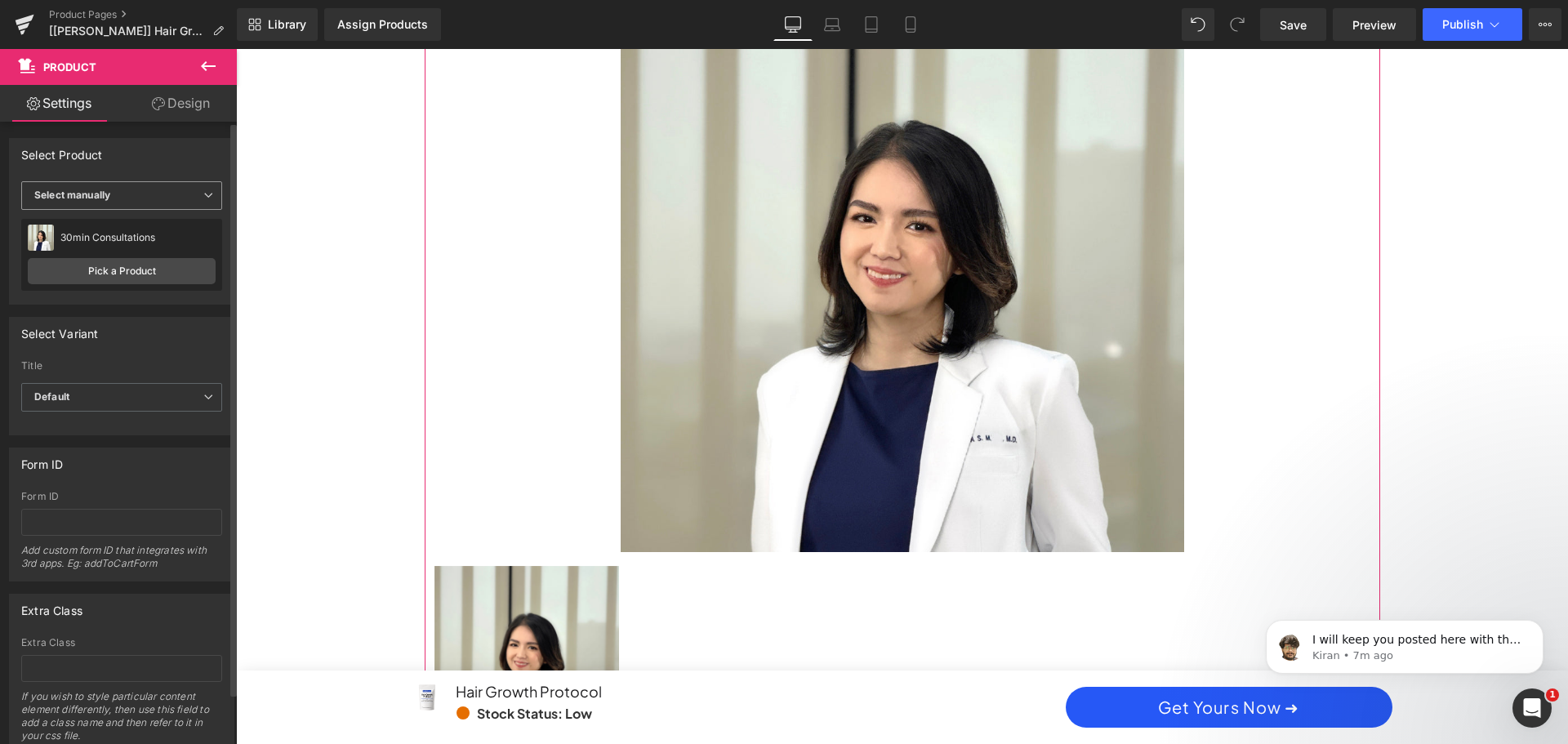
click at [131, 201] on span "Select manually" at bounding box center [121, 196] width 201 height 29
click at [132, 227] on li "Display by assigned product" at bounding box center [118, 222] width 195 height 25
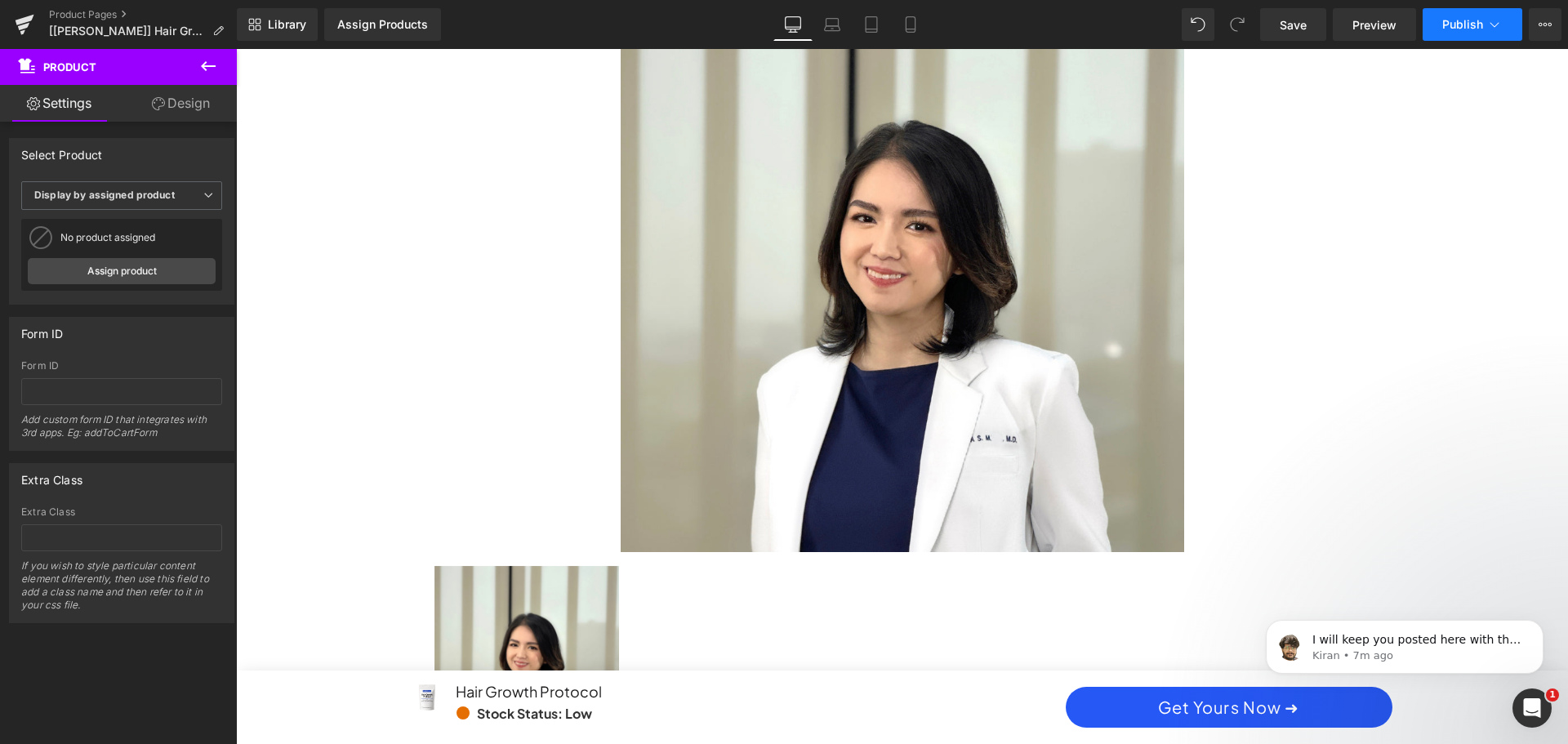
click at [1472, 25] on span "Publish" at bounding box center [1462, 24] width 41 height 13
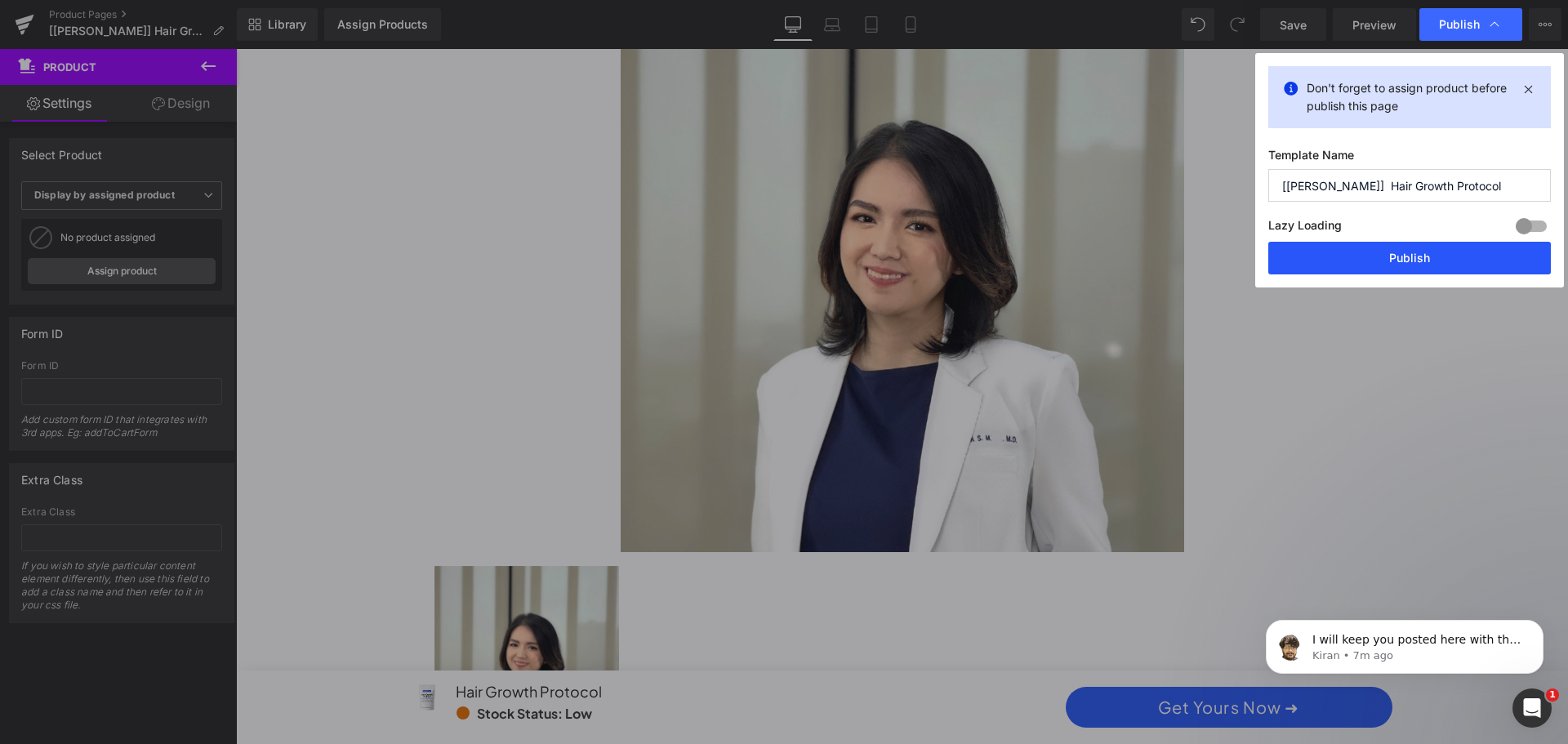
click at [1354, 258] on button "Publish" at bounding box center [1409, 257] width 283 height 33
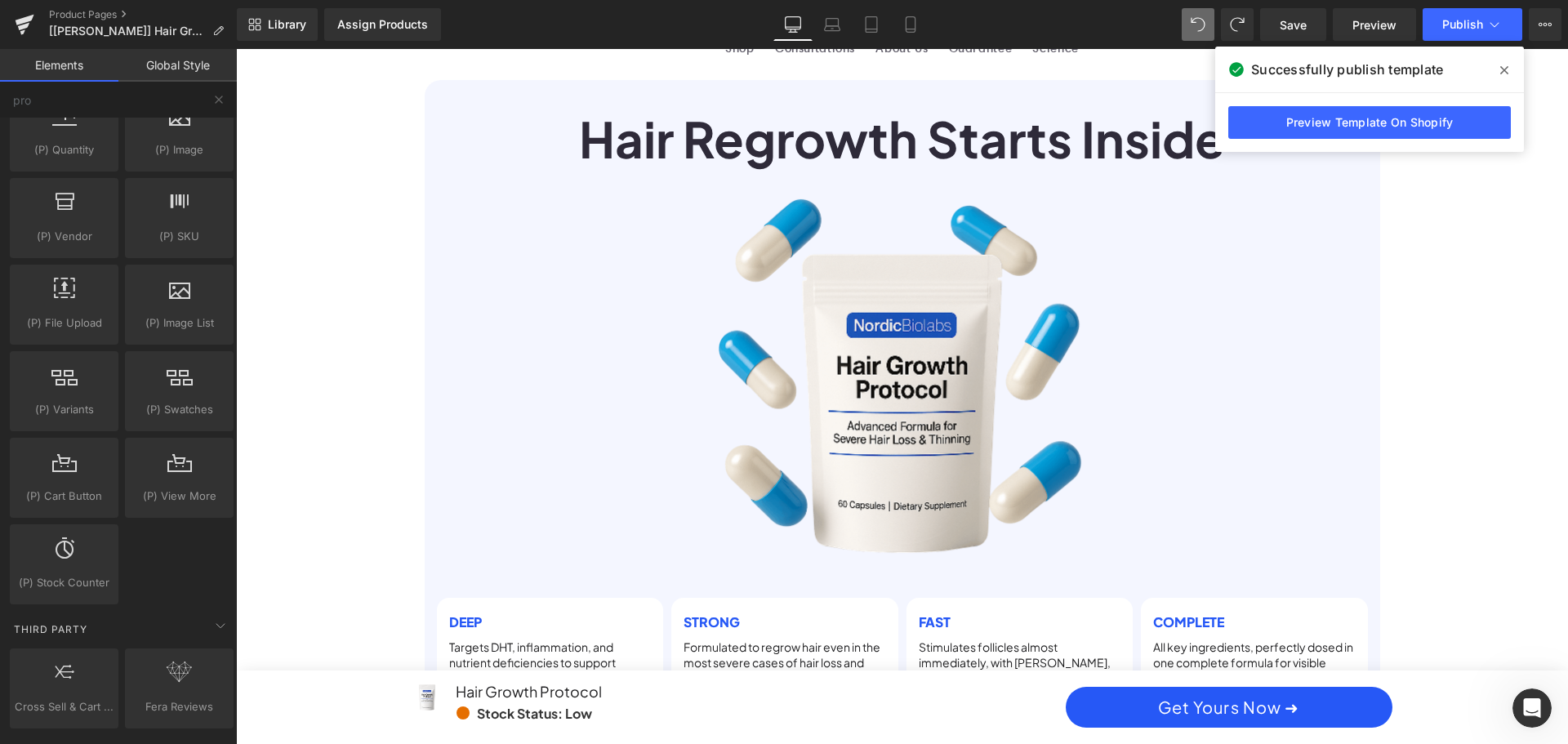
scroll to position [0, 0]
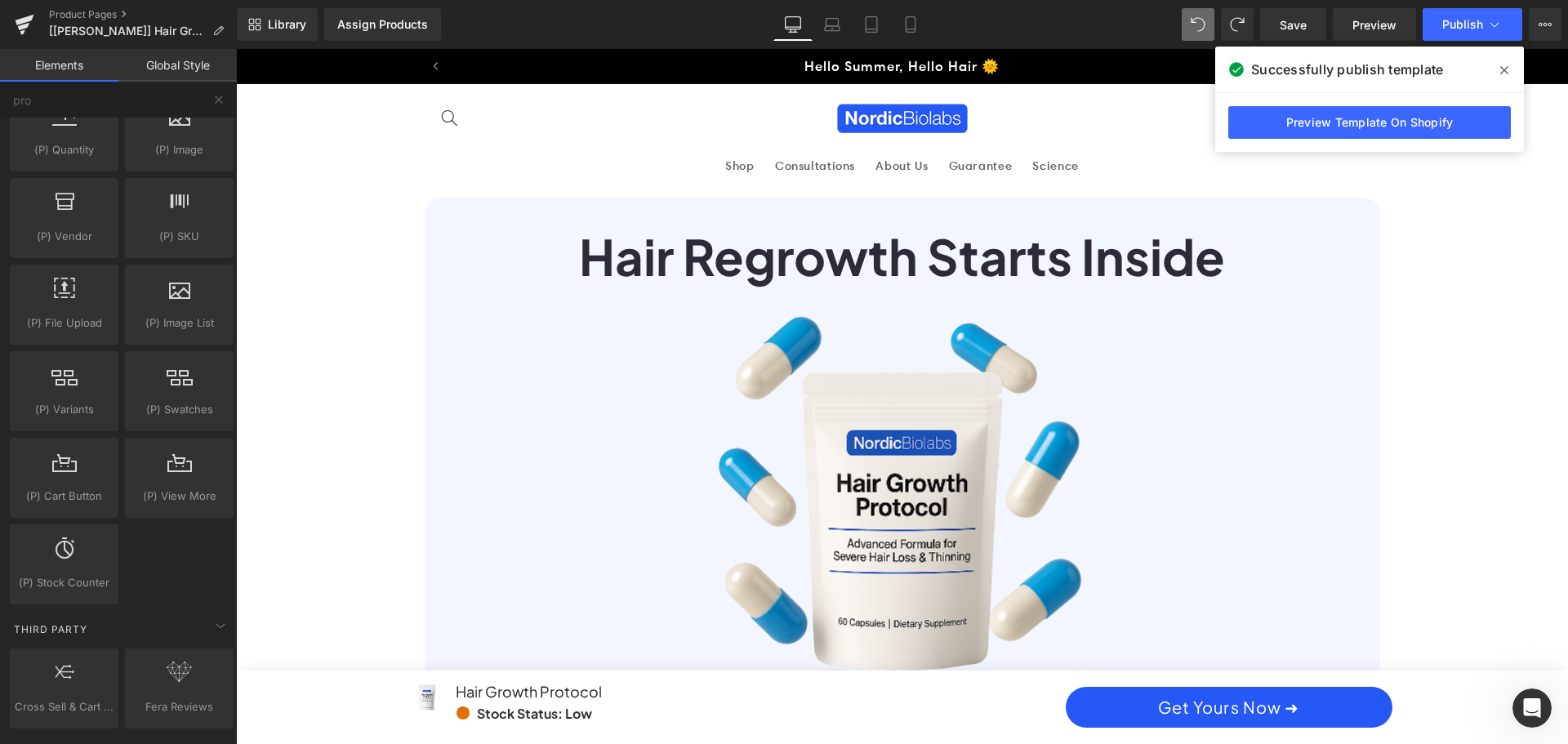
click at [1508, 70] on span at bounding box center [1504, 71] width 26 height 26
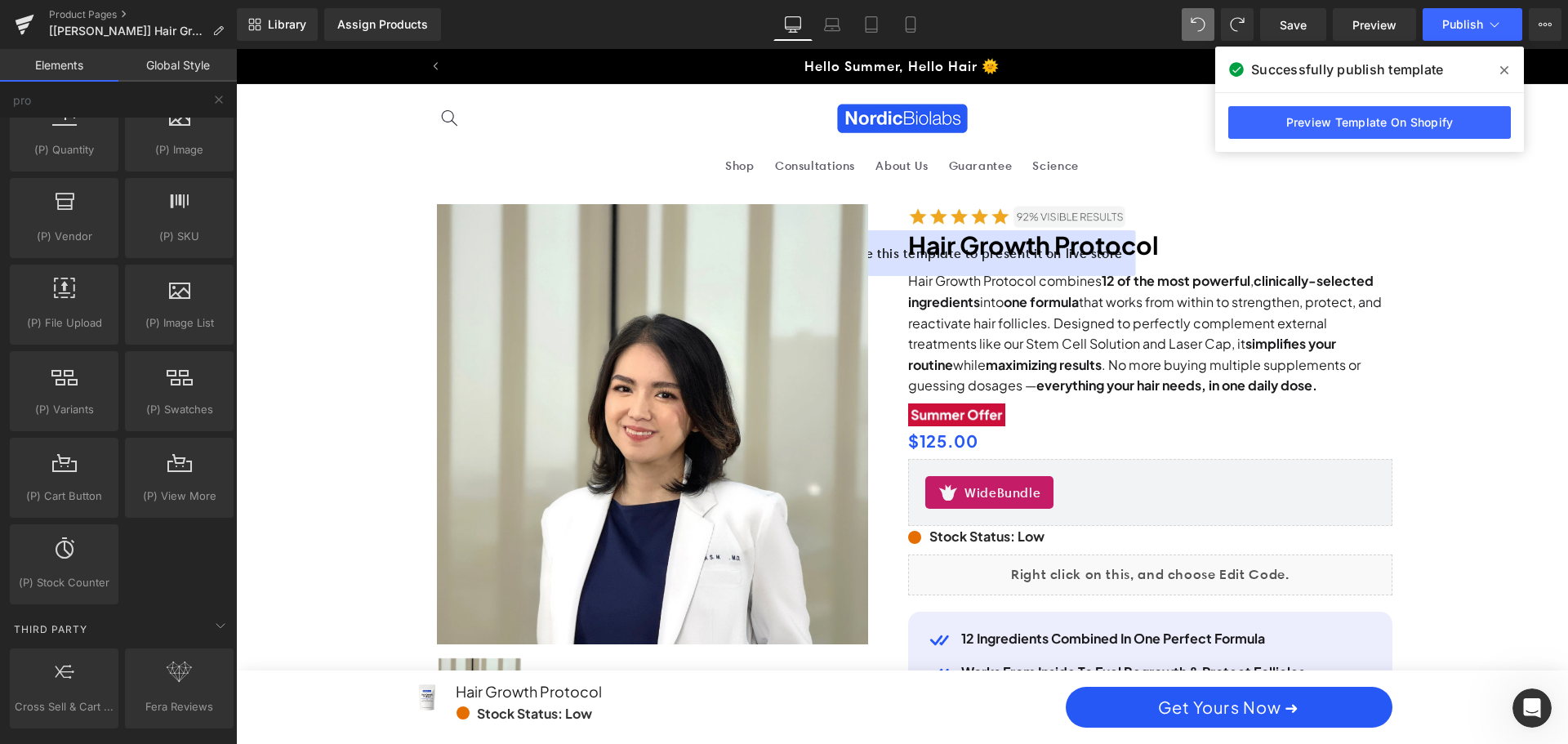
click at [1505, 70] on div "Hello Summer, Hello Hair 🌞 Up To 50% OFF + Free Shipping Shop Now Before It’s G…" at bounding box center [902, 66] width 1332 height 35
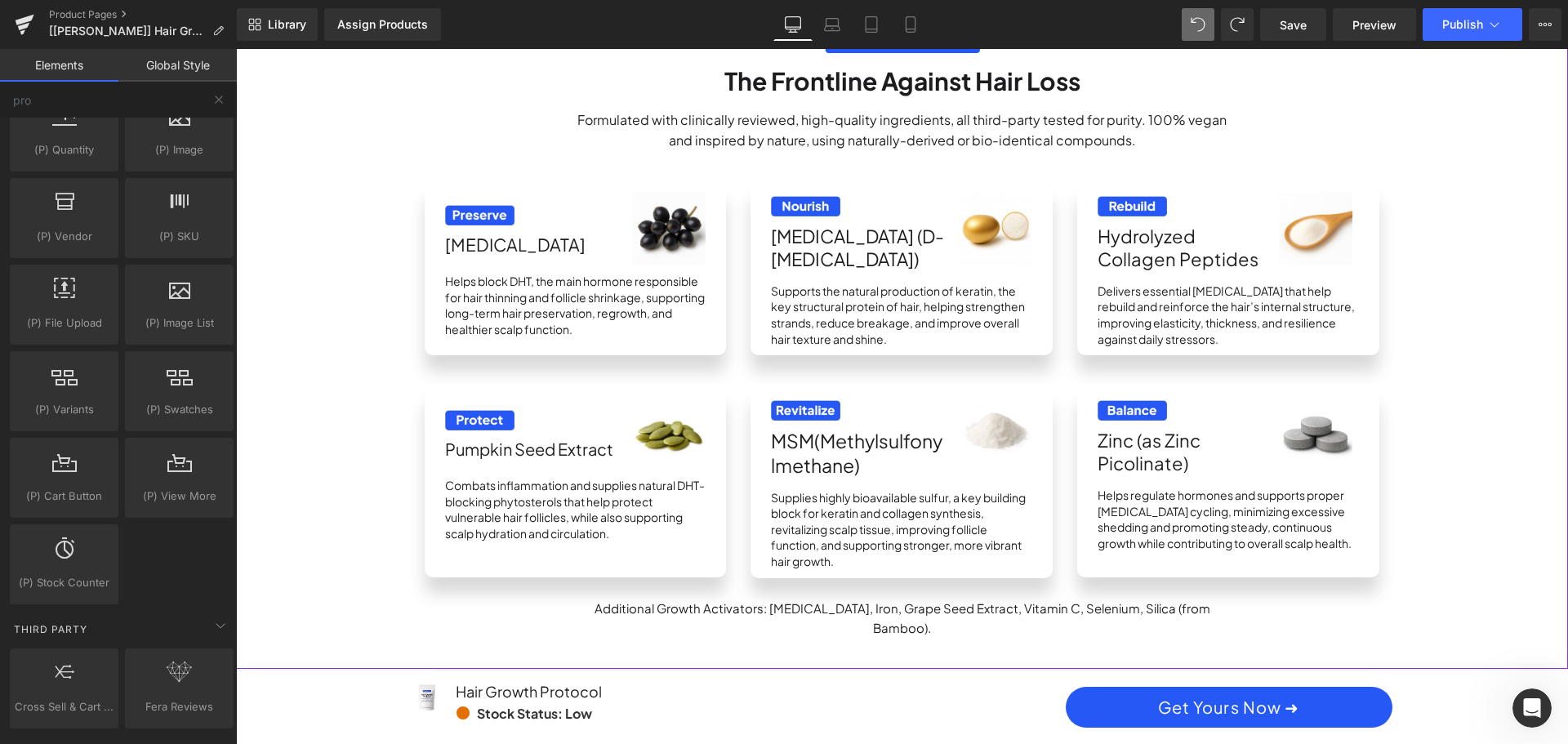
scroll to position [2288, 0]
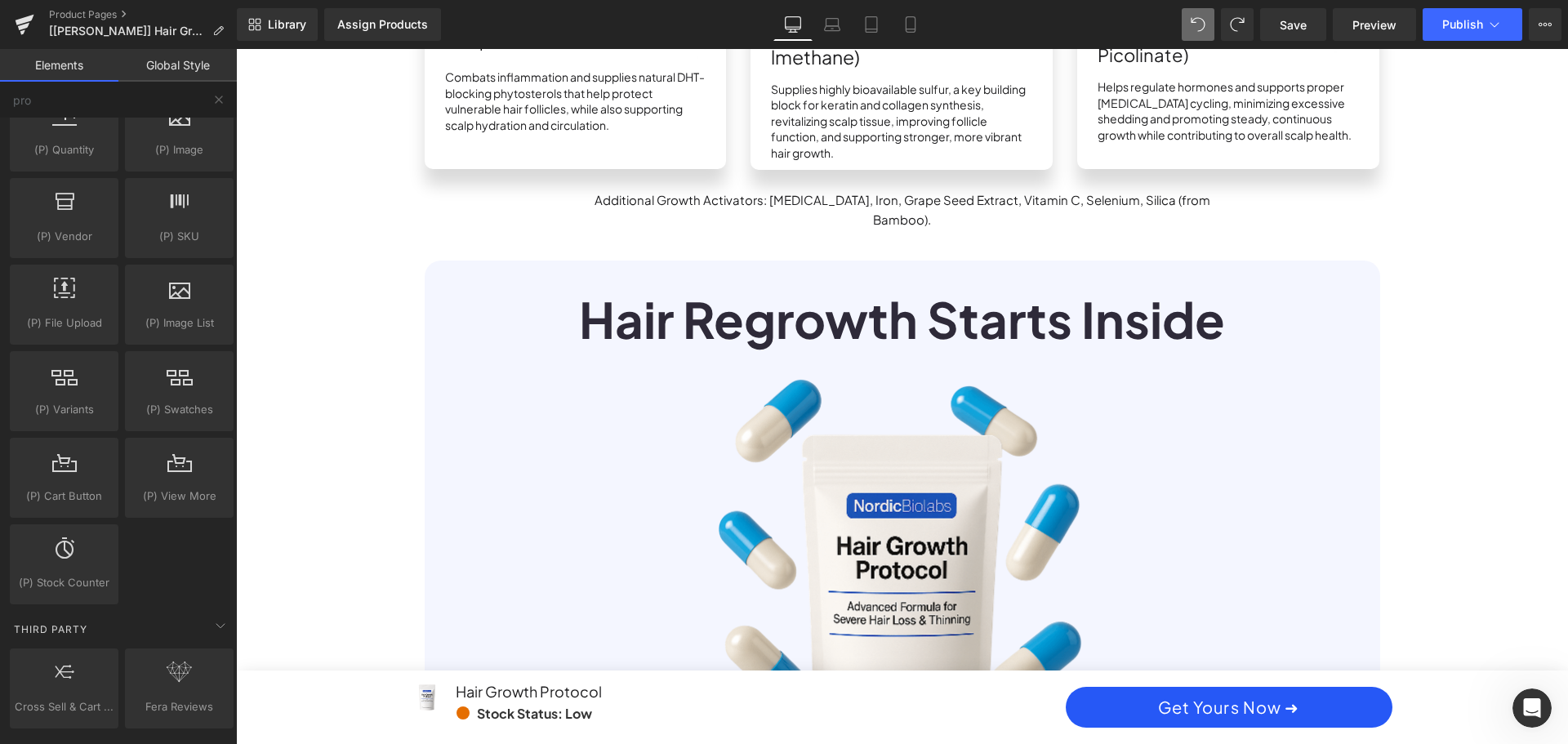
click at [1370, 285] on div "Hair Regrowth Starts Inside Heading Image DEEP Heading Targets DHT, inflammatio…" at bounding box center [903, 605] width 955 height 640
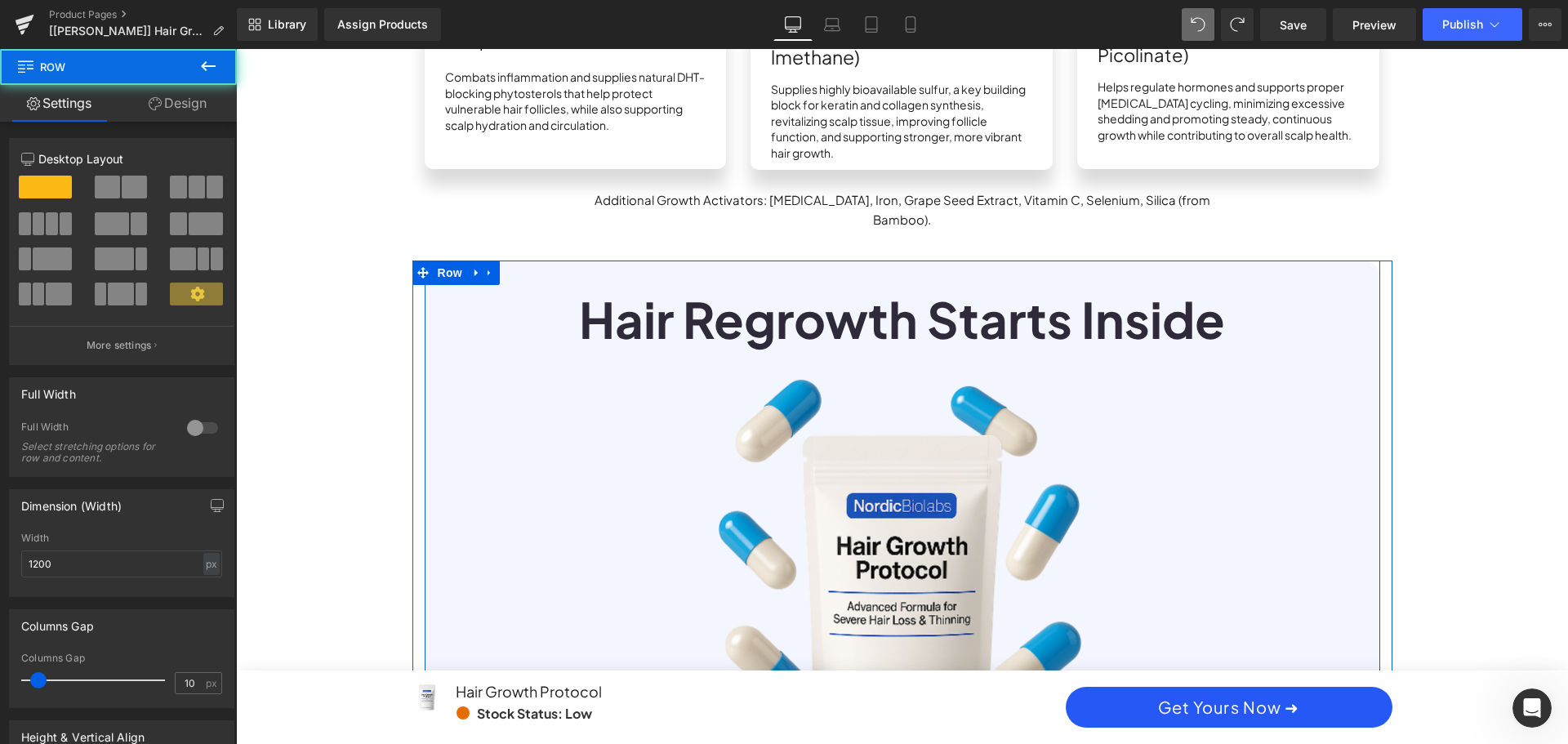
click at [1247, 301] on h1 "Hair Regrowth Starts Inside" at bounding box center [903, 319] width 939 height 69
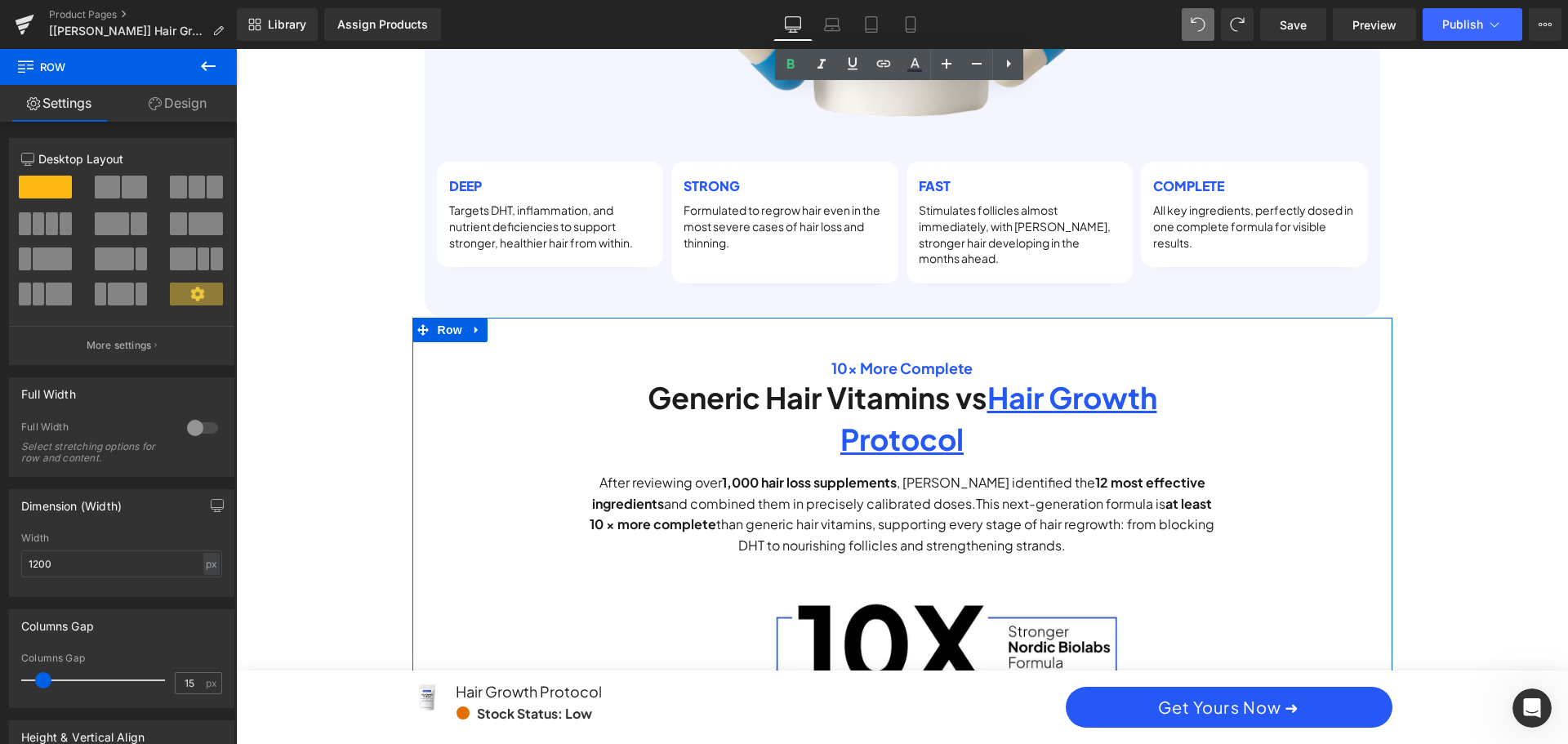
scroll to position [2986, 0]
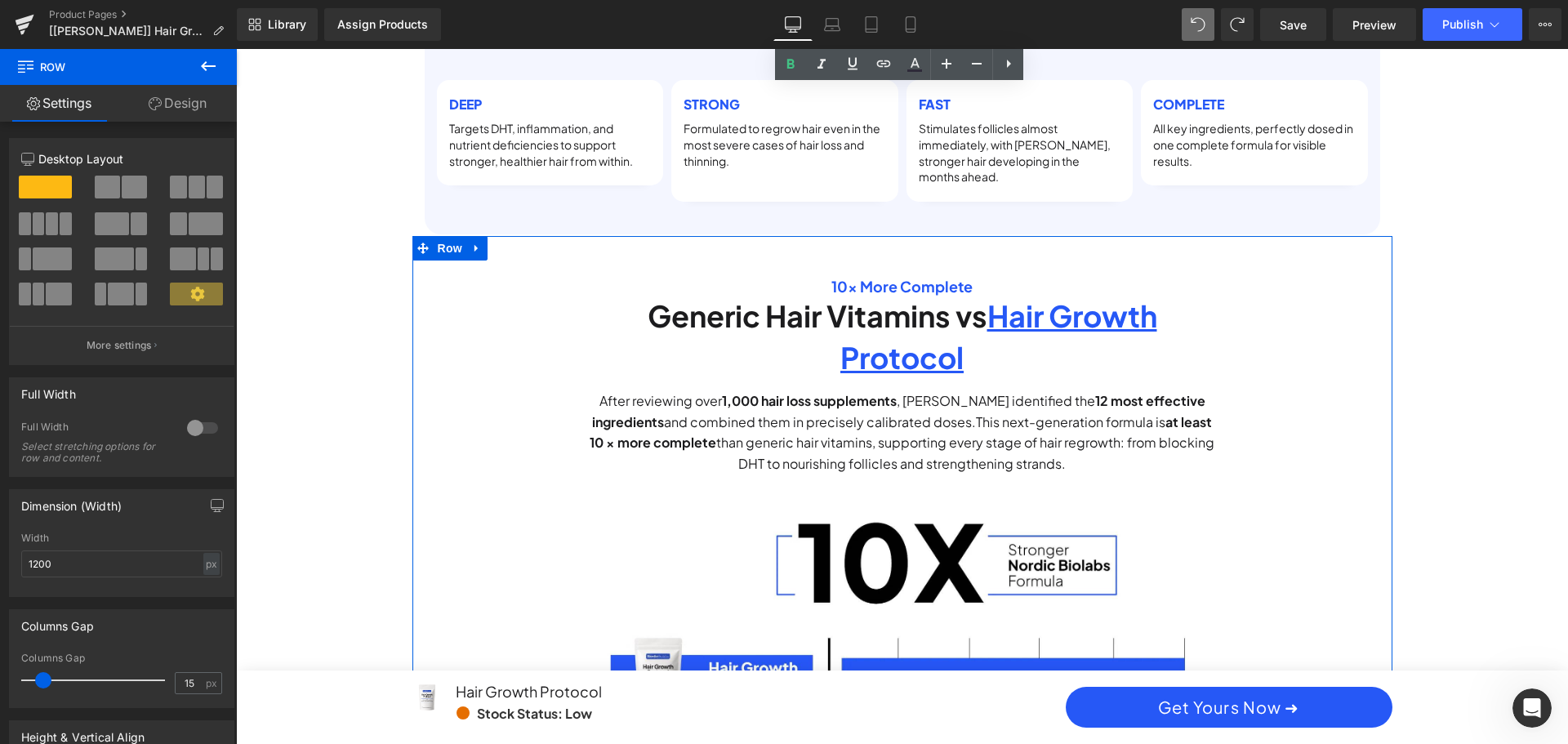
click at [487, 492] on div "10x More Complete Heading Generic Hair Vitamins vs Hair Growth Protocol Heading…" at bounding box center [902, 534] width 980 height 596
click at [473, 238] on link at bounding box center [477, 248] width 21 height 25
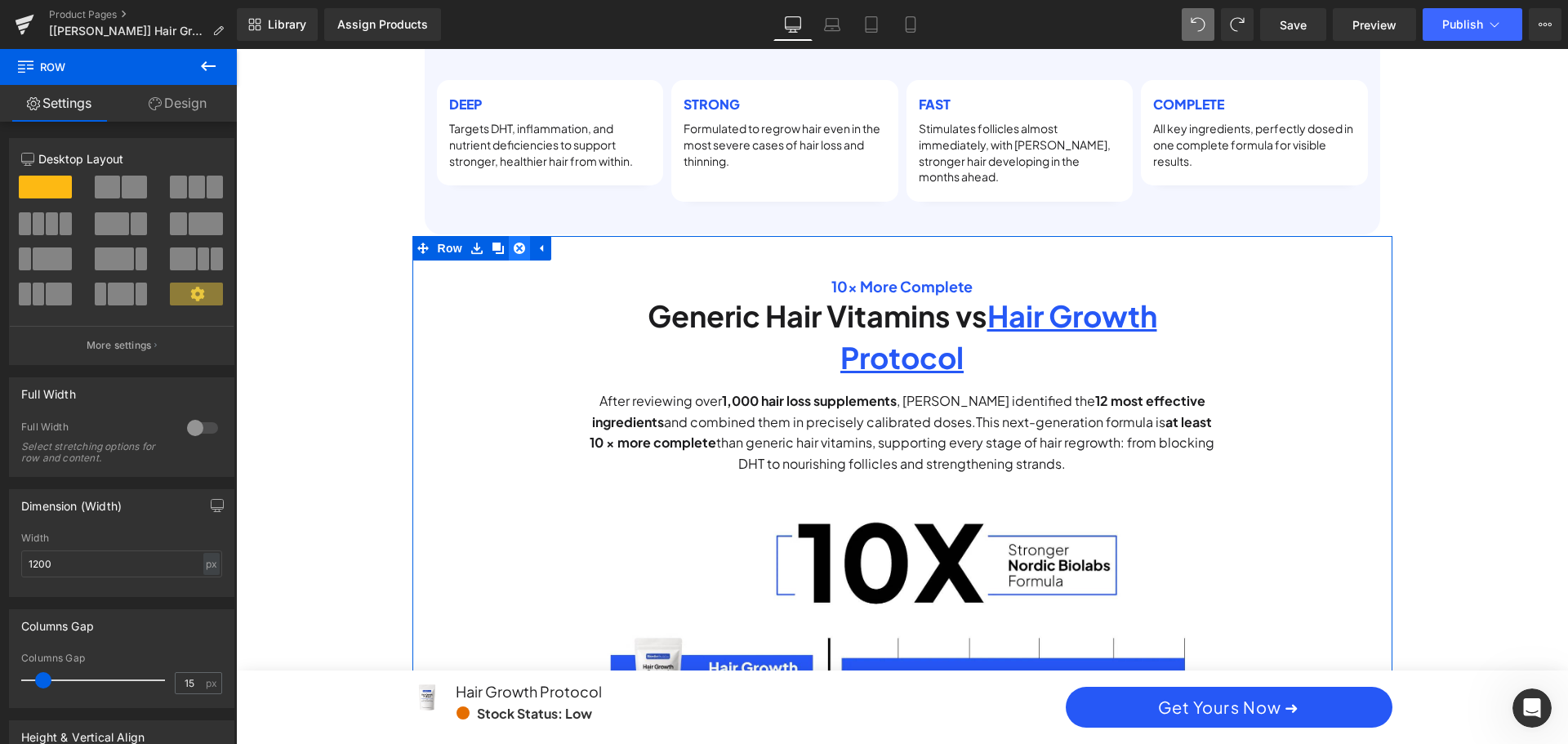
click at [522, 236] on link at bounding box center [518, 248] width 21 height 25
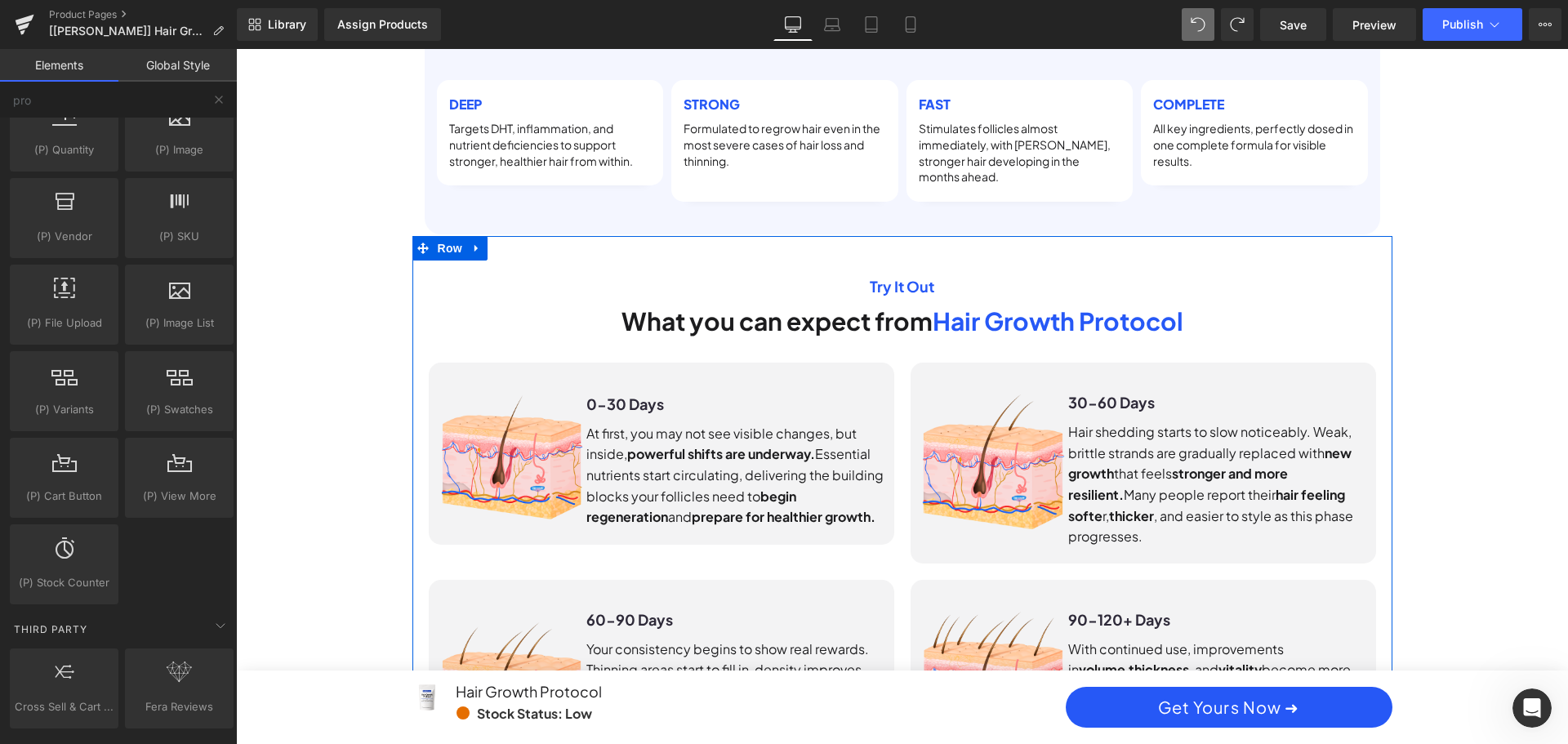
click at [472, 241] on icon at bounding box center [478, 247] width 12 height 12
click at [517, 241] on icon at bounding box center [519, 247] width 12 height 12
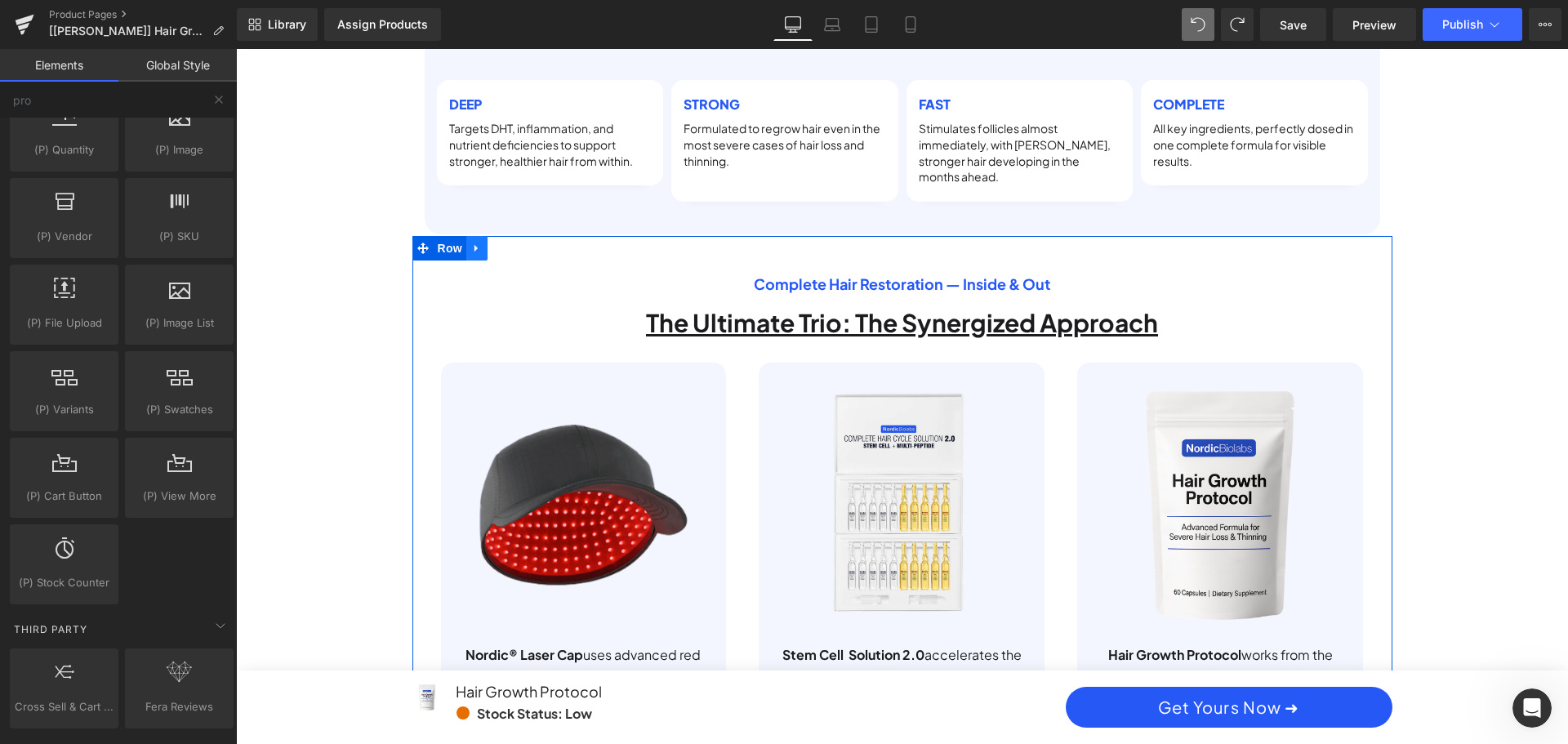
click at [472, 241] on icon at bounding box center [478, 247] width 12 height 12
click at [516, 242] on icon at bounding box center [519, 248] width 12 height 12
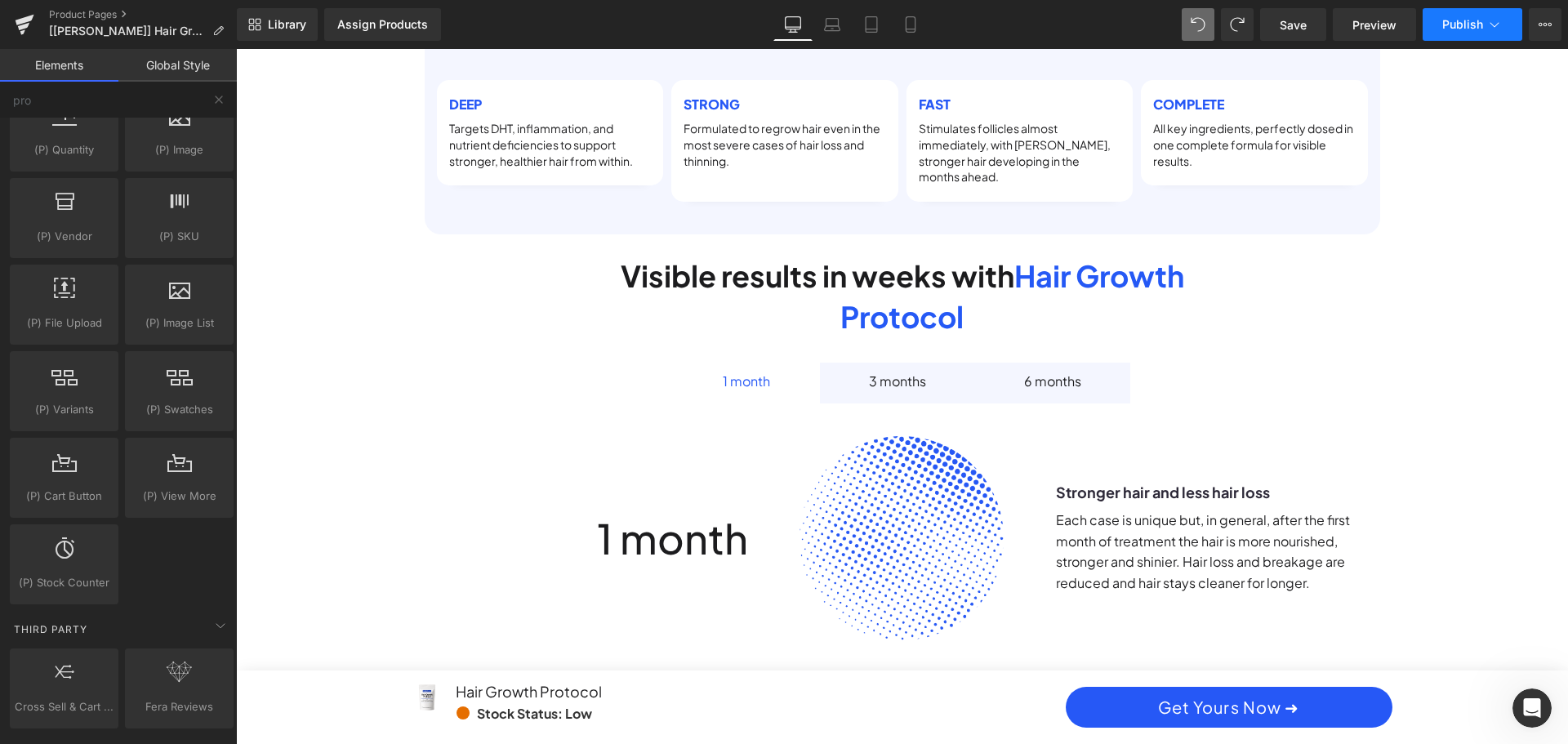
click at [1466, 18] on span "Publish" at bounding box center [1462, 24] width 41 height 13
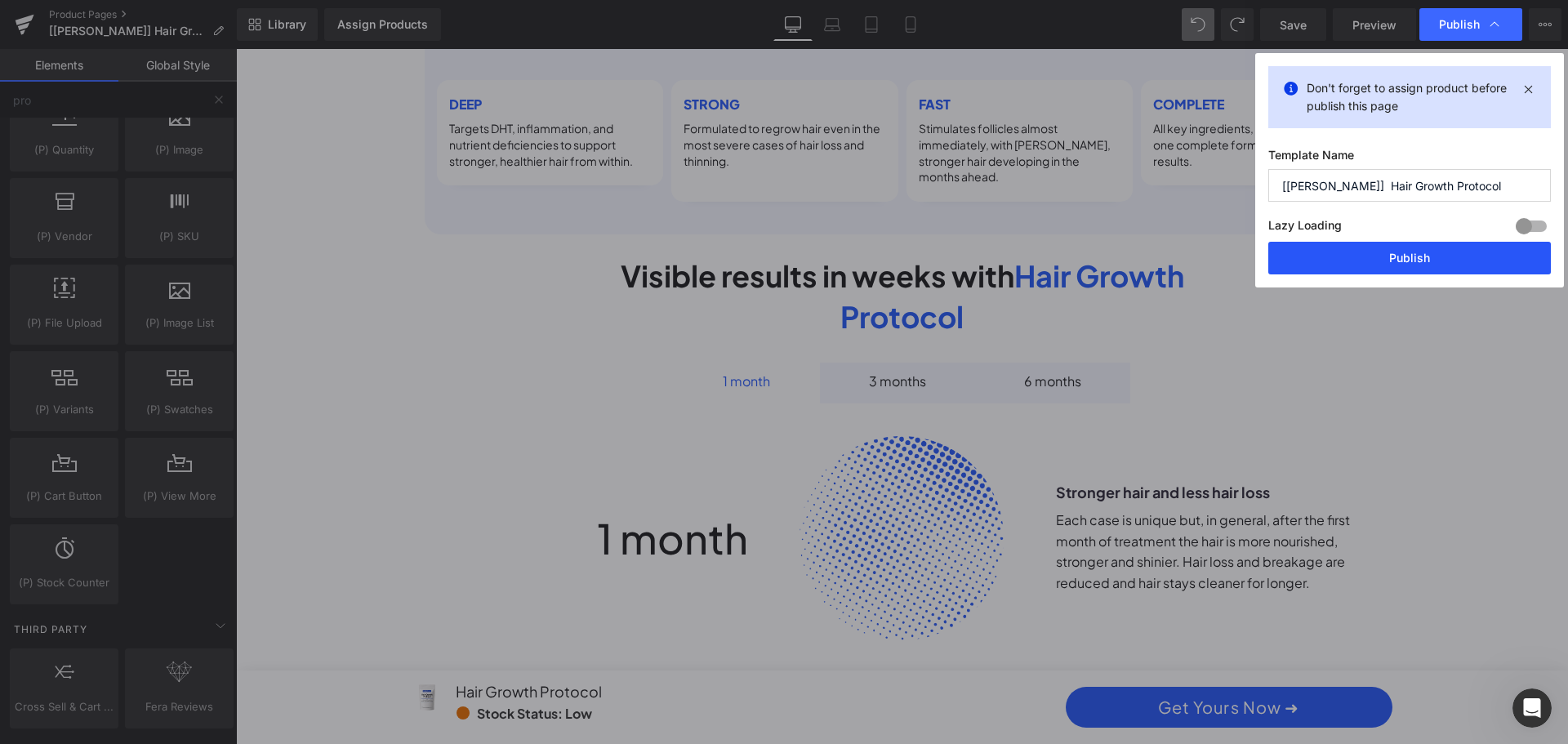
click at [1323, 257] on button "Publish" at bounding box center [1409, 257] width 283 height 33
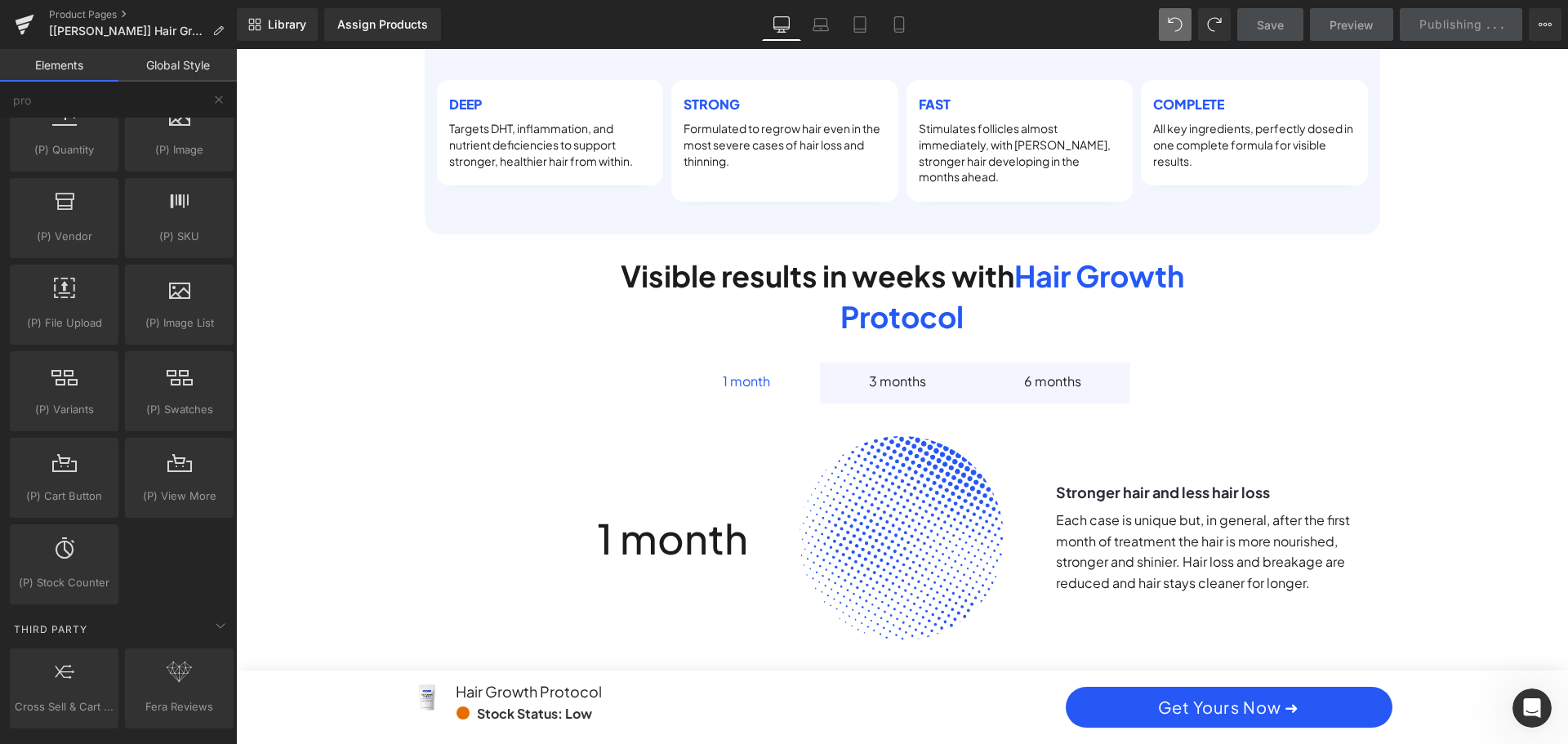
click at [920, 363] on div "1 month Text Block 3 months Text Block 6 months Text Block 1 month Text Block I…" at bounding box center [903, 518] width 955 height 311
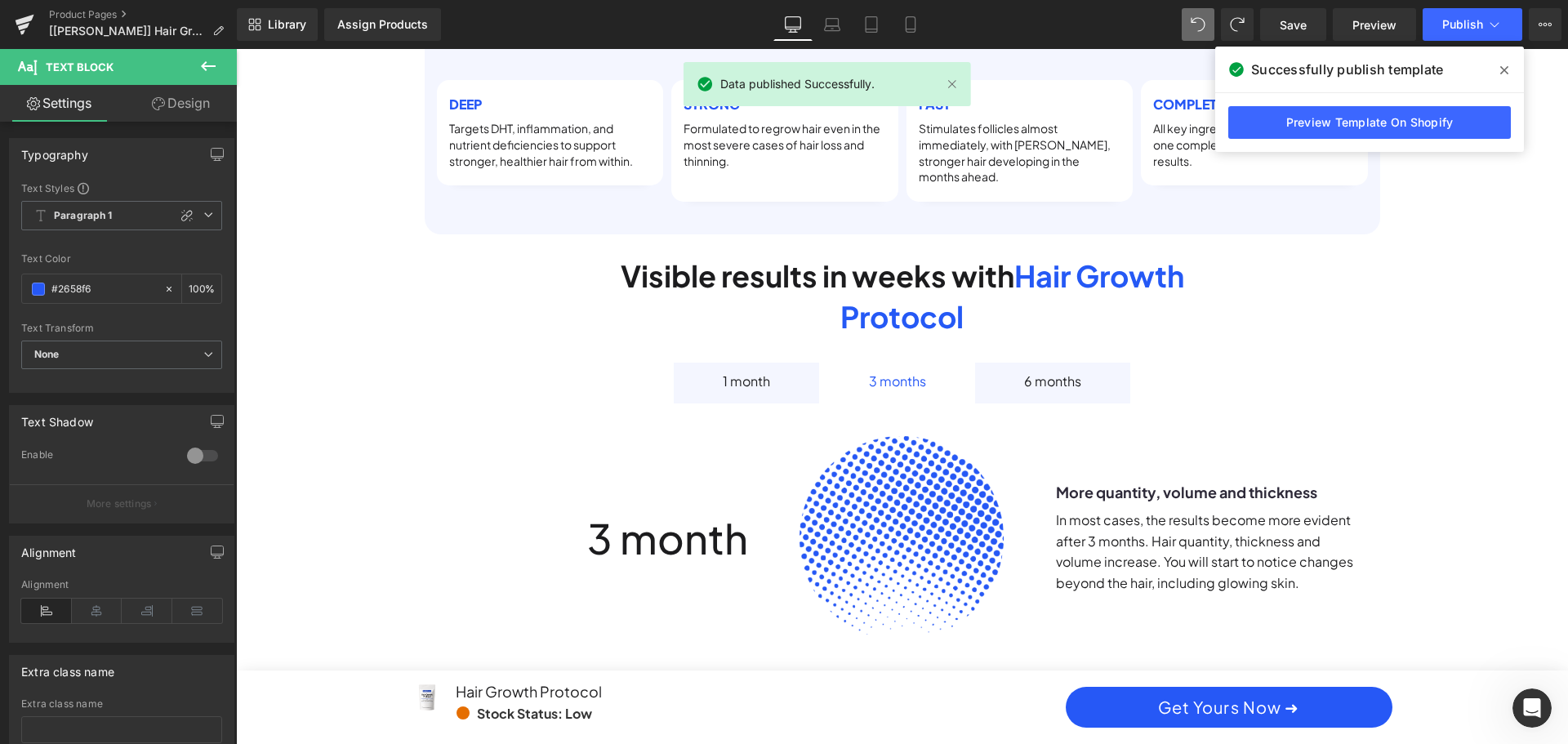
click at [1192, 30] on button at bounding box center [1198, 24] width 33 height 33
click at [1190, 30] on button at bounding box center [1198, 24] width 33 height 33
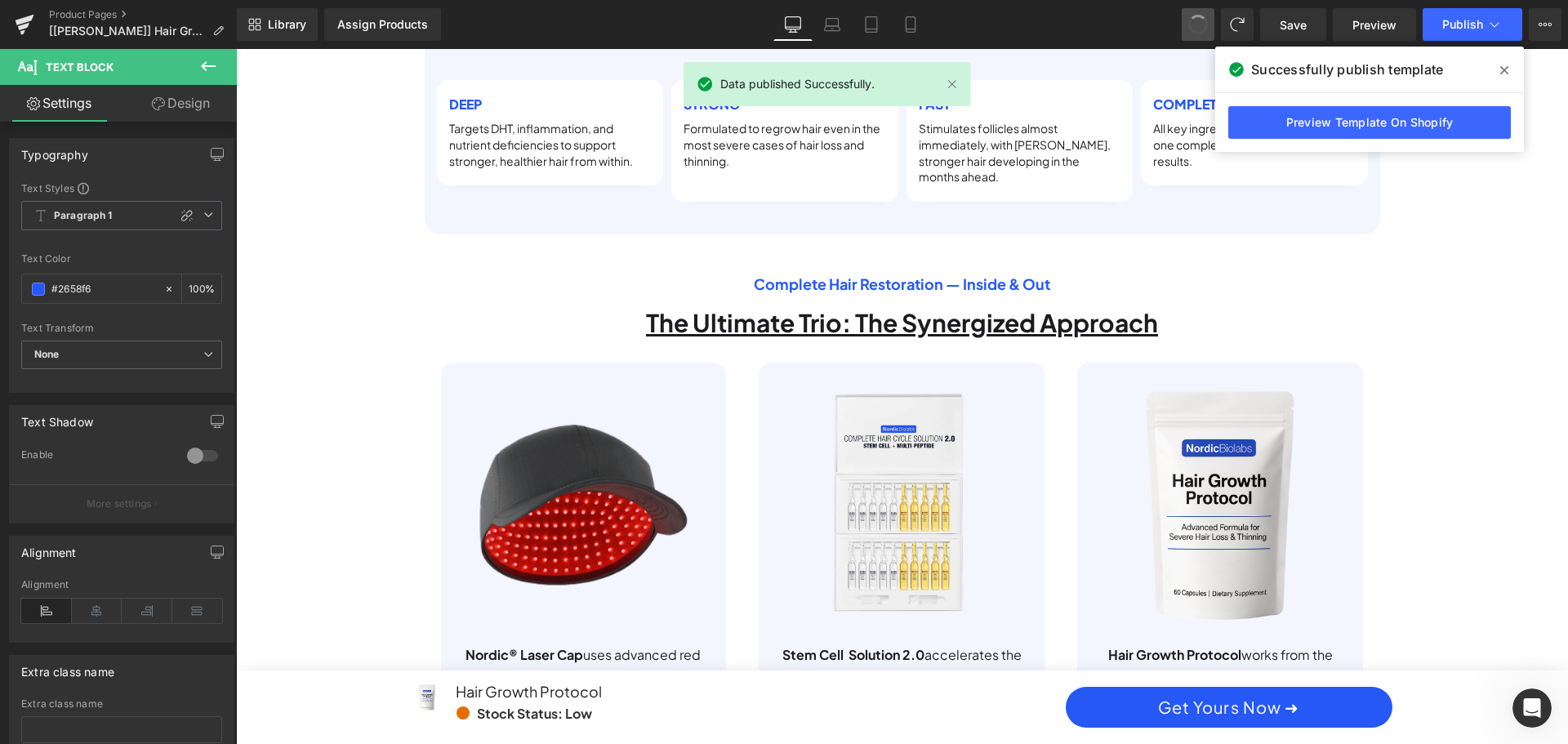
click at [1189, 26] on button at bounding box center [1198, 24] width 33 height 33
click at [1190, 26] on button at bounding box center [1198, 24] width 33 height 33
click at [1190, 25] on span at bounding box center [1198, 24] width 23 height 23
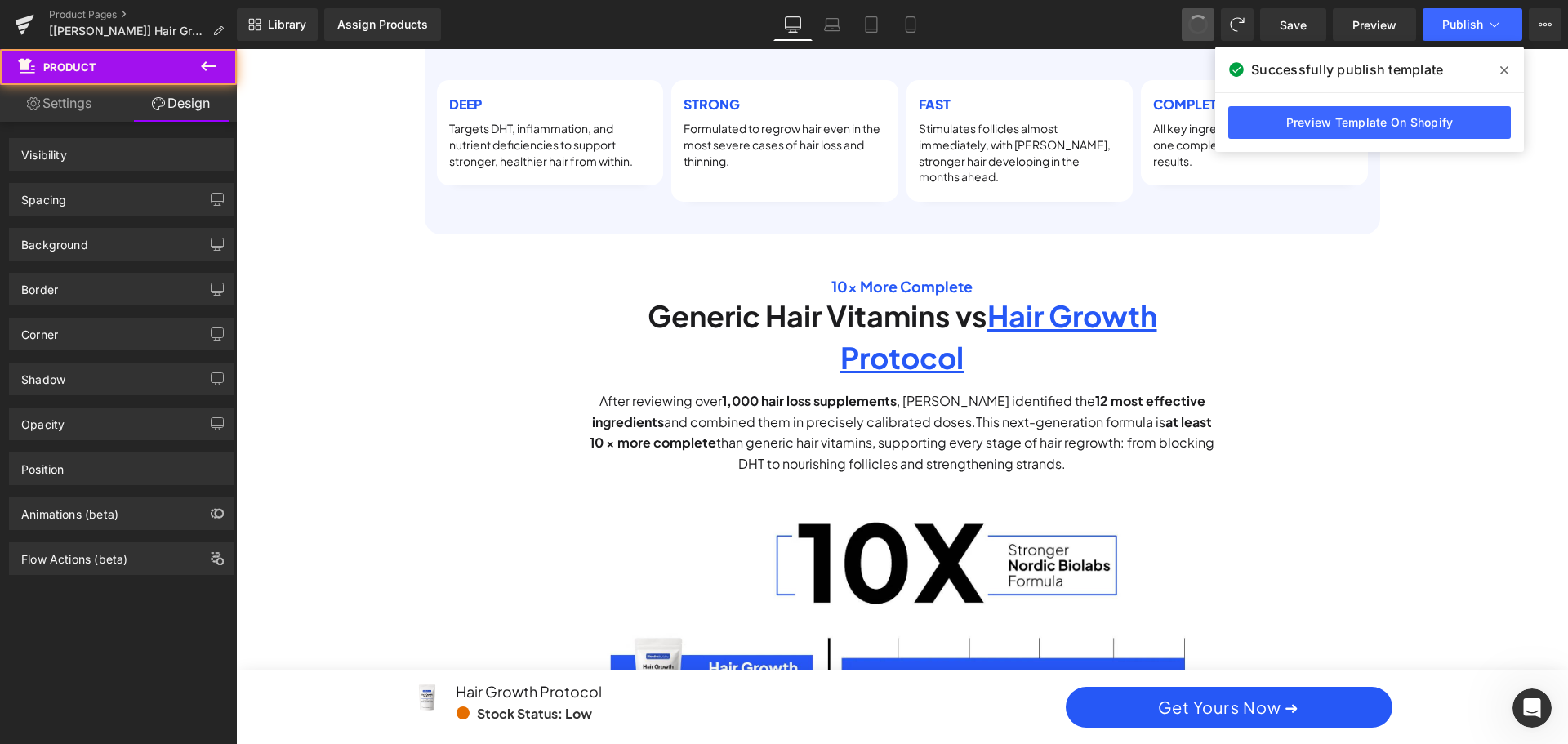
click at [1189, 25] on button at bounding box center [1198, 24] width 33 height 33
click at [1189, 25] on span at bounding box center [1198, 24] width 23 height 23
click at [1189, 25] on span at bounding box center [1198, 24] width 25 height 25
click at [1189, 25] on span at bounding box center [1198, 24] width 21 height 21
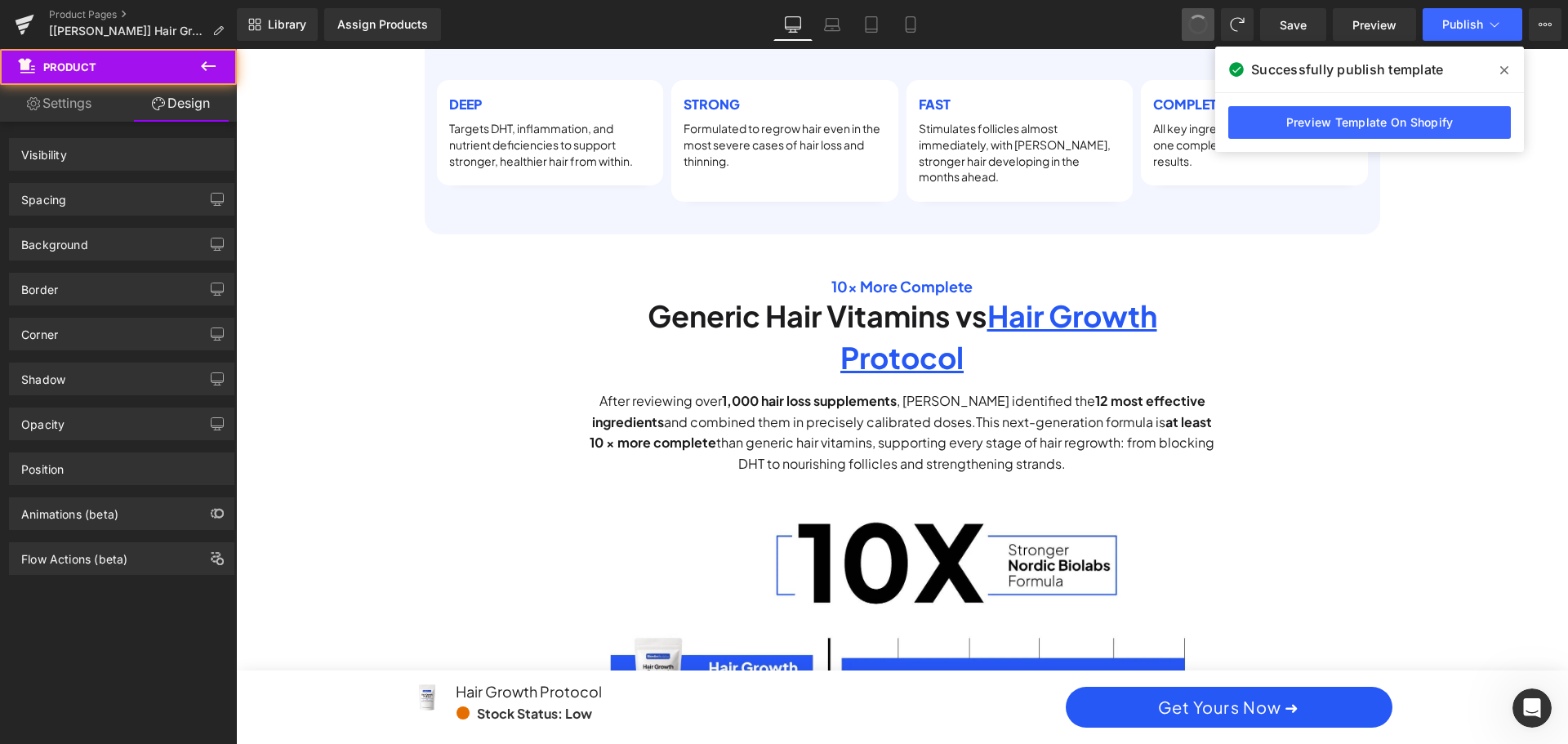
click at [1189, 25] on span at bounding box center [1198, 25] width 26 height 26
click at [1189, 25] on button at bounding box center [1198, 24] width 33 height 33
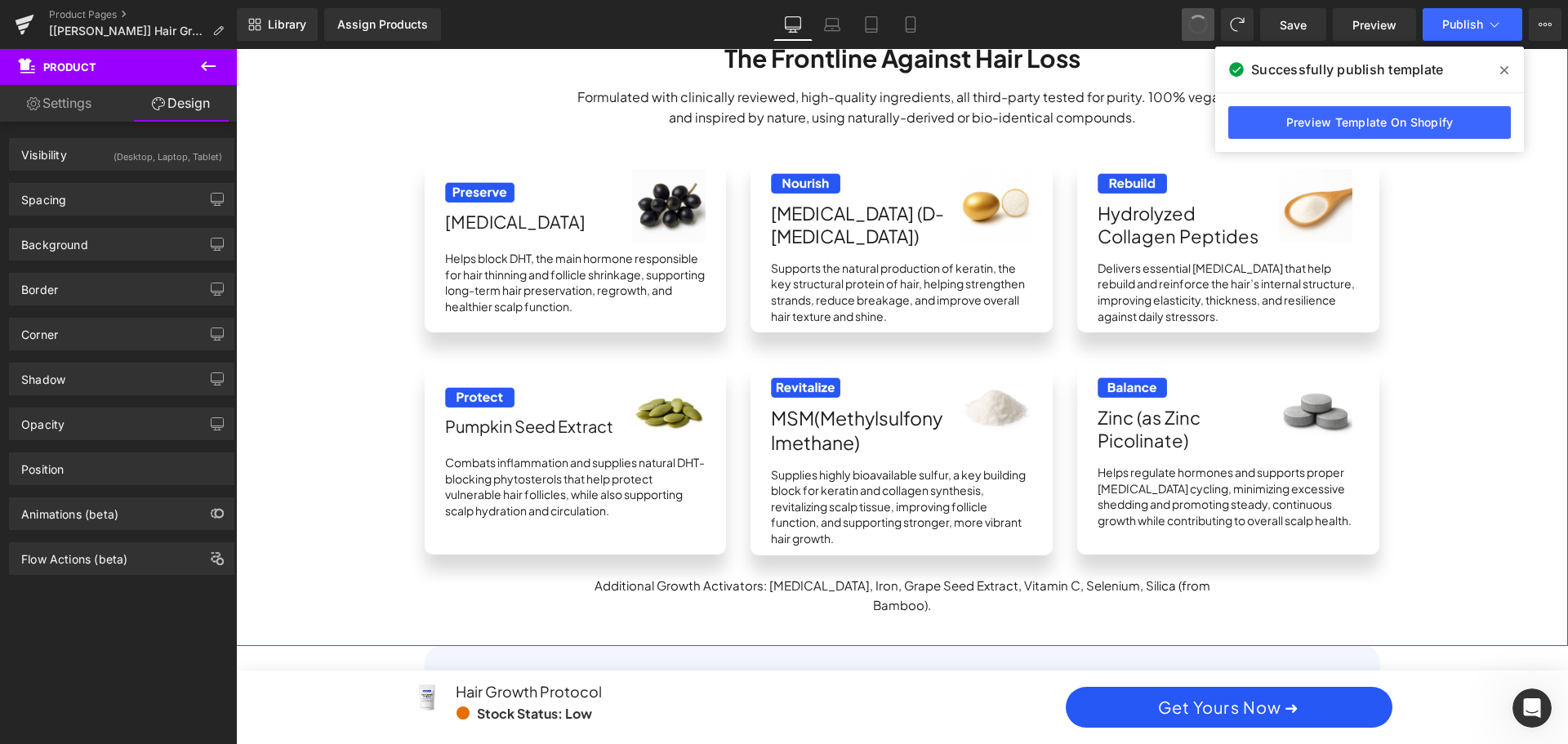
scroll to position [518, 0]
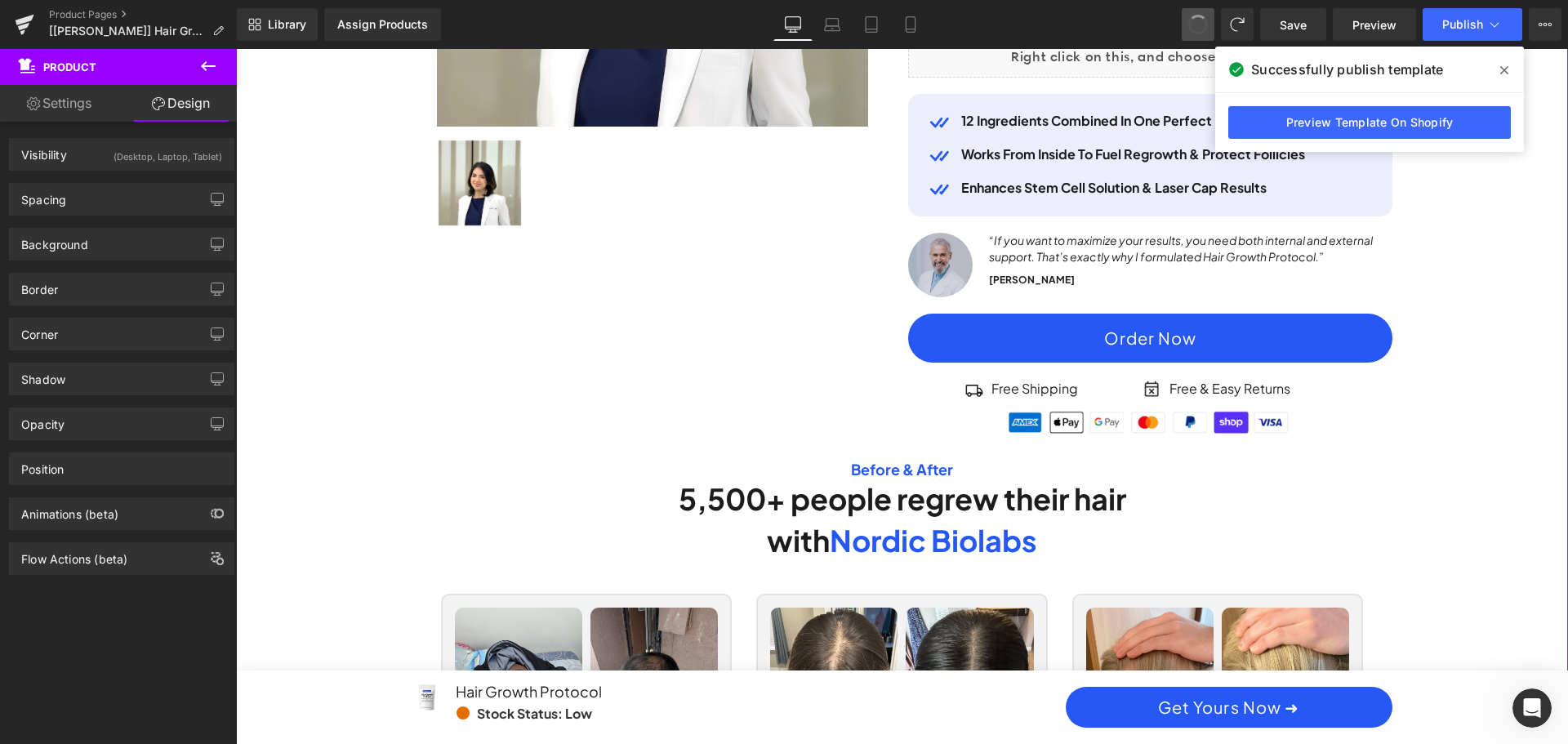
click at [1189, 25] on button at bounding box center [1198, 24] width 33 height 33
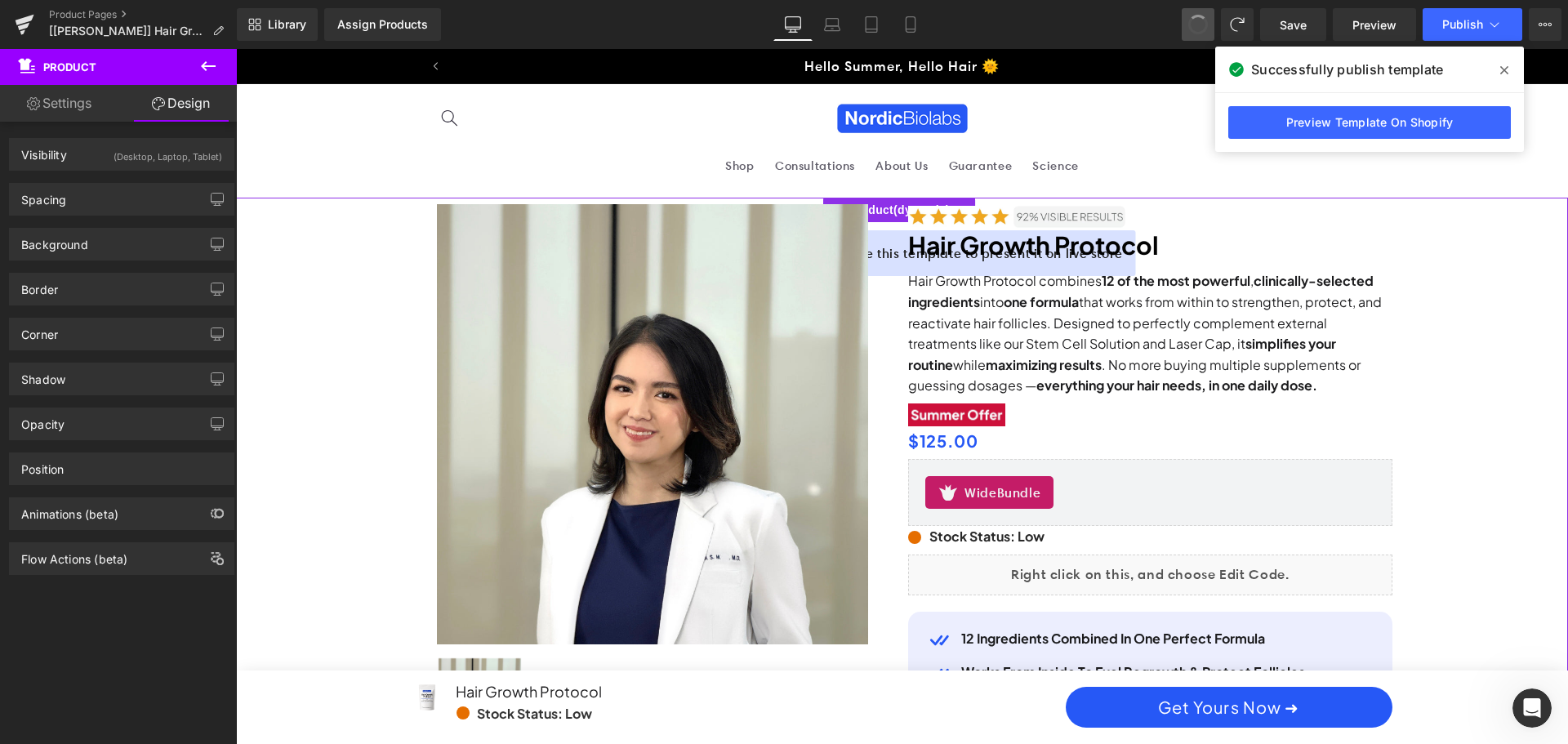
click at [1189, 25] on button at bounding box center [1198, 24] width 33 height 33
click at [1209, 20] on button at bounding box center [1198, 24] width 33 height 33
click at [1210, 20] on button at bounding box center [1198, 24] width 33 height 33
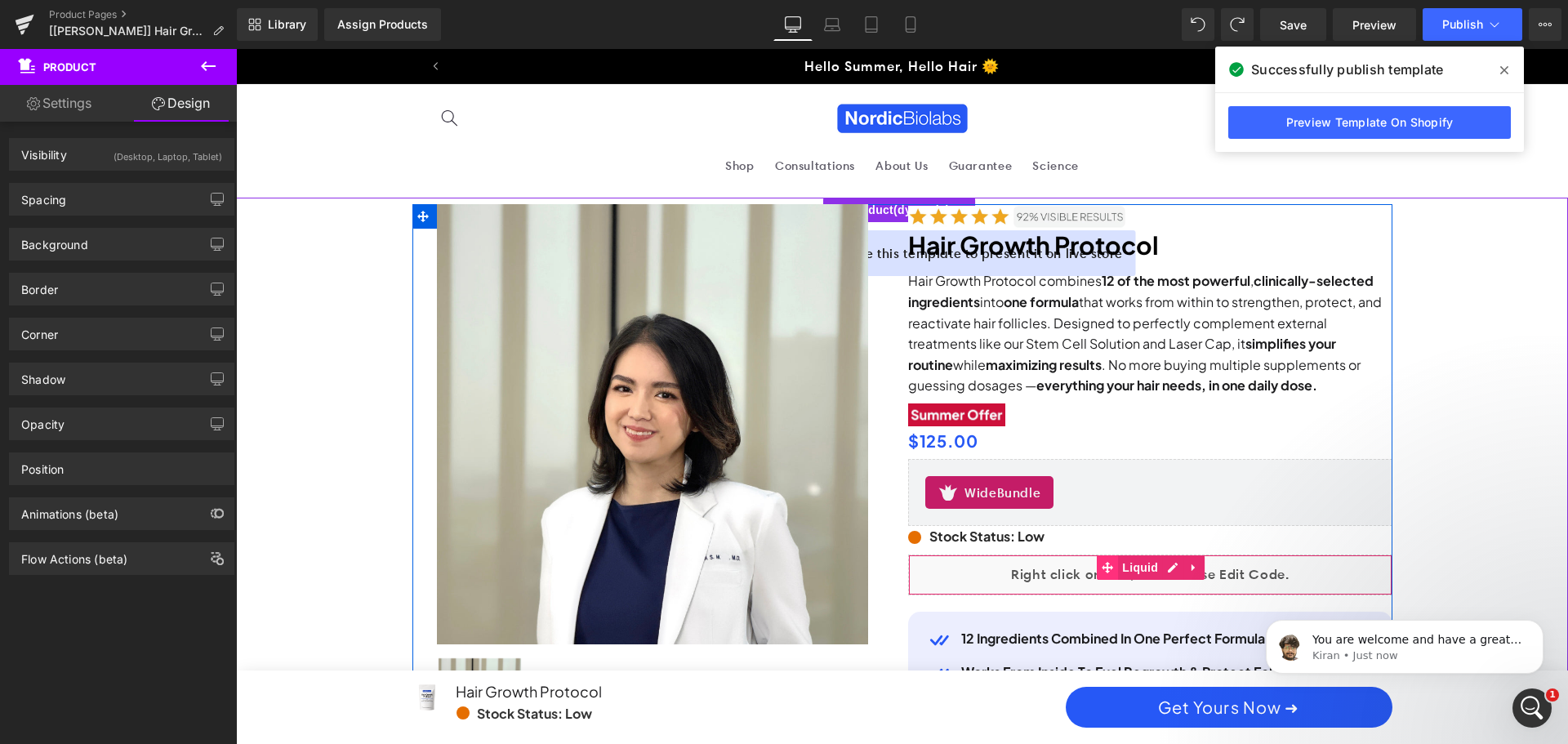
scroll to position [81, 0]
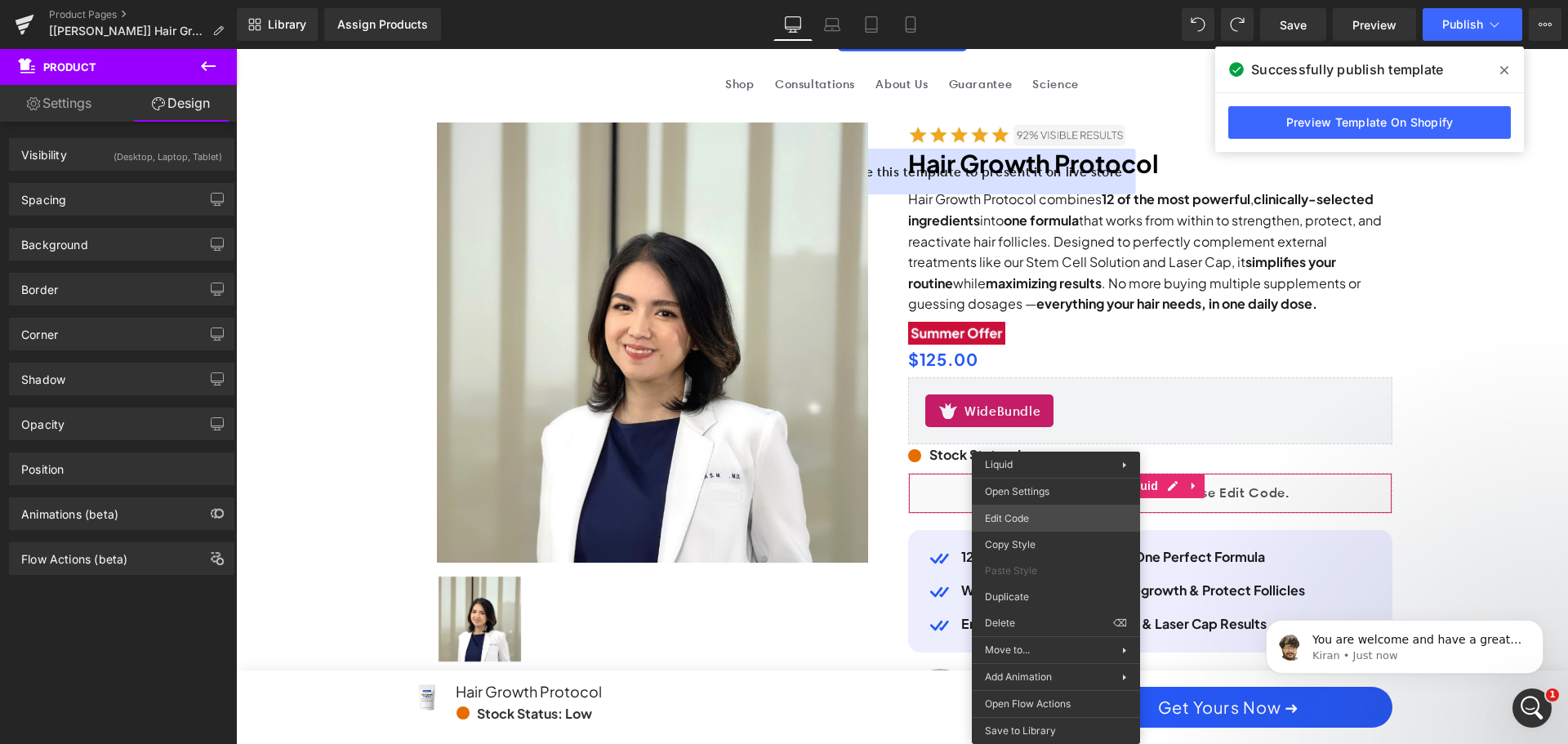
click at [1044, 0] on div "(P) Image List You are previewing how the will restyle your page. You can not e…" at bounding box center [784, 0] width 1568 height 0
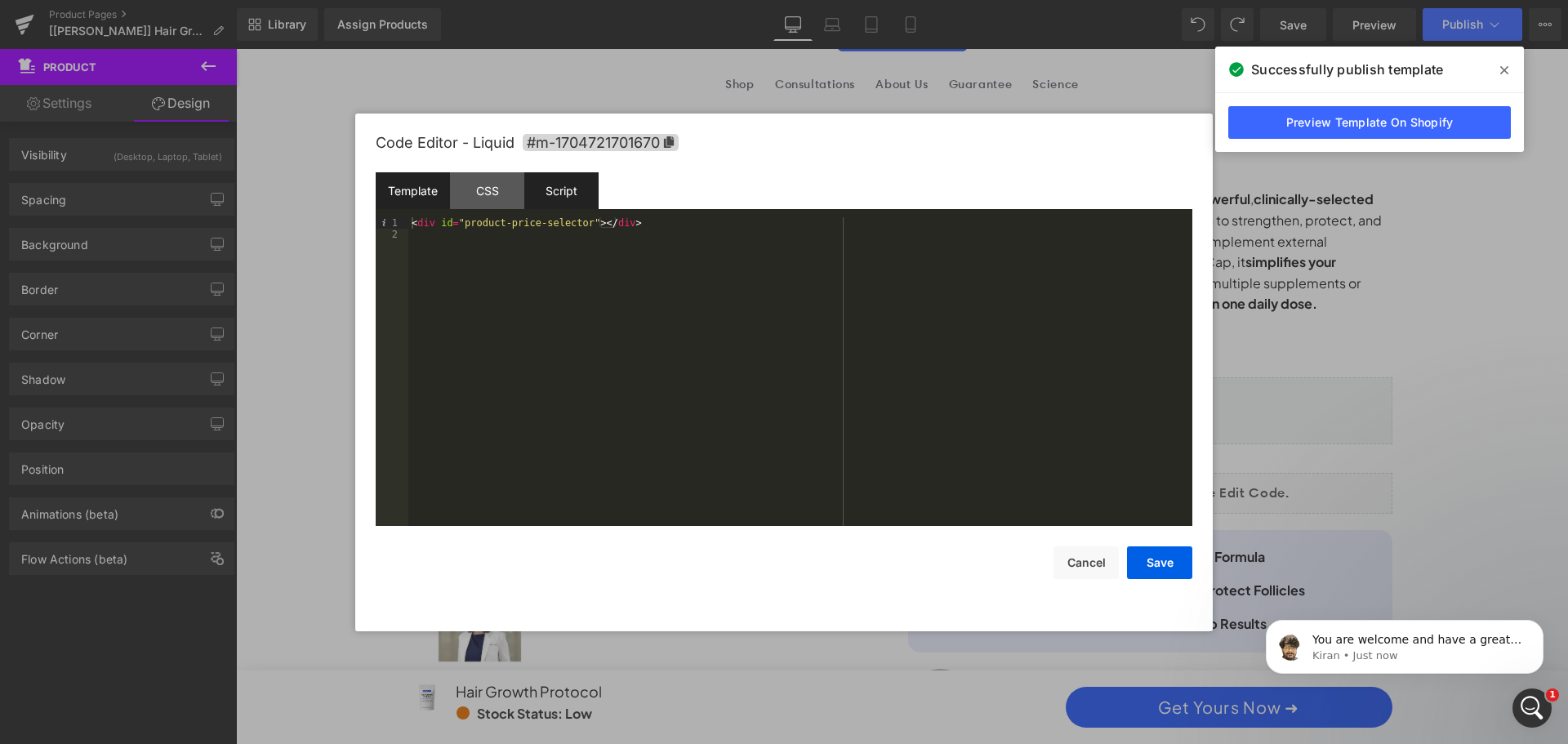
click at [559, 190] on div "Script" at bounding box center [561, 191] width 74 height 37
click at [503, 190] on div "CSS" at bounding box center [487, 191] width 74 height 37
click at [422, 192] on div "Template" at bounding box center [412, 191] width 74 height 37
click at [445, 261] on div "< div id = "product-price-selector" > </ div >" at bounding box center [800, 383] width 784 height 332
click at [1076, 564] on button "Cancel" at bounding box center [1086, 562] width 66 height 33
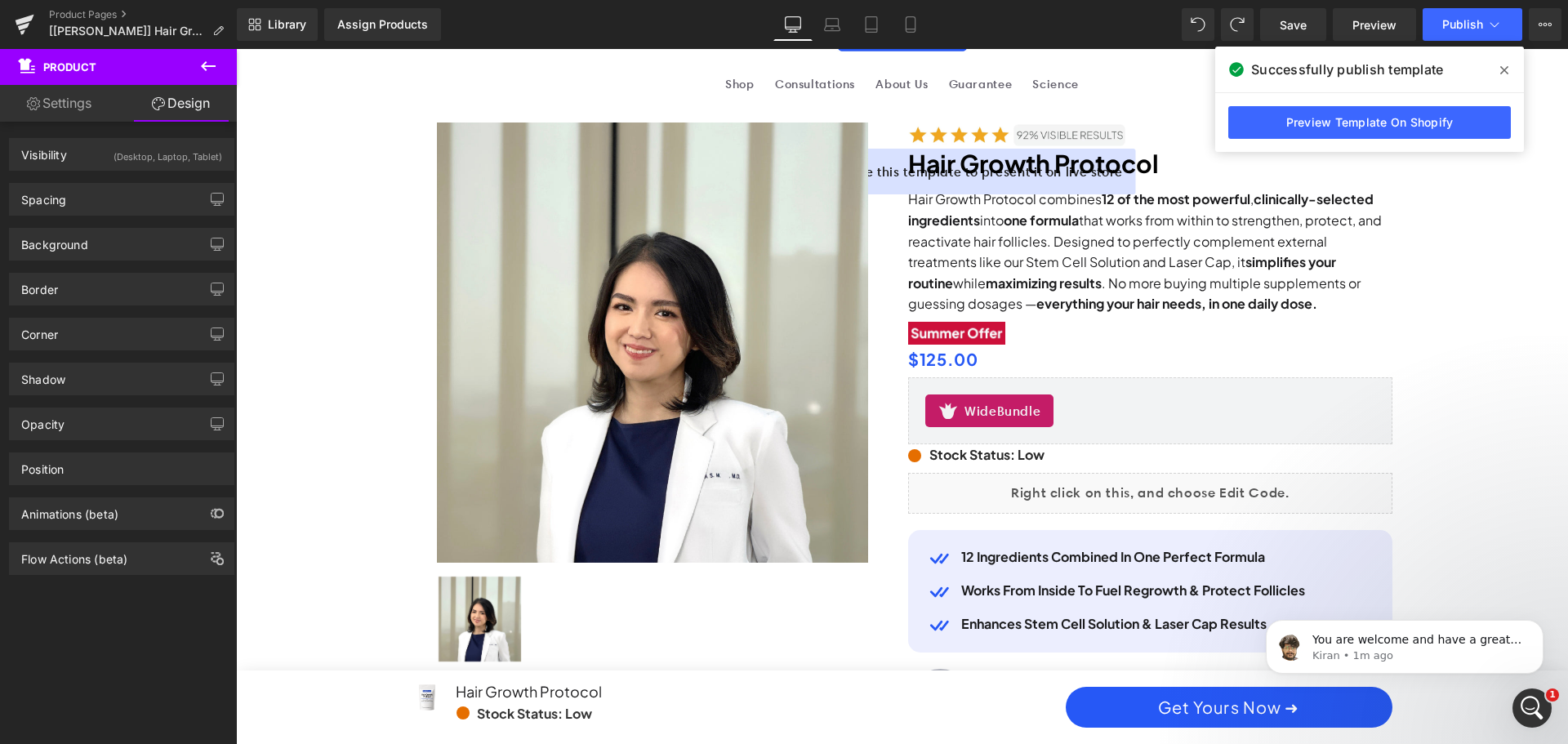
scroll to position [408, 0]
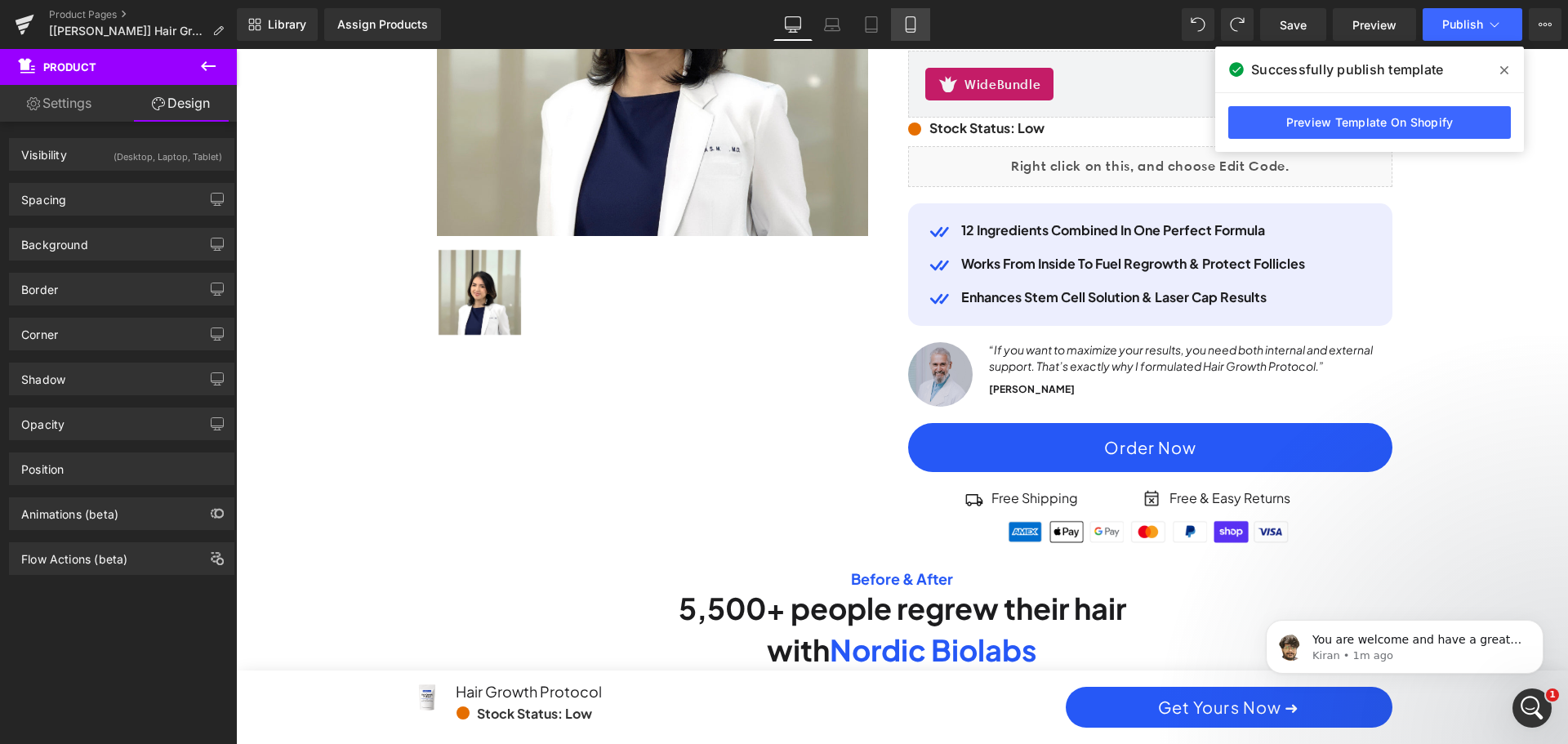
drag, startPoint x: 909, startPoint y: 18, endPoint x: 319, endPoint y: 139, distance: 602.3
click at [909, 18] on icon at bounding box center [911, 24] width 16 height 16
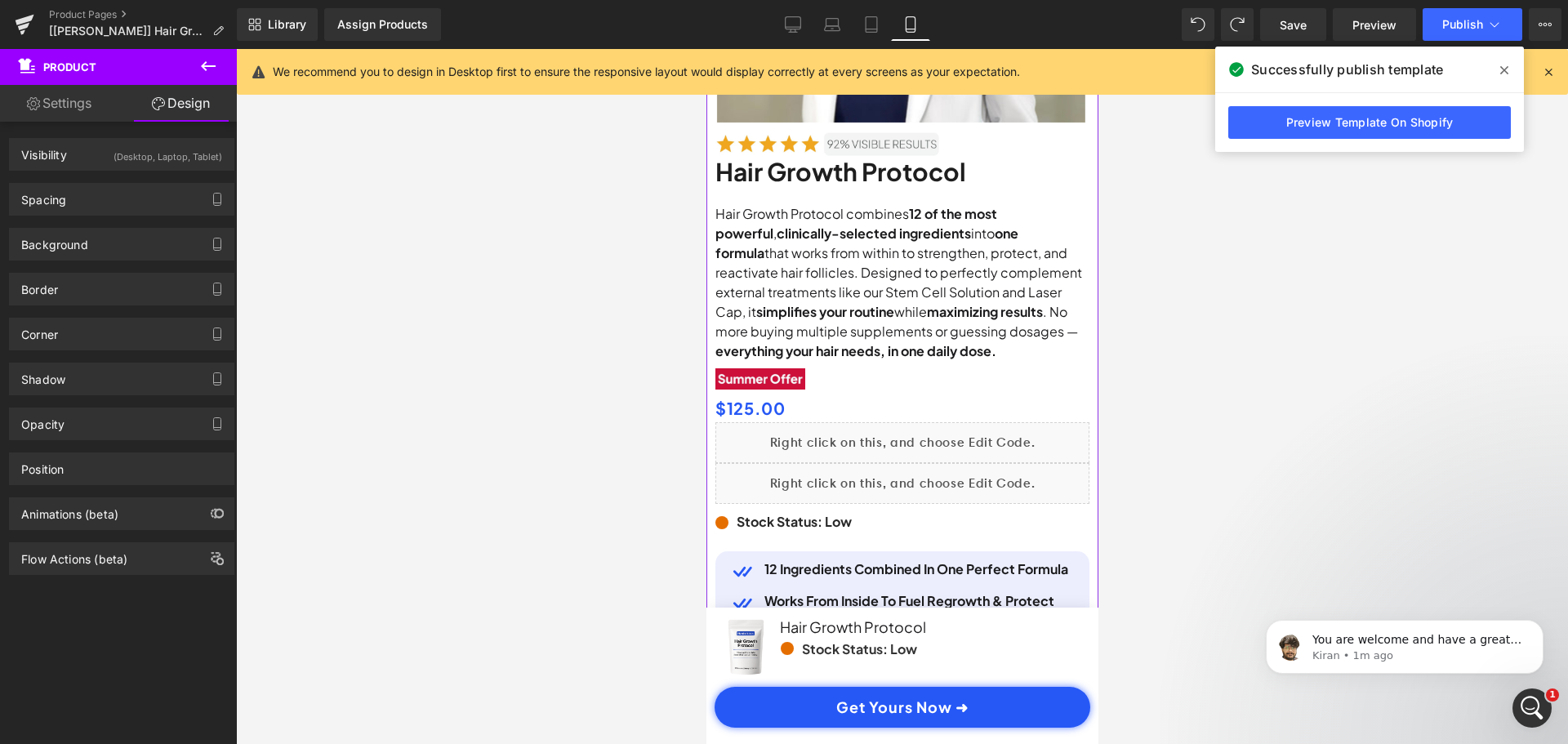
scroll to position [654, 0]
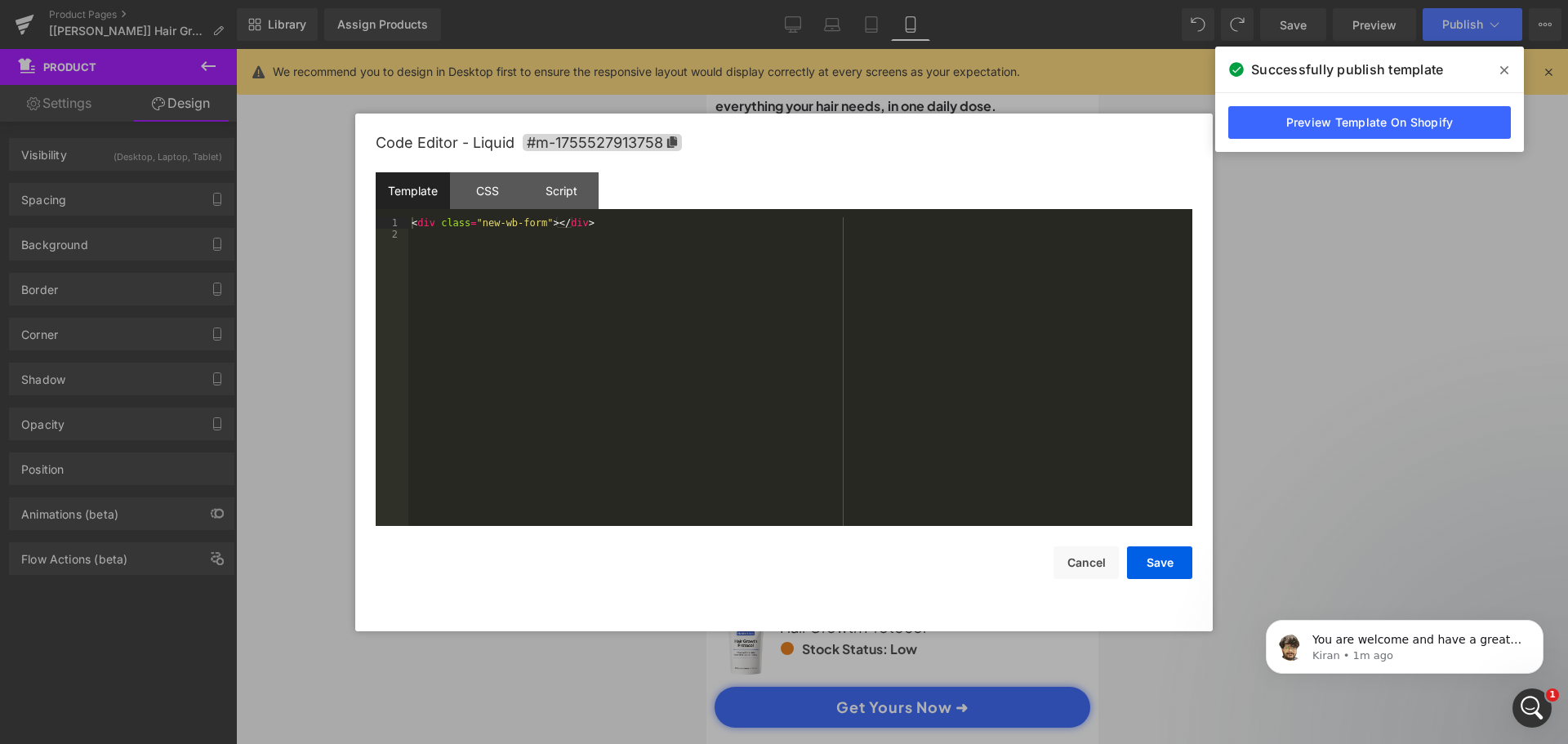
click at [977, 0] on div "(P) Image List You are previewing how the will restyle your page. You can not e…" at bounding box center [784, 0] width 1568 height 0
click at [560, 193] on div "Script" at bounding box center [561, 191] width 74 height 37
click at [1101, 573] on button "Cancel" at bounding box center [1086, 562] width 66 height 33
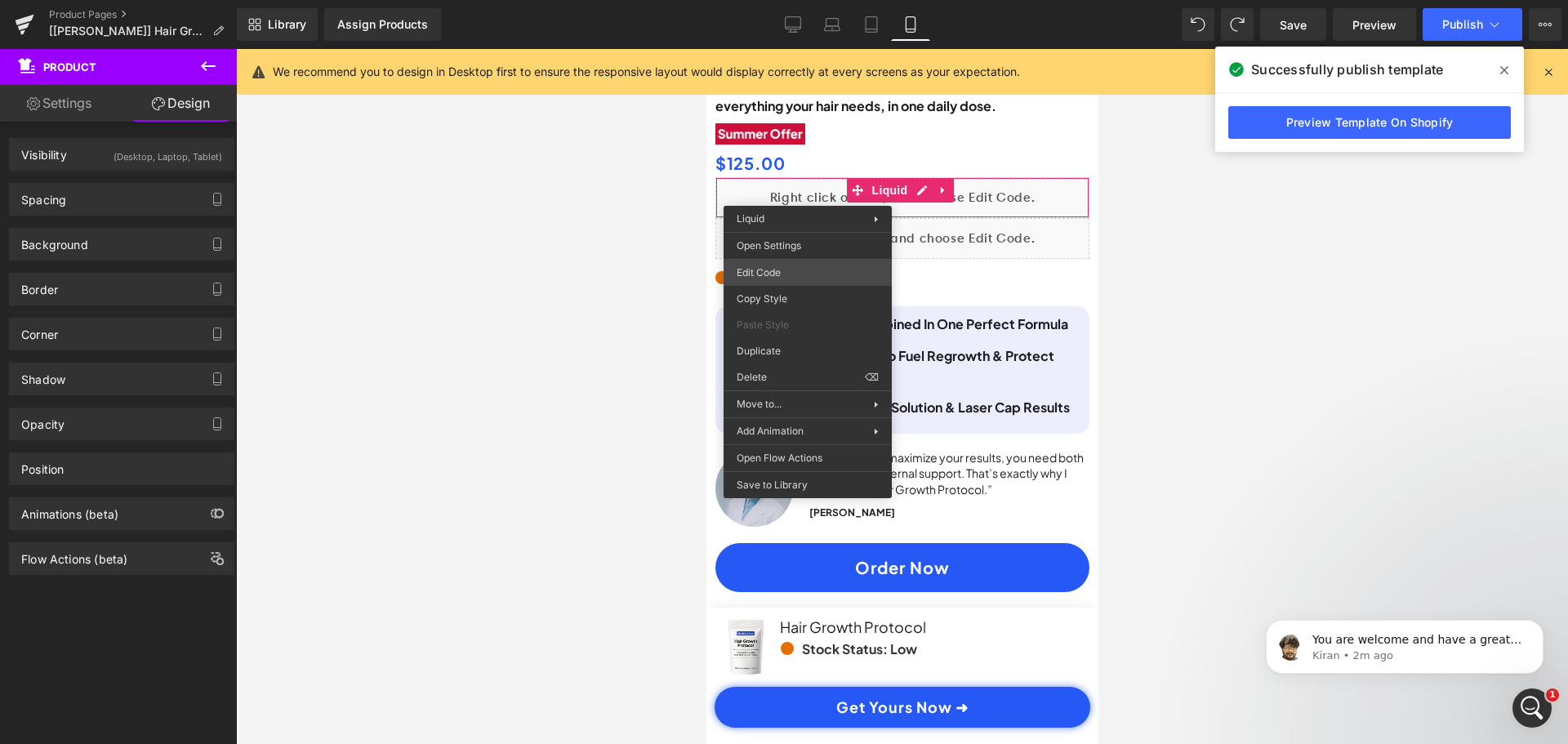
click at [793, 0] on div "(P) Image List You are previewing how the will restyle your page. You can not e…" at bounding box center [784, 0] width 1568 height 0
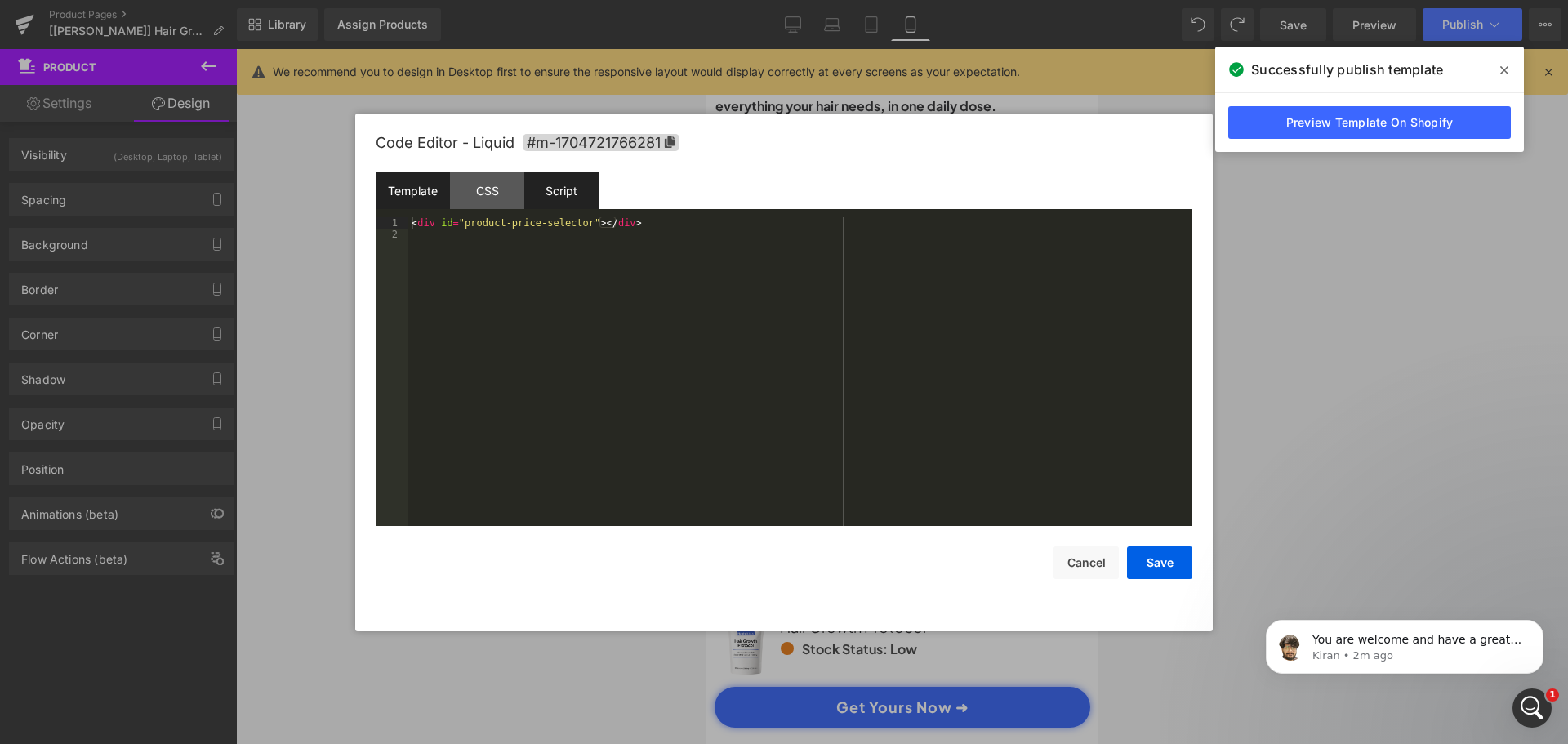
click at [571, 196] on div "Script" at bounding box center [561, 191] width 74 height 37
click at [1089, 565] on button "Cancel" at bounding box center [1086, 562] width 66 height 33
click at [840, 0] on div "(P) Image List You are previewing how the will restyle your page. You can not e…" at bounding box center [784, 0] width 1568 height 0
click at [567, 205] on div "Script" at bounding box center [561, 191] width 74 height 37
click at [576, 267] on div "( function ( jQuery ) { // var $module = jQuery('#m-1704721766281').children('.…" at bounding box center [800, 383] width 784 height 332
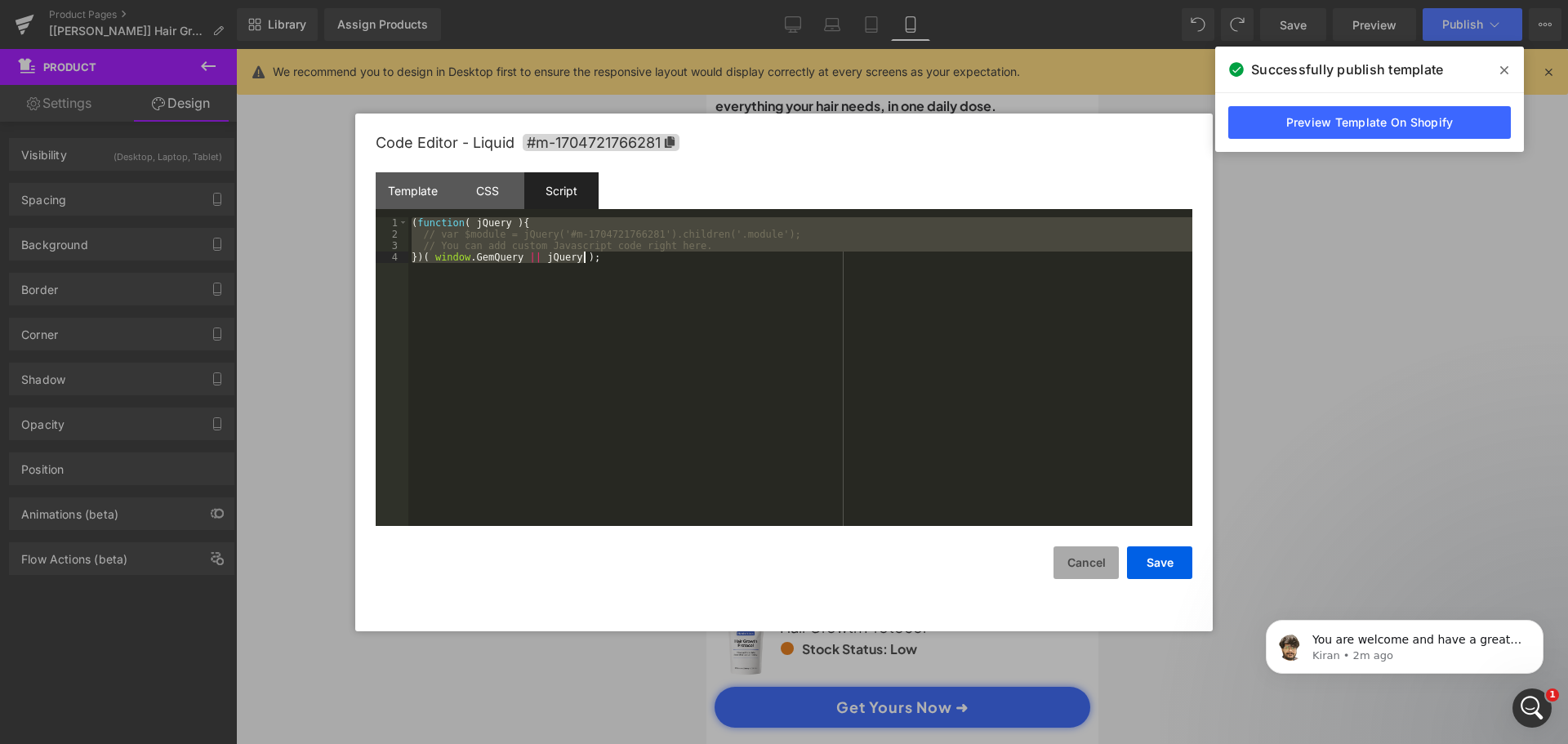
click at [1085, 568] on button "Cancel" at bounding box center [1086, 562] width 66 height 33
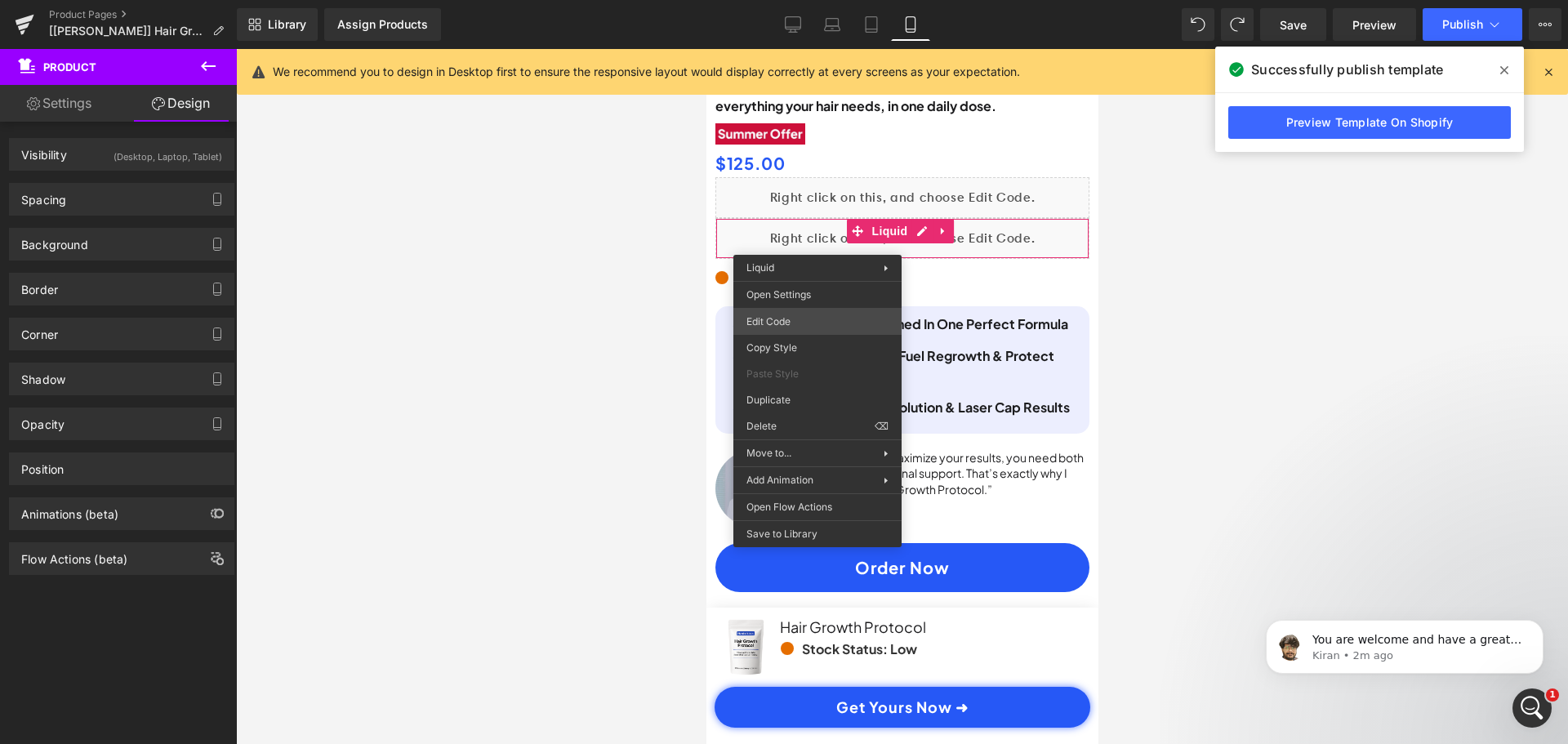
click at [808, 0] on div "(P) Image List You are previewing how the will restyle your page. You can not e…" at bounding box center [784, 0] width 1568 height 0
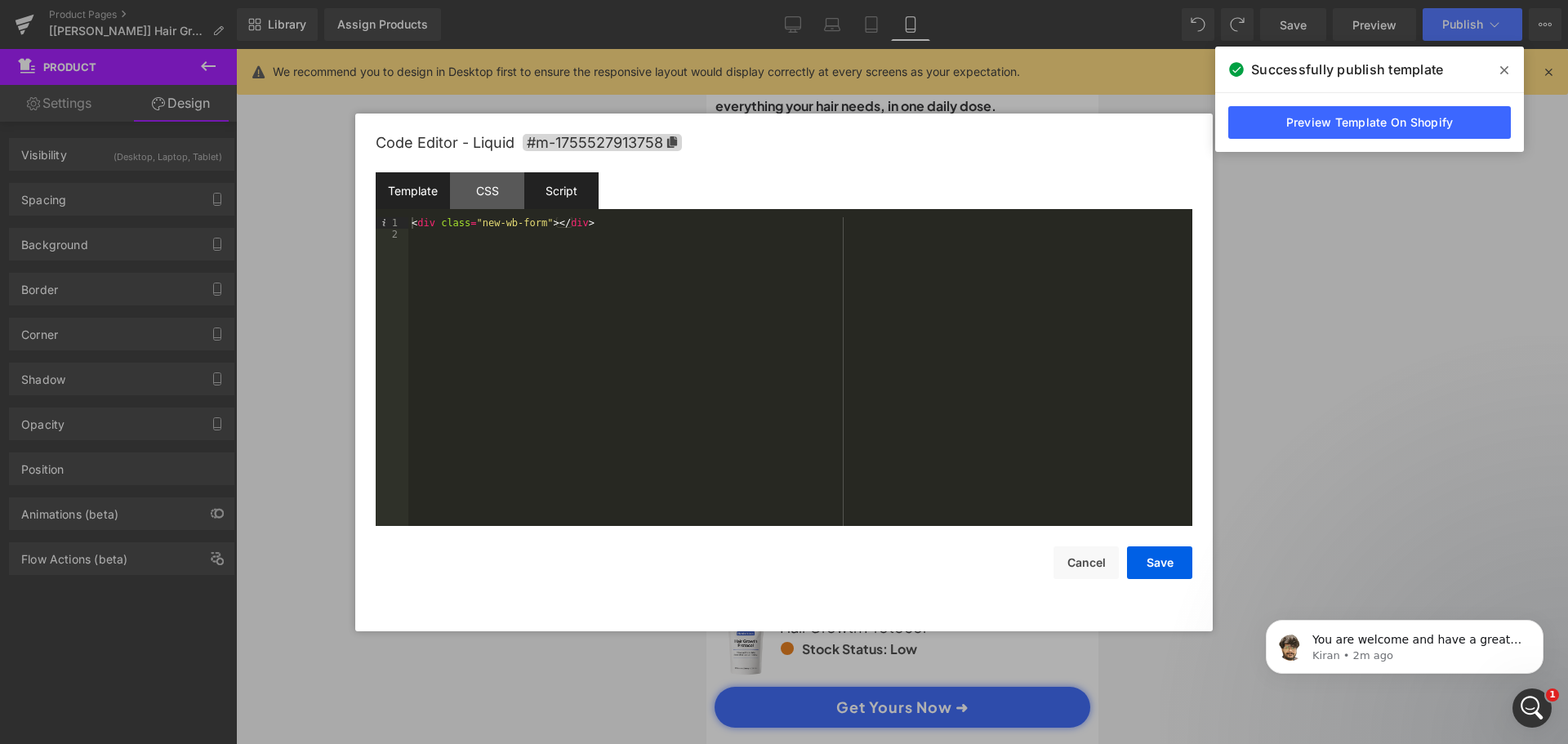
click at [577, 192] on div "Script" at bounding box center [561, 191] width 74 height 37
click at [842, 469] on div "< div class = "new-wb-form" > </ div >" at bounding box center [800, 383] width 784 height 332
click at [626, 152] on div "Code Editor - Liquid #m-1755527913758" at bounding box center [784, 142] width 816 height 59
click at [625, 142] on span "#m-1755527913758" at bounding box center [603, 142] width 159 height 17
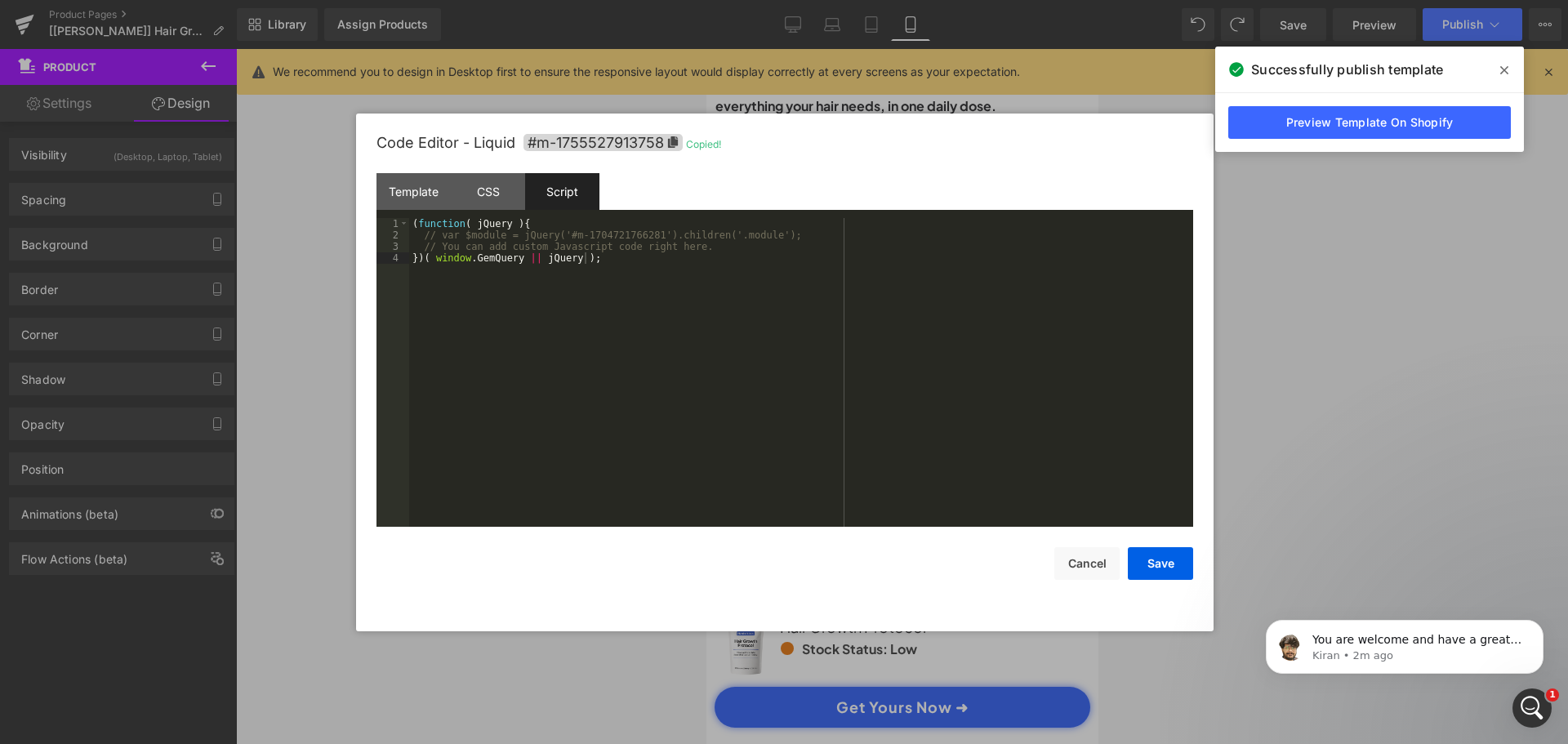
click at [557, 235] on div "( function ( jQuery ) { // var $module = jQuery('#m-1704721766281').children('.…" at bounding box center [801, 384] width 784 height 332
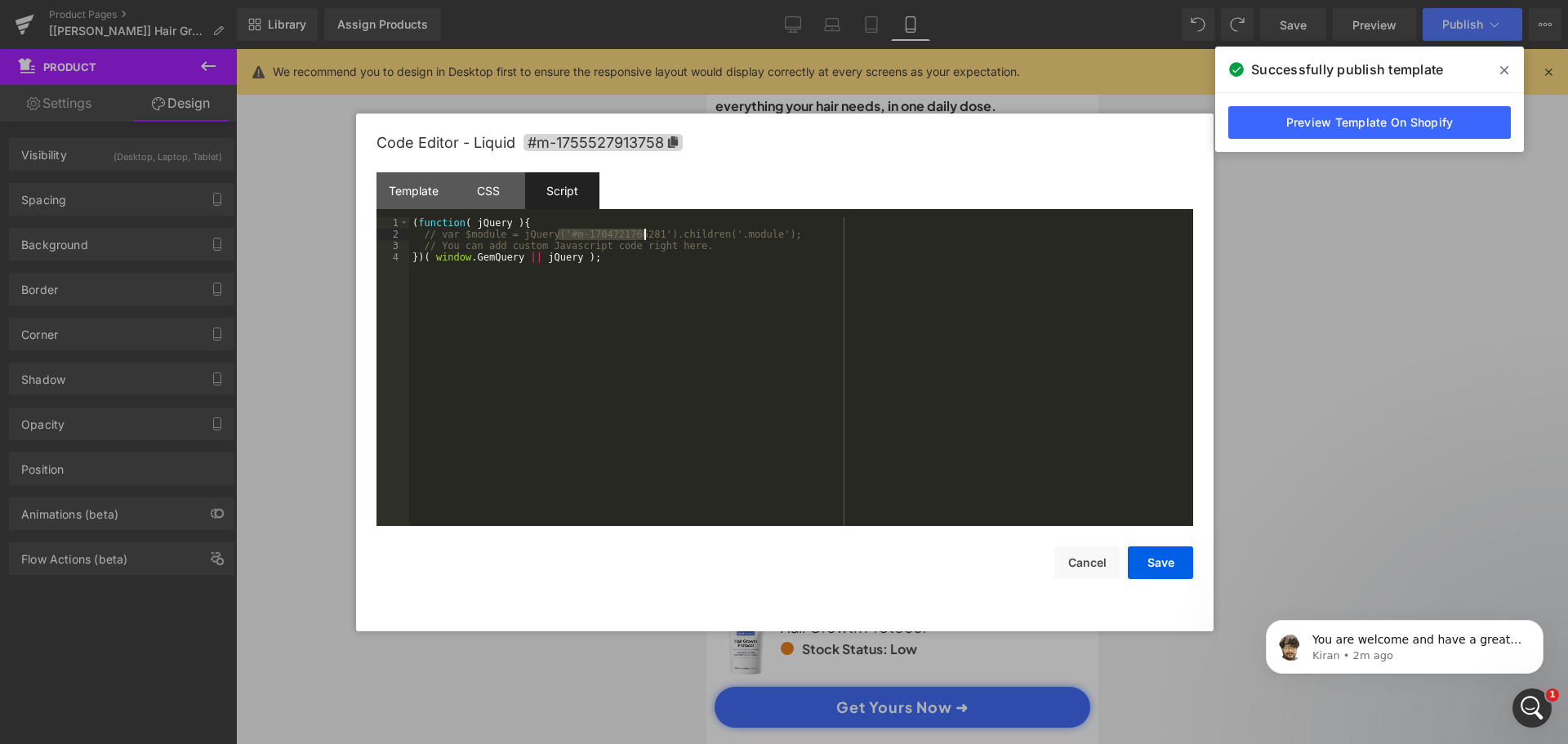
click at [644, 232] on div "( function ( jQuery ) { // var $module = jQuery('#m-1704721766281').children('.…" at bounding box center [801, 383] width 784 height 332
click at [1155, 562] on button "Save" at bounding box center [1161, 562] width 66 height 33
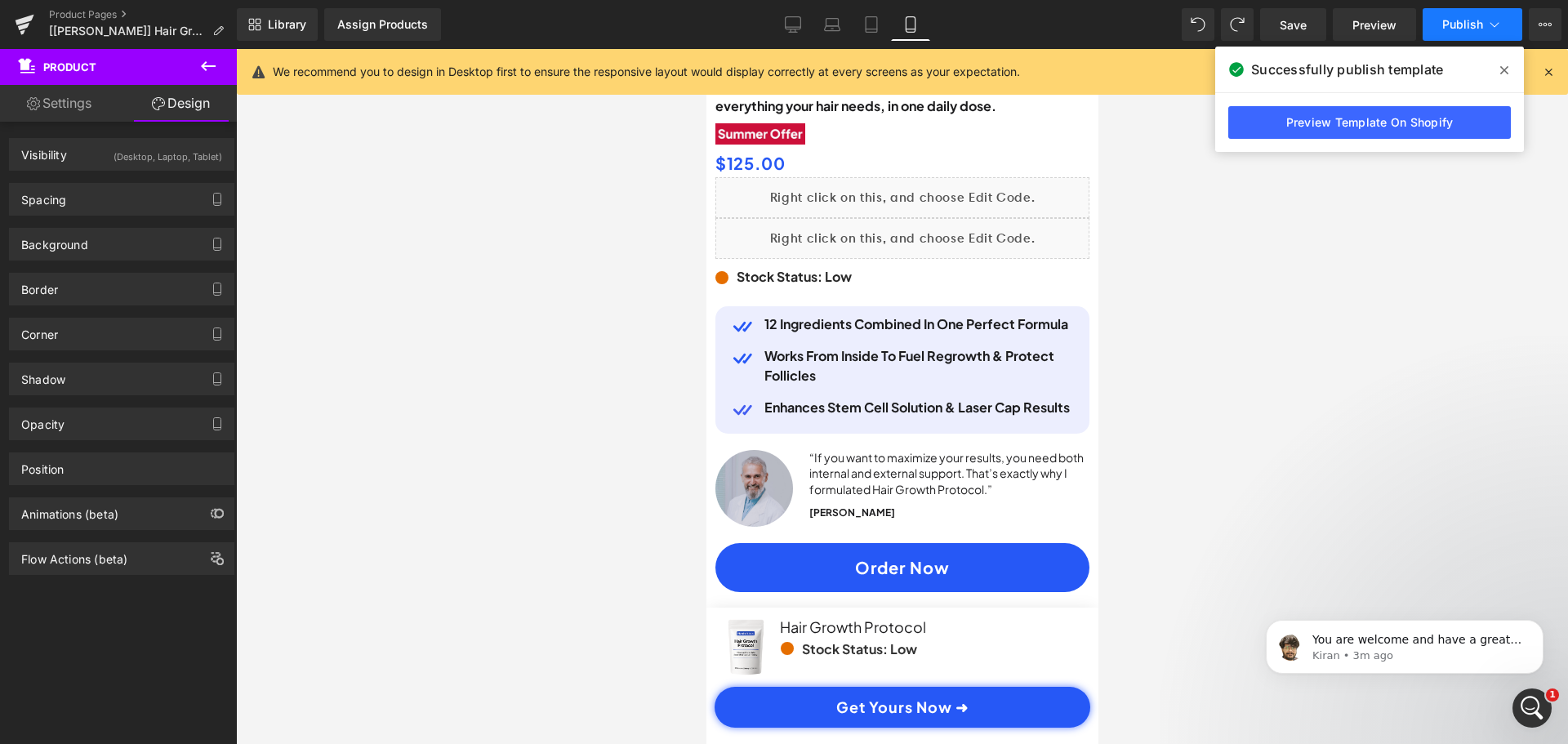
click at [1470, 30] on span "Publish" at bounding box center [1462, 24] width 41 height 13
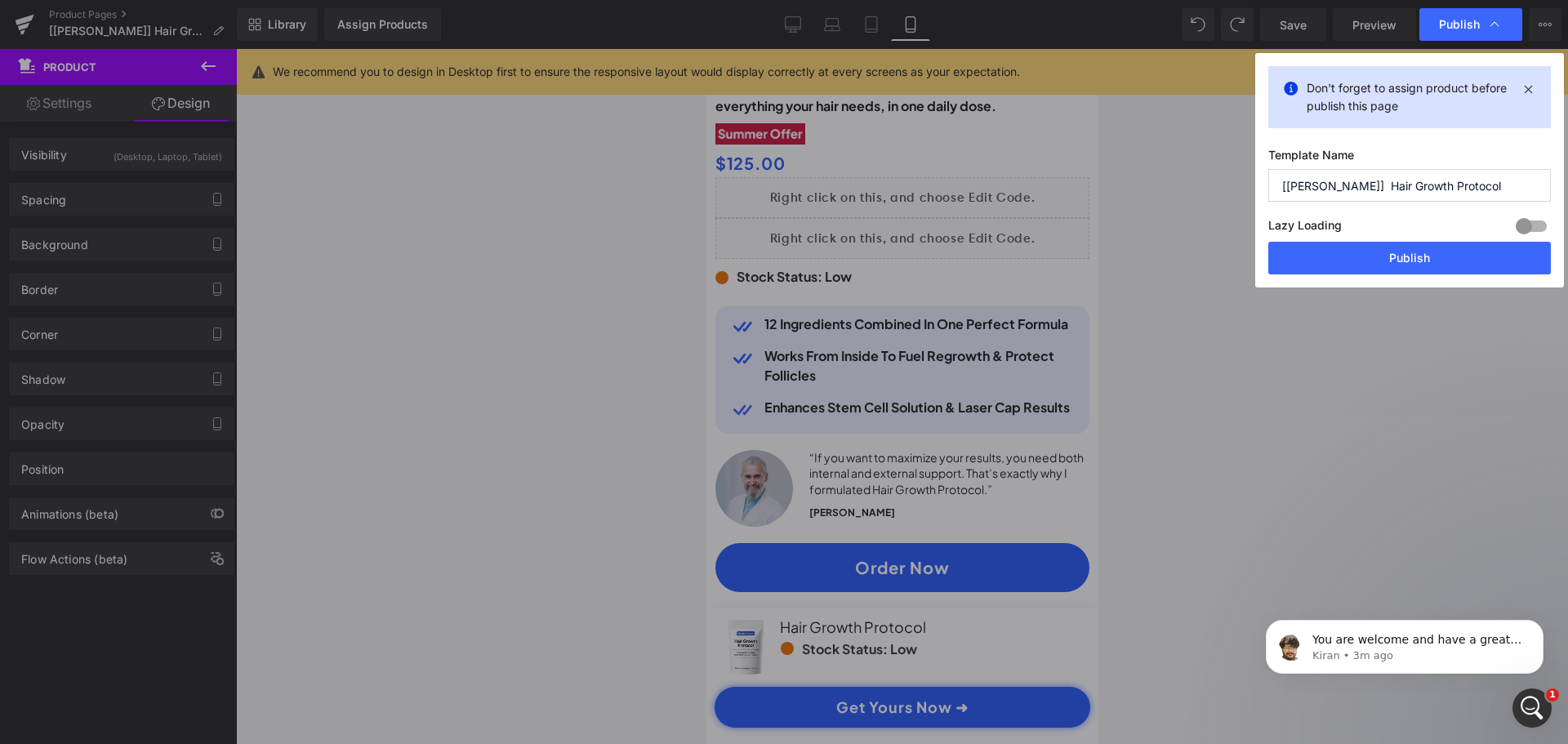
drag, startPoint x: 1354, startPoint y: 254, endPoint x: 1317, endPoint y: 225, distance: 47.0
click at [1355, 254] on button "Publish" at bounding box center [1409, 257] width 283 height 33
